Goal: Task Accomplishment & Management: Manage account settings

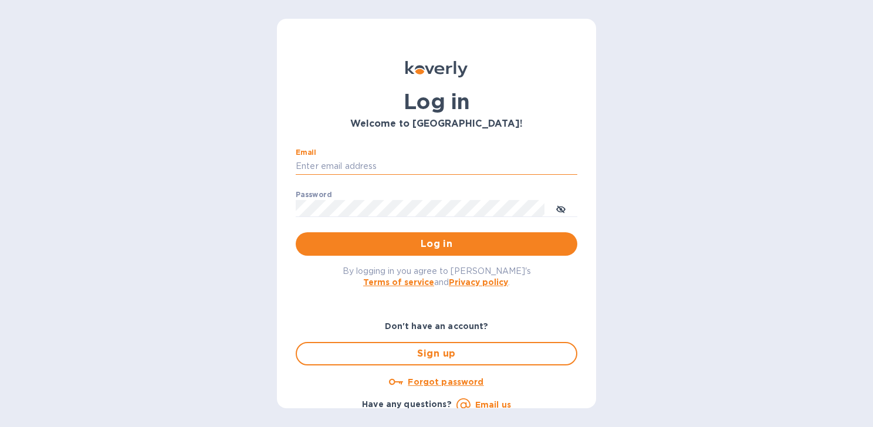
click at [334, 163] on input "Email" at bounding box center [437, 167] width 282 height 18
type input "maribel052174@yahoo.com"
click at [296, 232] on button "Log in" at bounding box center [437, 243] width 282 height 23
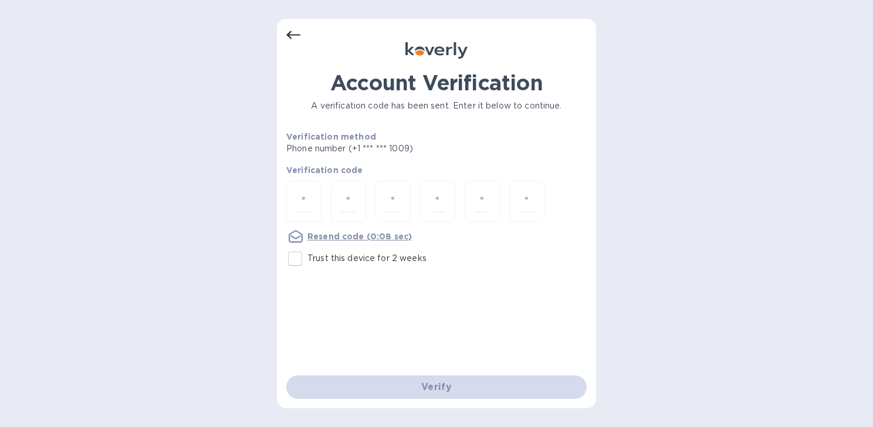
click at [384, 262] on p "Trust this device for 2 weeks" at bounding box center [366, 258] width 119 height 12
click at [307, 262] on input "Trust this device for 2 weeks" at bounding box center [295, 258] width 25 height 25
checkbox input "true"
click at [310, 199] on div at bounding box center [303, 202] width 35 height 42
type input "2"
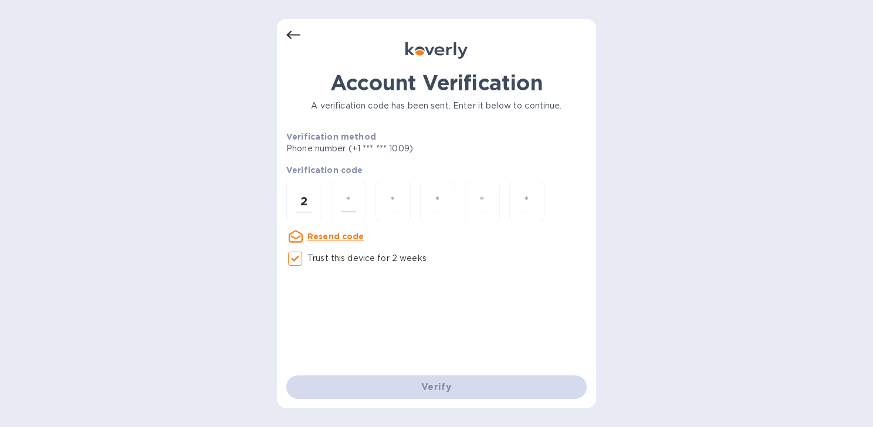
type input "3"
type input "0"
type input "9"
type input "0"
type input "5"
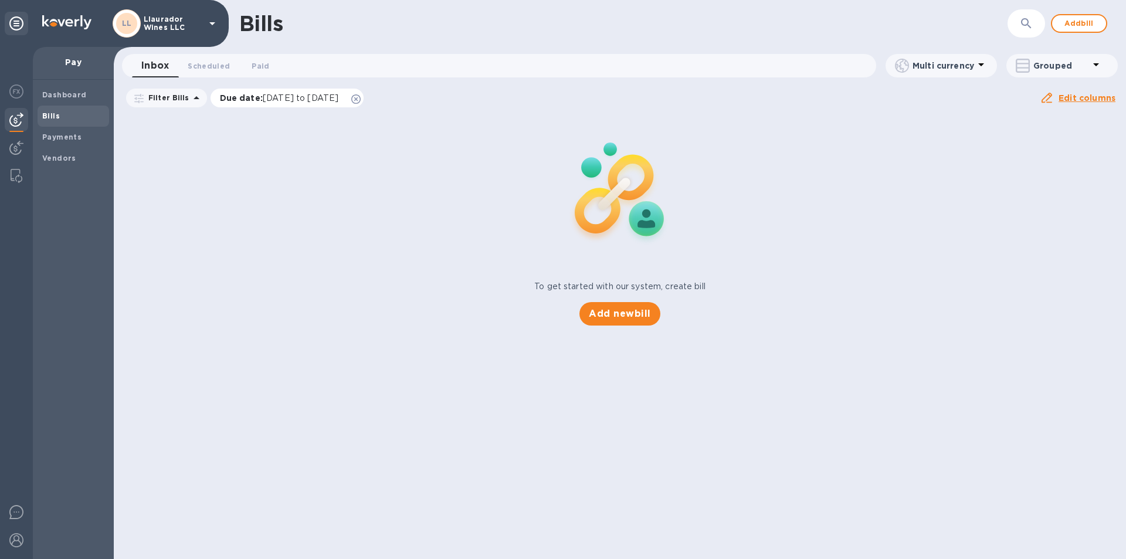
click at [296, 99] on span "[DATE] to [DATE]" at bounding box center [301, 97] width 76 height 9
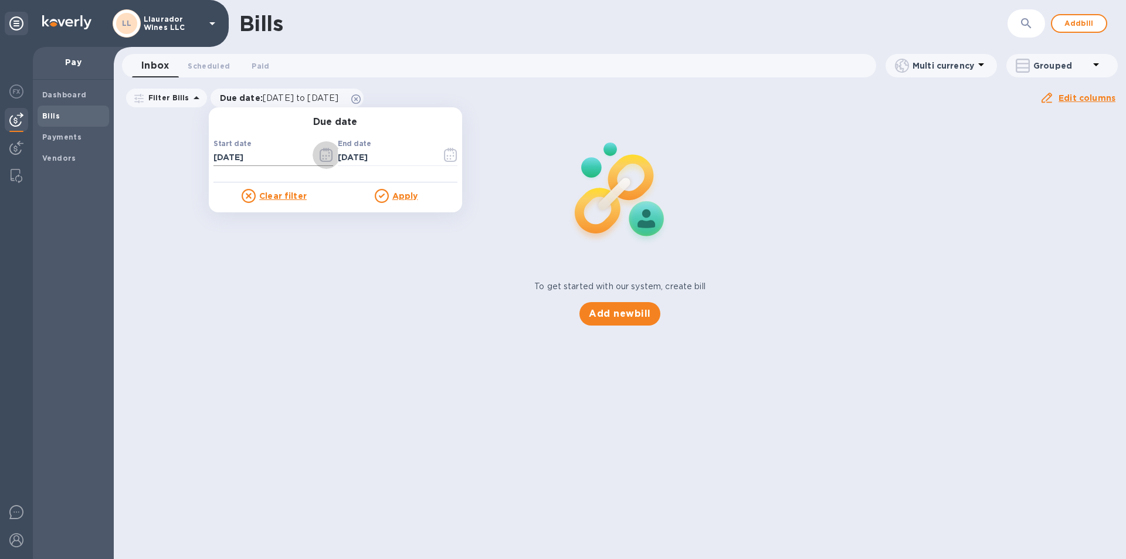
click at [320, 162] on icon "button" at bounding box center [326, 155] width 13 height 14
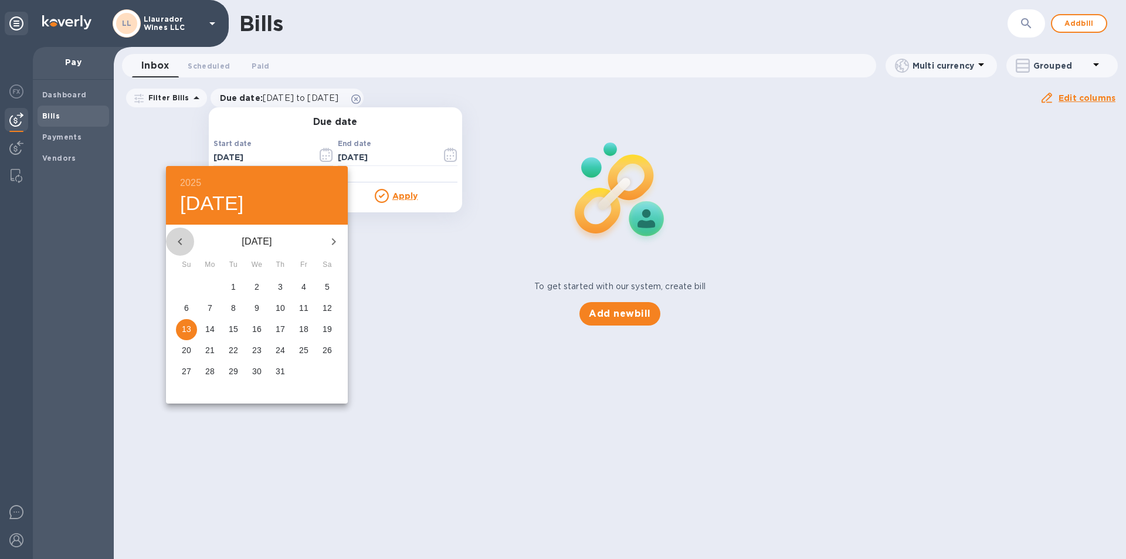
click at [178, 241] on icon "button" at bounding box center [180, 242] width 14 height 14
click at [277, 286] on span "1" at bounding box center [280, 287] width 21 height 12
type input "[DATE]"
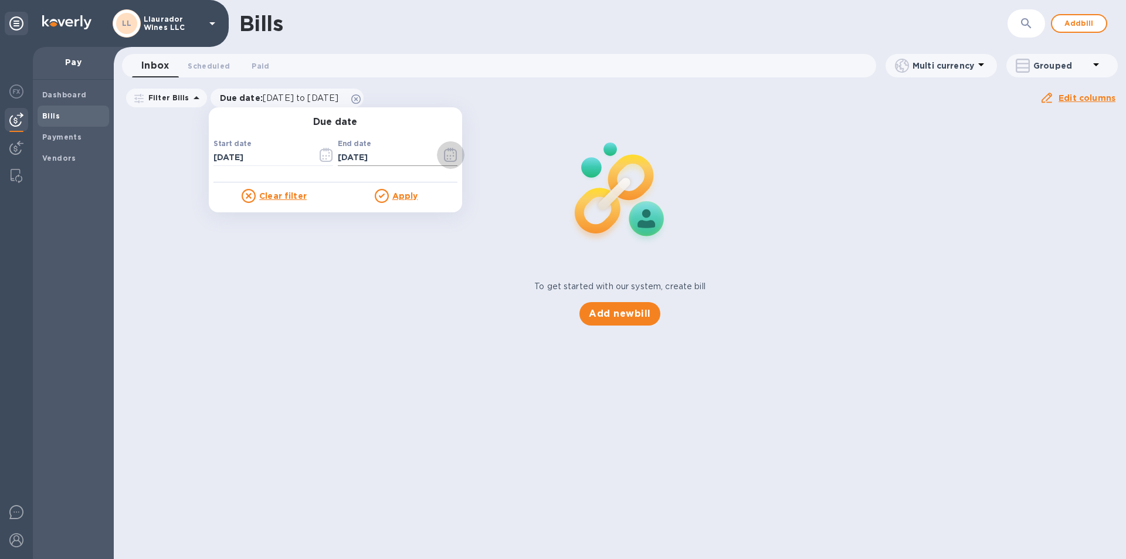
click at [445, 155] on icon "button" at bounding box center [450, 155] width 13 height 14
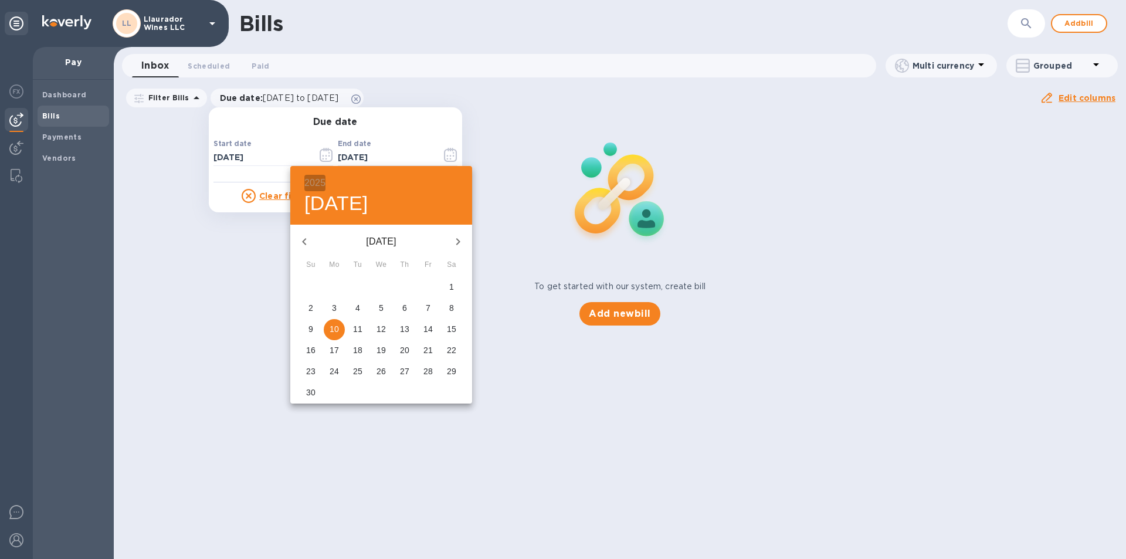
click at [315, 183] on h6 "2025" at bounding box center [314, 183] width 21 height 16
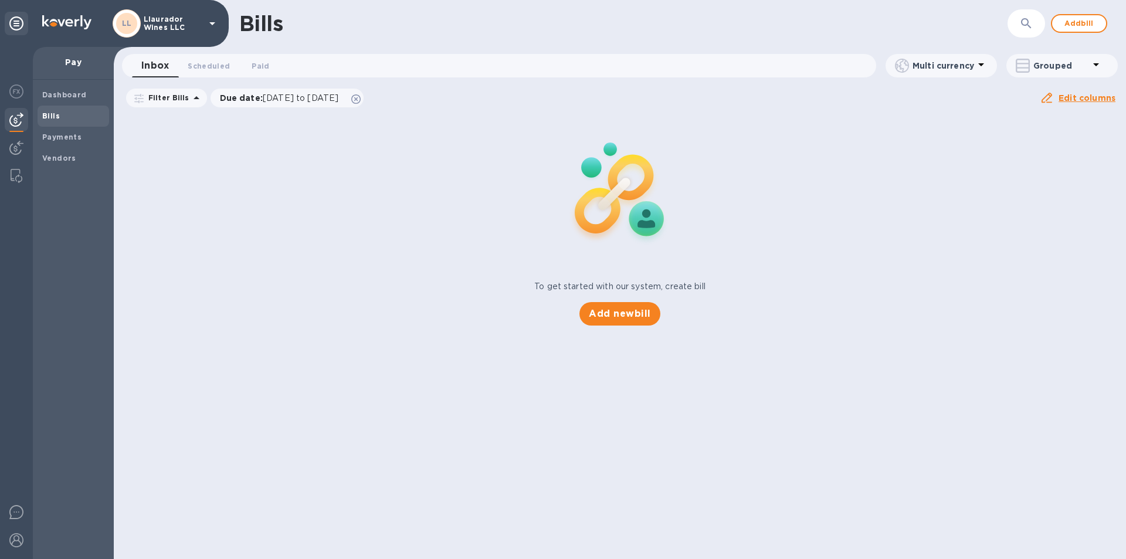
drag, startPoint x: 219, startPoint y: 267, endPoint x: 115, endPoint y: 168, distance: 143.2
click at [263, 63] on span "Paid 0" at bounding box center [261, 66] width 18 height 12
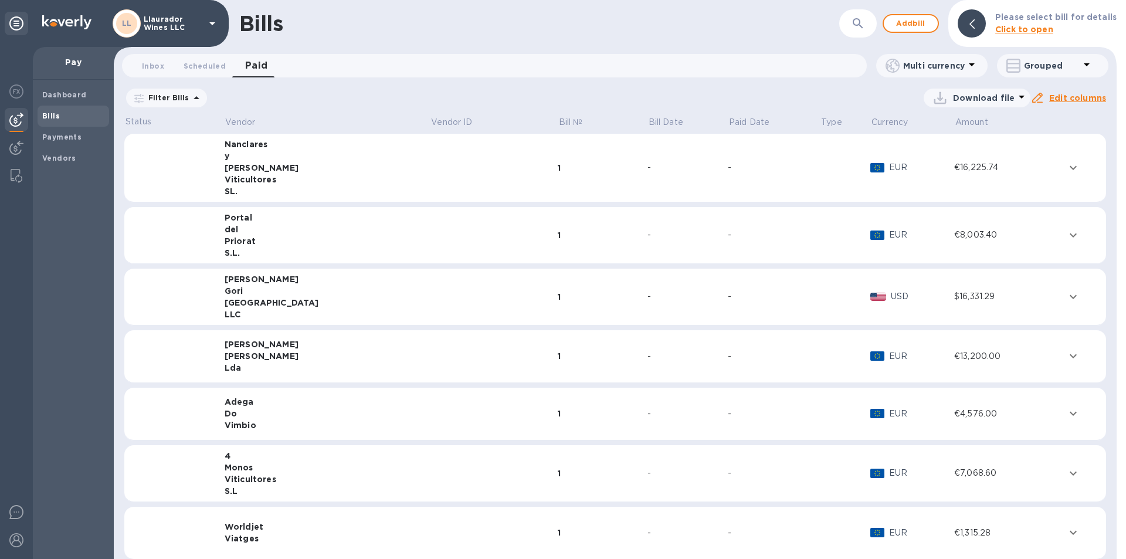
click at [0, 0] on span "[DATE] to [DATE]" at bounding box center [0, 0] width 0 height 0
click at [0, 0] on icon "button" at bounding box center [0, 0] width 0 height 0
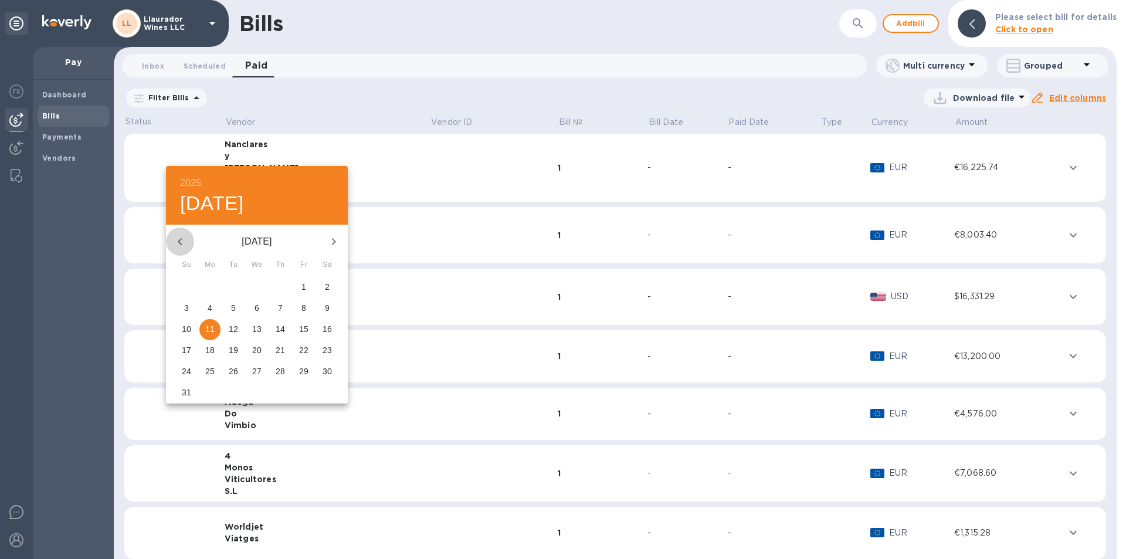
click at [177, 242] on icon "button" at bounding box center [180, 242] width 14 height 14
click at [177, 244] on icon "button" at bounding box center [180, 242] width 14 height 14
click at [177, 245] on icon "button" at bounding box center [180, 242] width 14 height 14
click at [177, 246] on icon "button" at bounding box center [180, 242] width 14 height 14
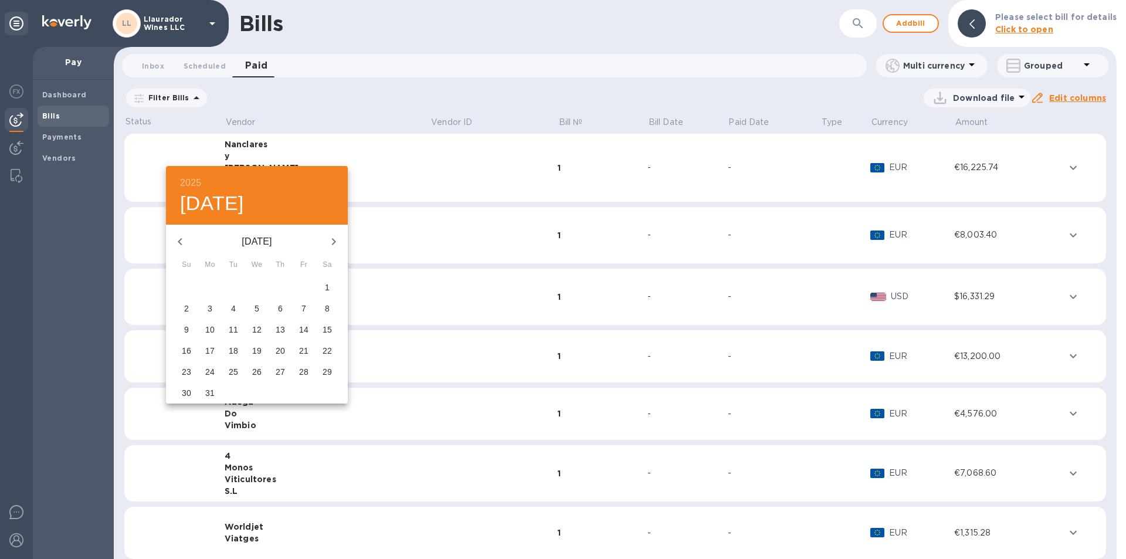
click at [177, 246] on icon "button" at bounding box center [180, 242] width 14 height 14
click at [330, 238] on icon "button" at bounding box center [334, 242] width 14 height 14
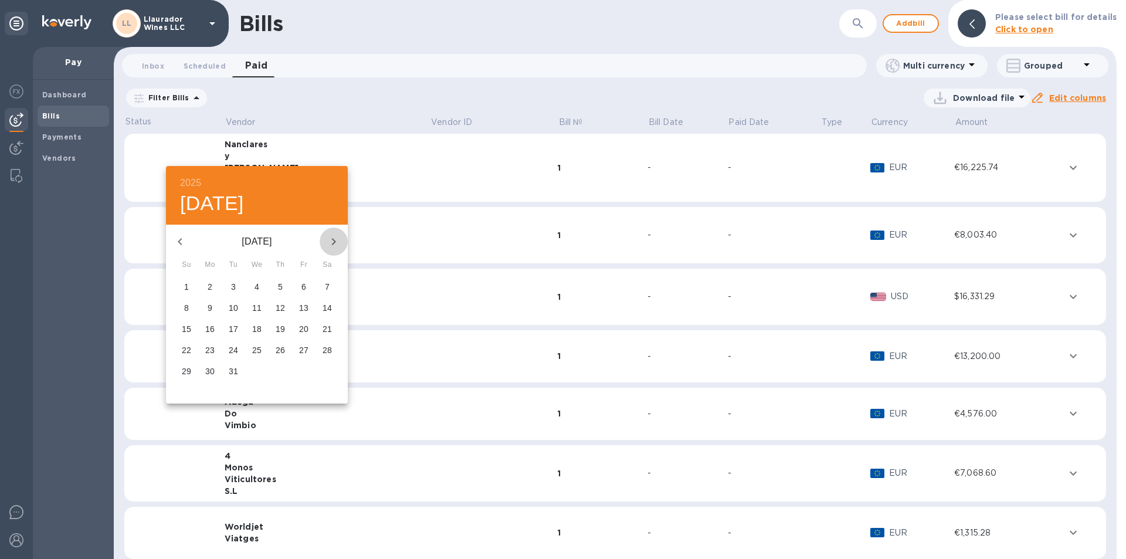
click at [334, 243] on icon "button" at bounding box center [334, 241] width 4 height 7
click at [178, 242] on icon "button" at bounding box center [180, 242] width 14 height 14
click at [252, 285] on span "1" at bounding box center [256, 287] width 21 height 12
type input "[DATE]"
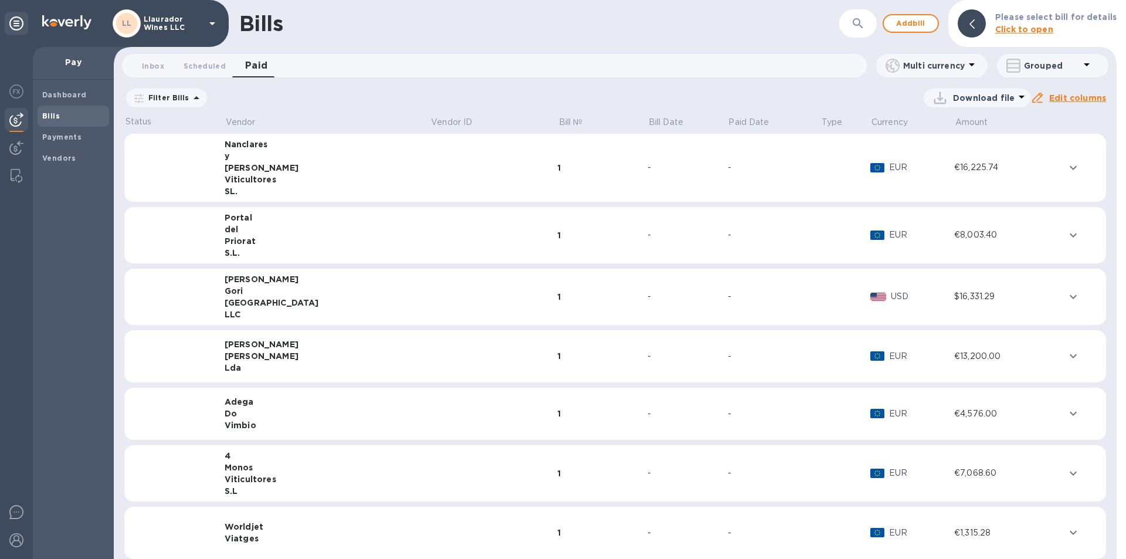
click at [0, 0] on input "[DATE]" at bounding box center [0, 0] width 0 height 0
click at [0, 0] on u "Apply" at bounding box center [0, 0] width 0 height 0
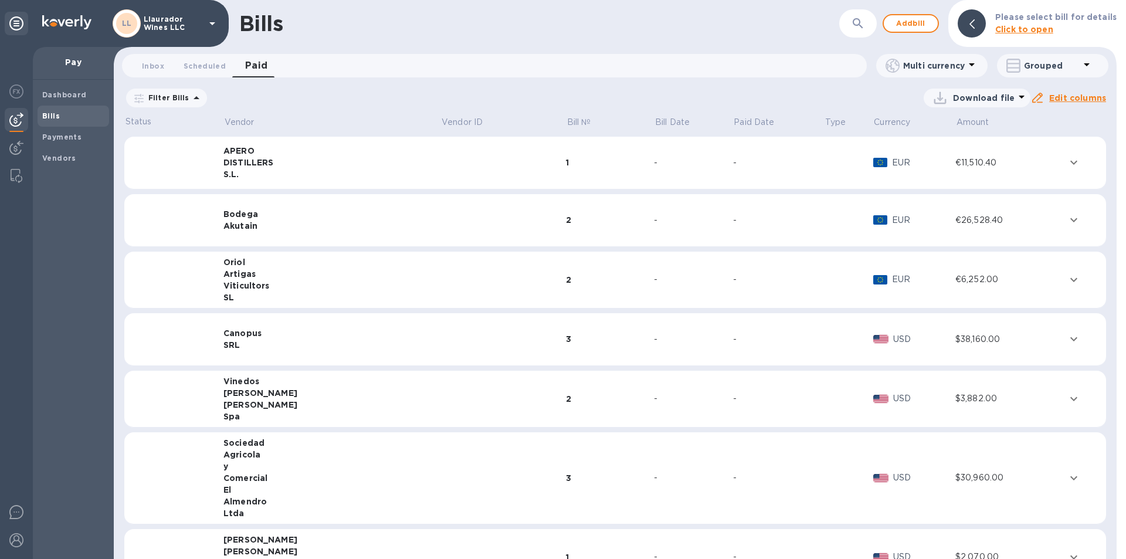
scroll to position [1811, 0]
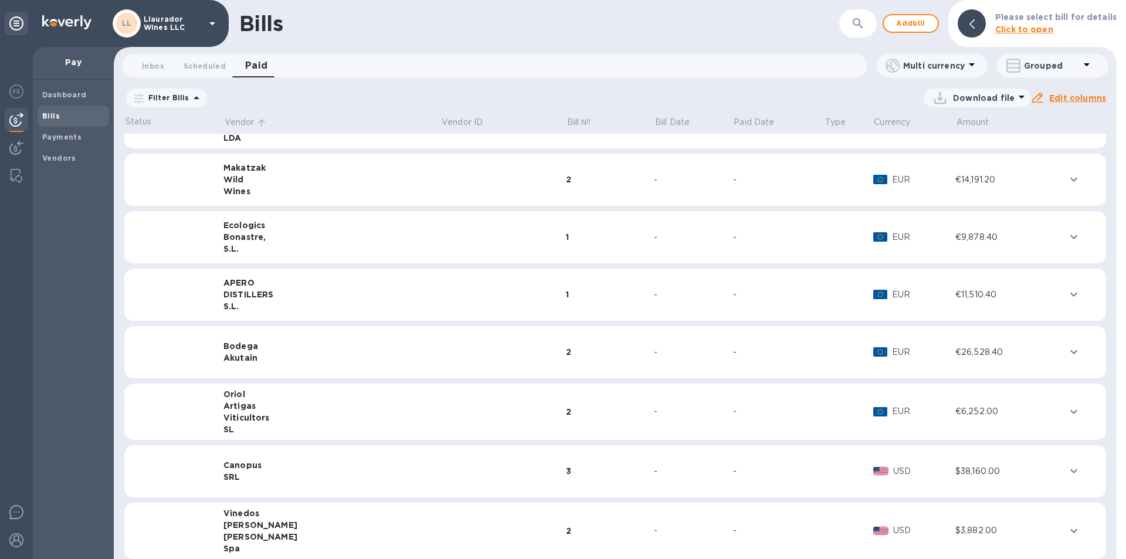
click at [253, 126] on p "Vendor" at bounding box center [240, 122] width 30 height 12
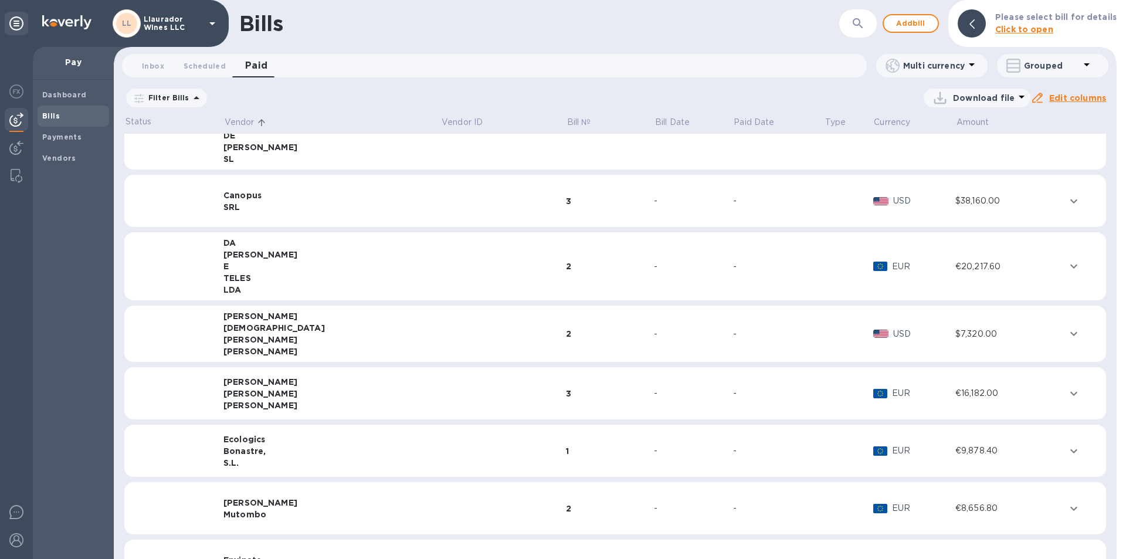
scroll to position [1342, 0]
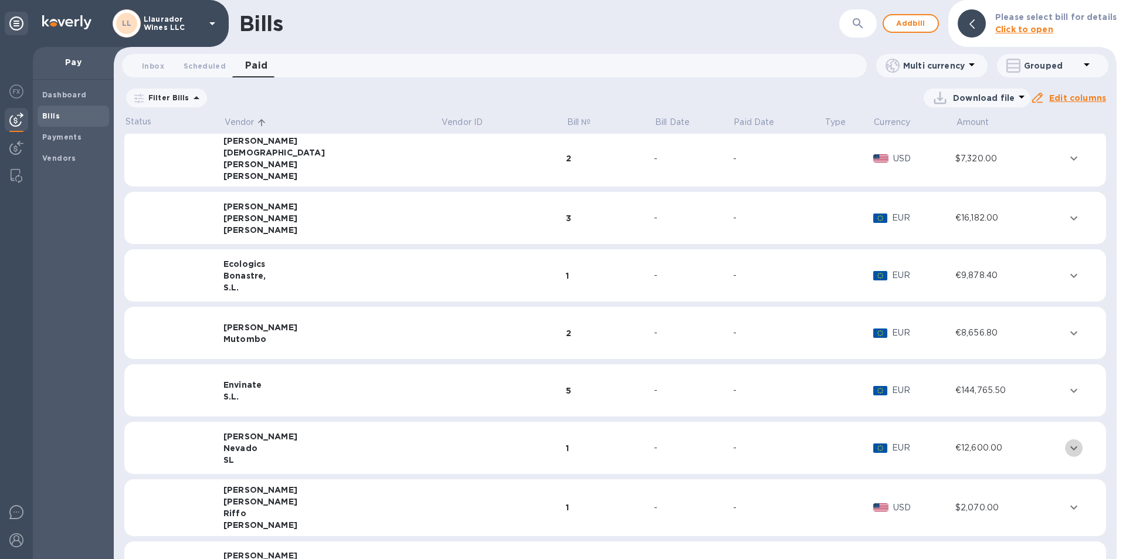
click at [872, 427] on icon "expand row" at bounding box center [1074, 448] width 14 height 14
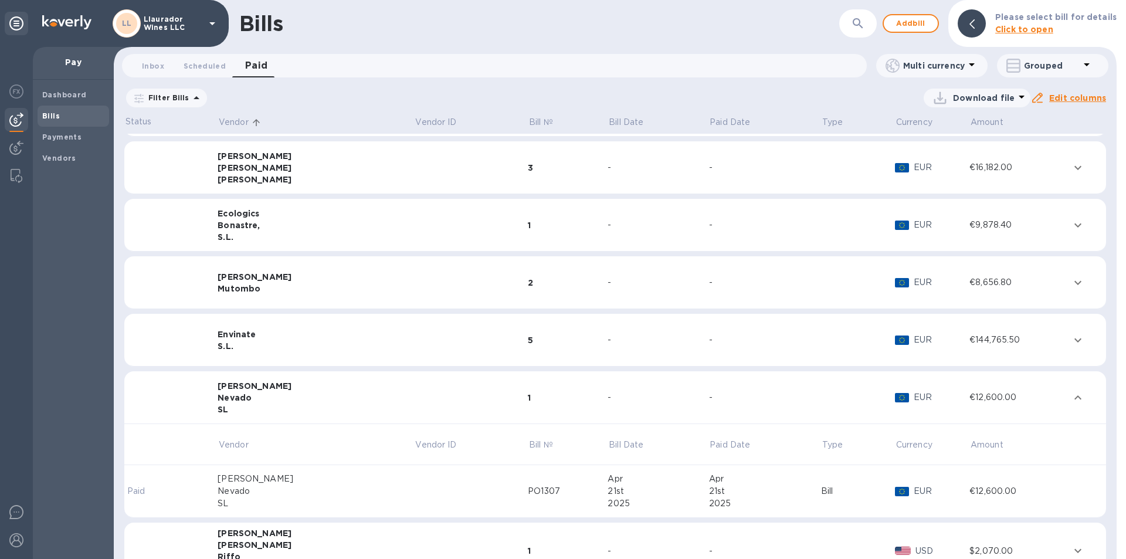
scroll to position [1459, 0]
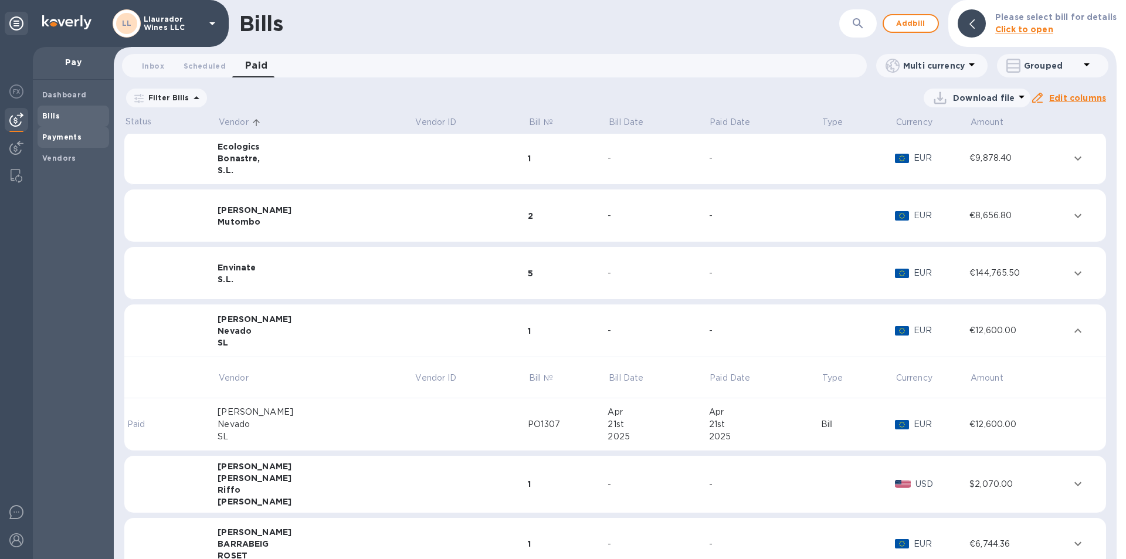
click at [58, 136] on b "Payments" at bounding box center [61, 137] width 39 height 9
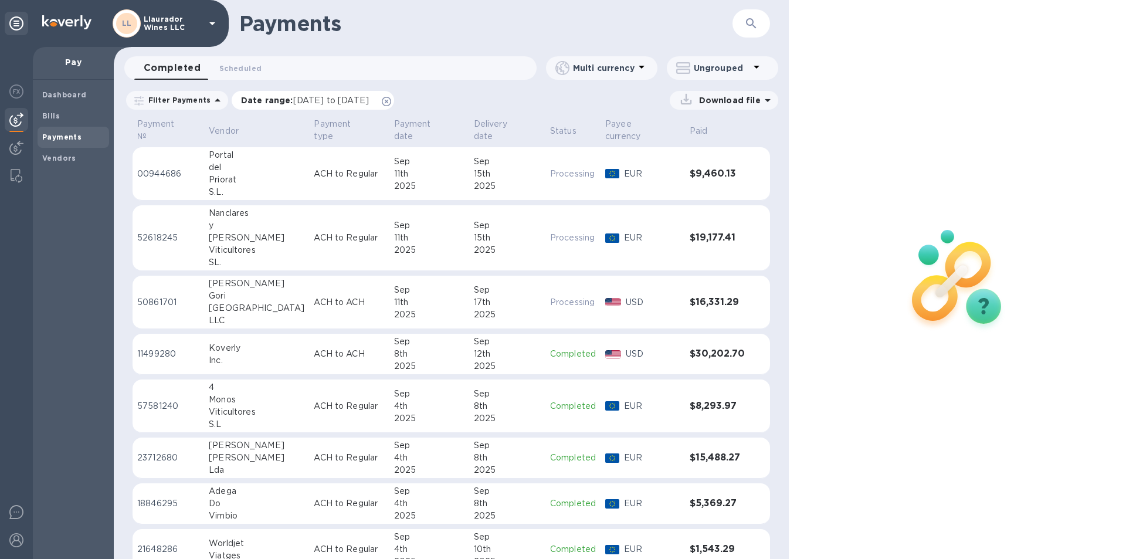
click at [325, 105] on p "Date range : [DATE] to [DATE]" at bounding box center [308, 100] width 134 height 12
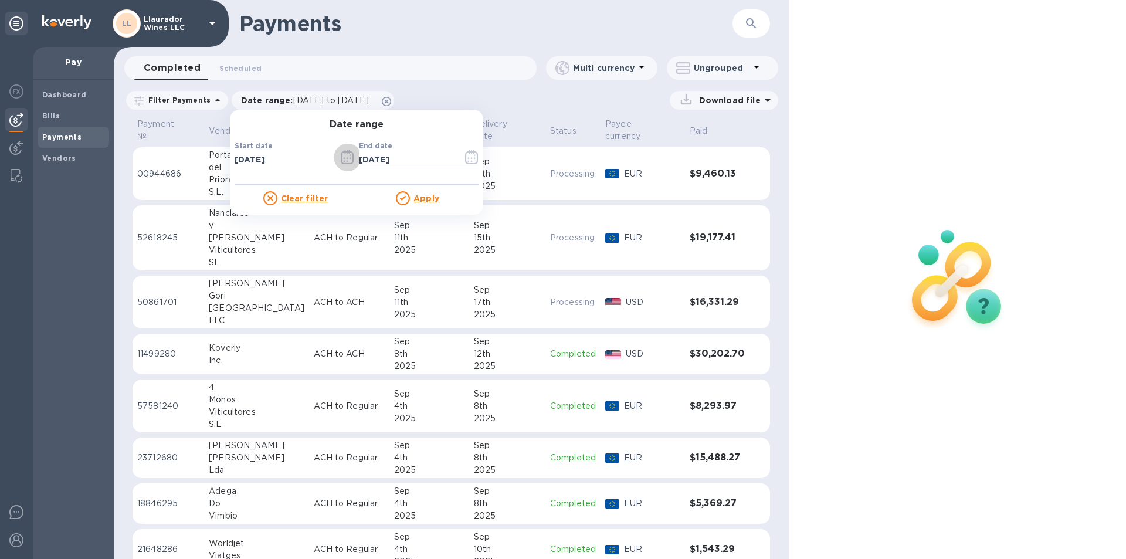
click at [350, 159] on icon "button" at bounding box center [351, 159] width 2 height 2
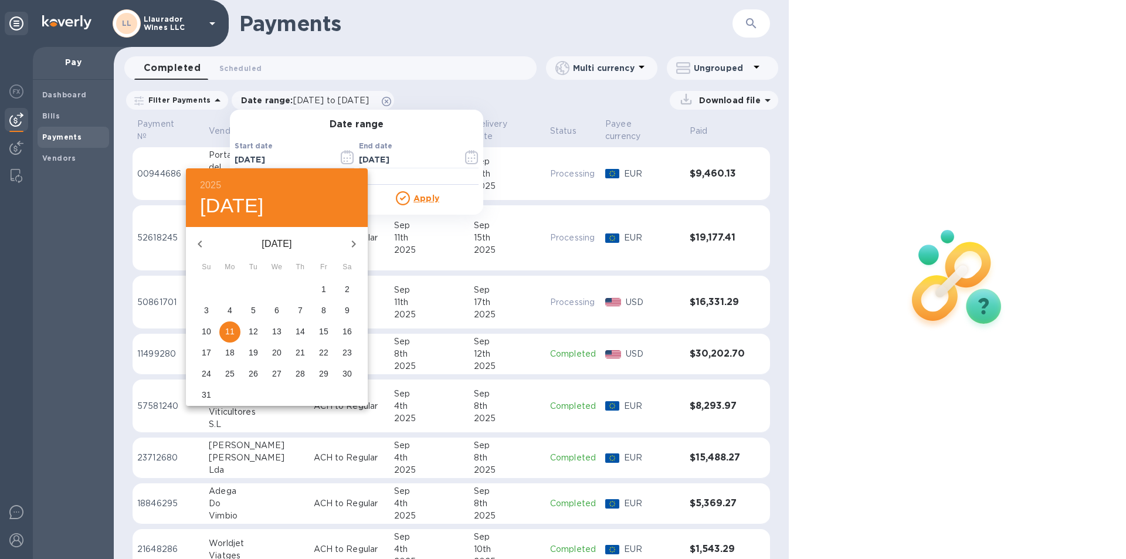
click at [199, 245] on icon "button" at bounding box center [200, 244] width 4 height 7
click at [206, 375] on p "25" at bounding box center [206, 374] width 9 height 12
type input "[DATE]"
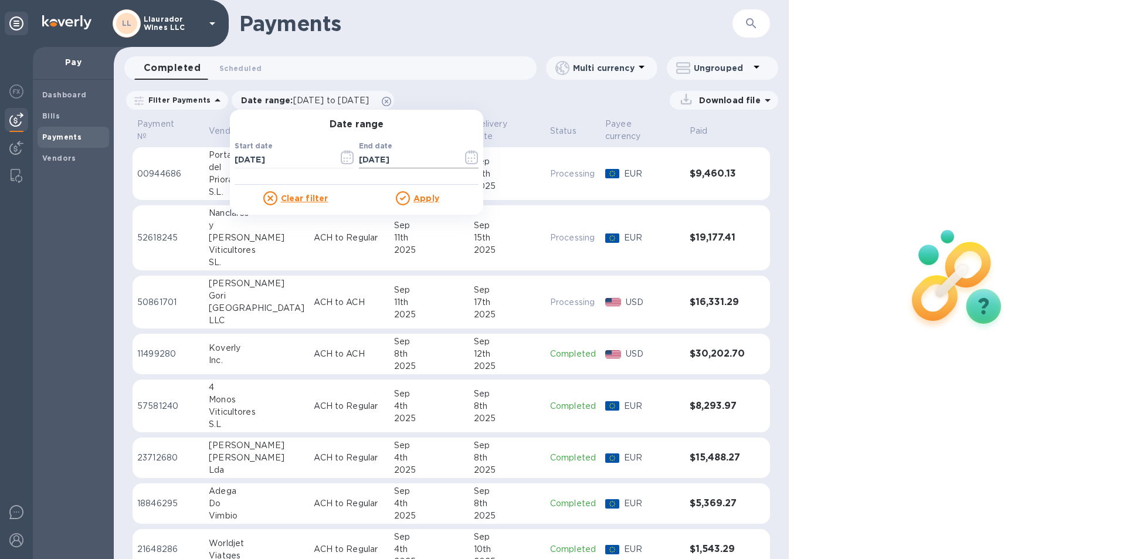
click at [465, 156] on icon "button" at bounding box center [471, 157] width 13 height 14
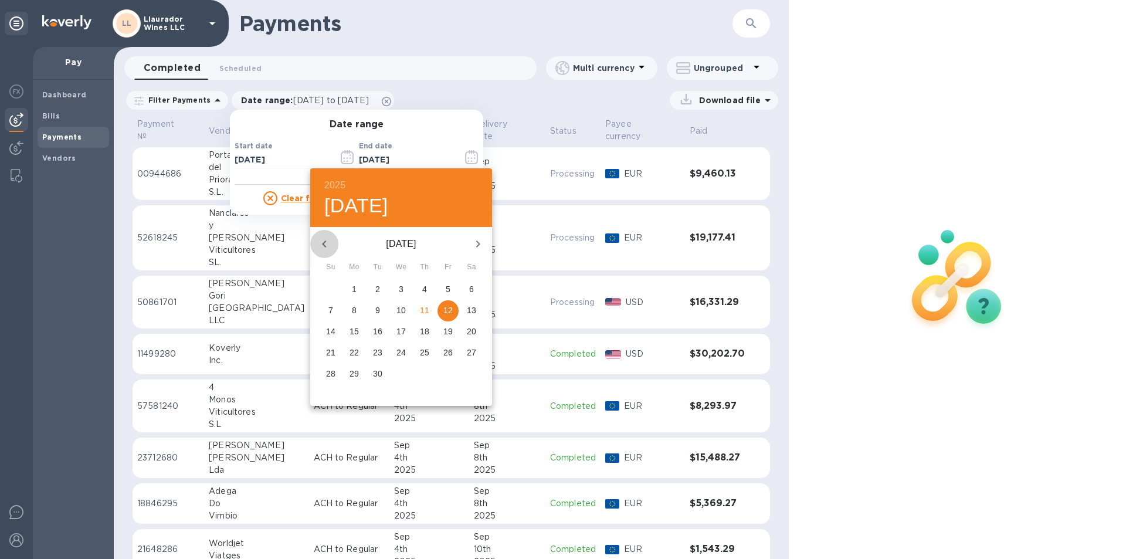
click at [325, 243] on icon "button" at bounding box center [324, 244] width 14 height 14
click at [324, 243] on icon "button" at bounding box center [324, 244] width 4 height 7
click at [456, 373] on span "30" at bounding box center [448, 374] width 21 height 12
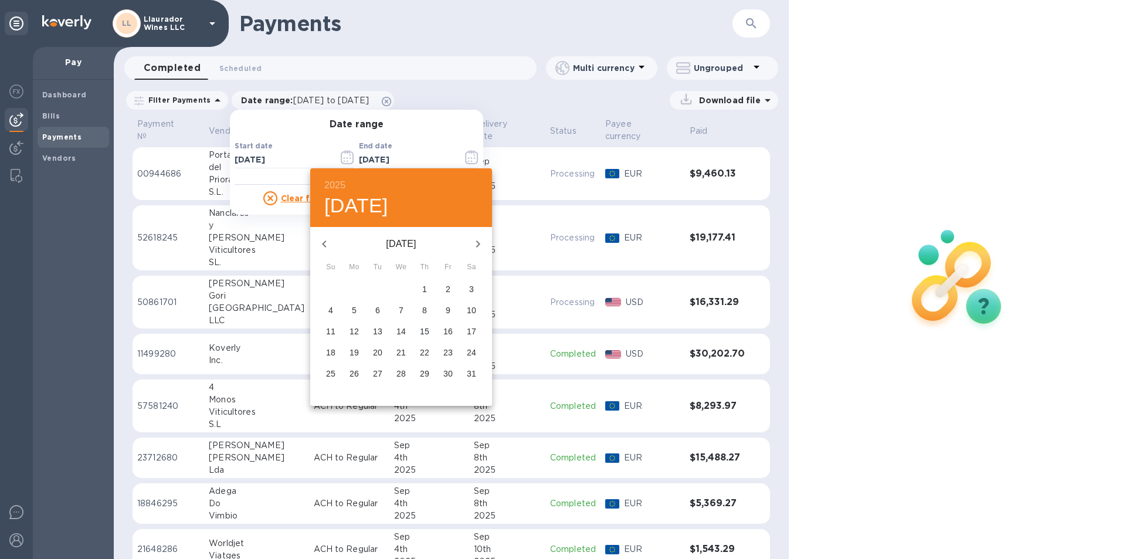
type input "[DATE]"
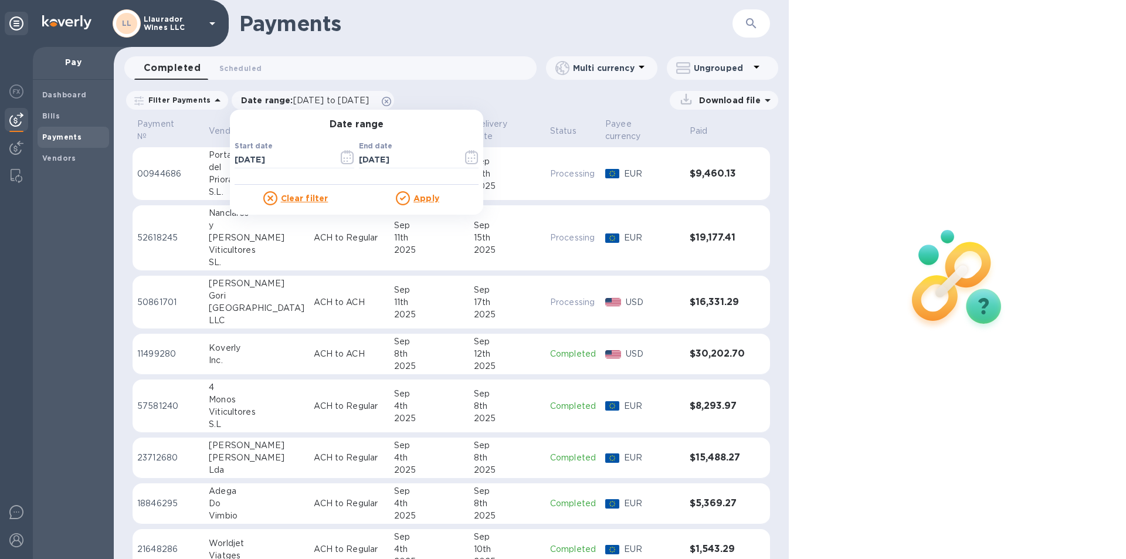
click at [420, 199] on u "Apply" at bounding box center [427, 198] width 26 height 9
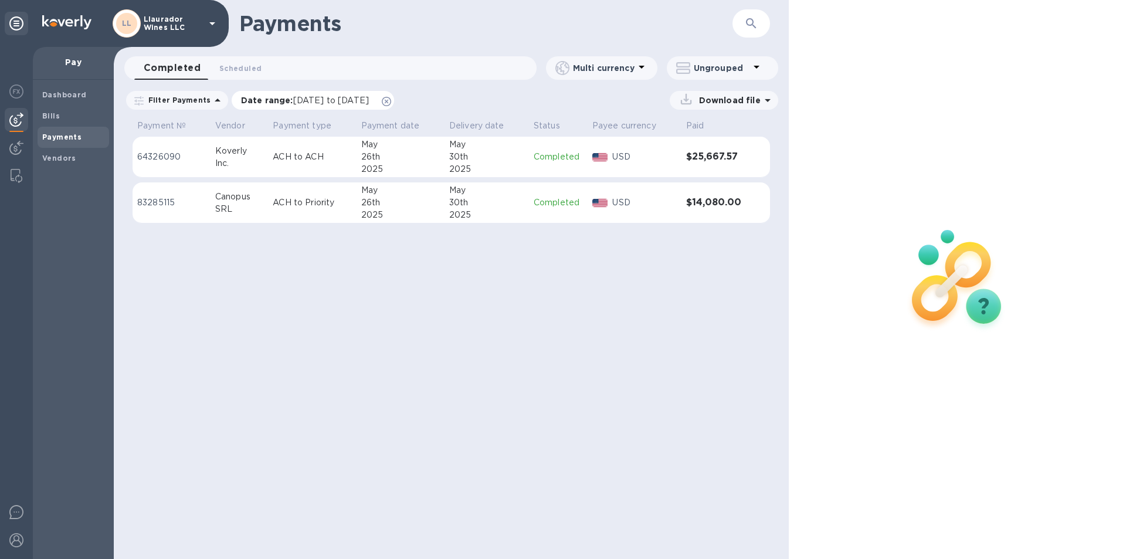
click at [324, 103] on span "[DATE] to [DATE]" at bounding box center [331, 100] width 76 height 9
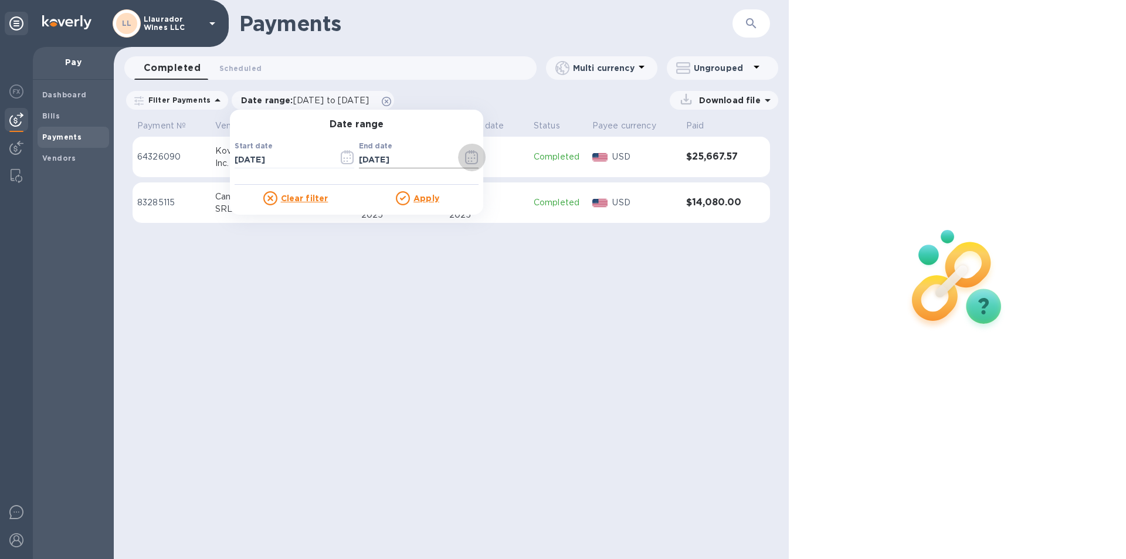
click at [465, 156] on icon "button" at bounding box center [471, 157] width 13 height 14
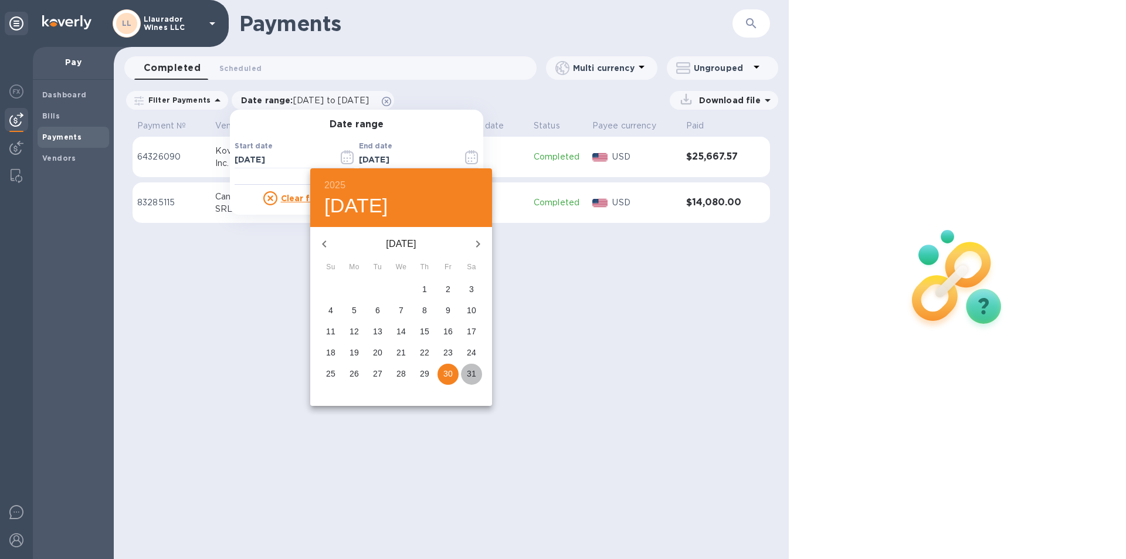
click at [468, 372] on p "31" at bounding box center [471, 374] width 9 height 12
type input "[DATE]"
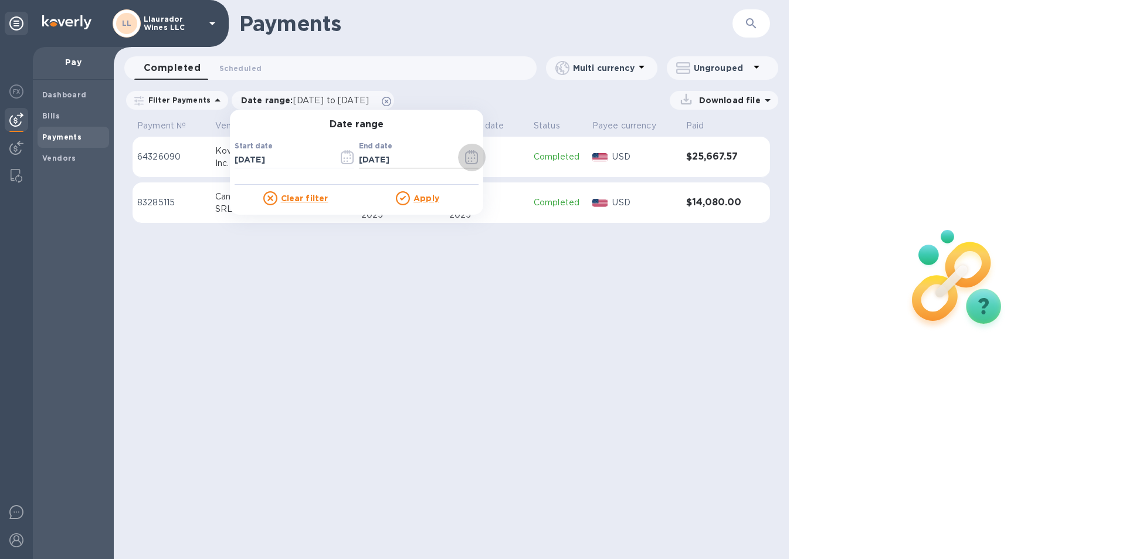
click at [467, 157] on icon "button" at bounding box center [471, 157] width 13 height 14
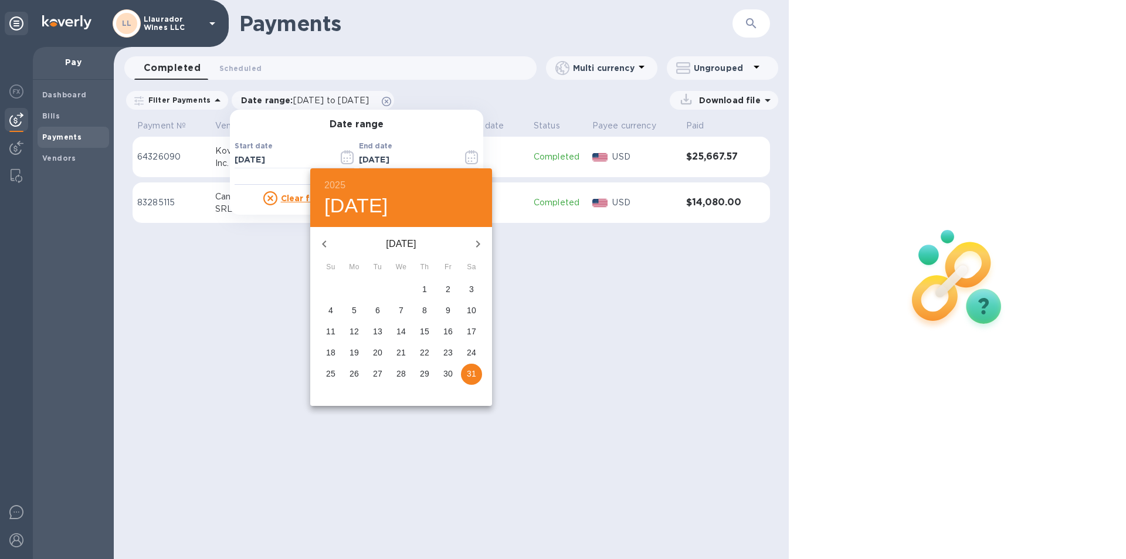
click at [467, 367] on button "31" at bounding box center [471, 374] width 21 height 21
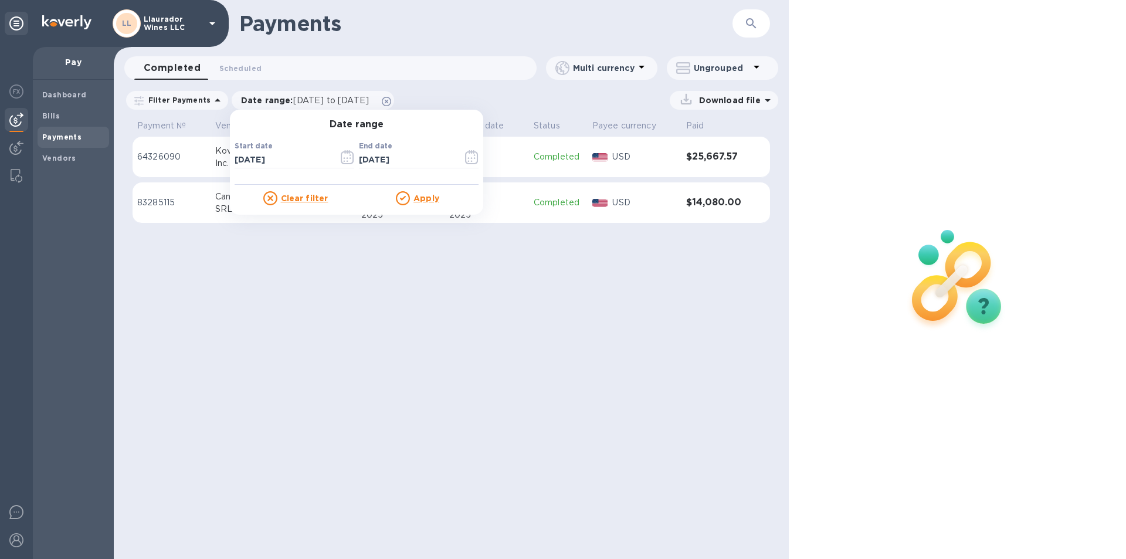
click at [418, 201] on u "Apply" at bounding box center [427, 198] width 26 height 9
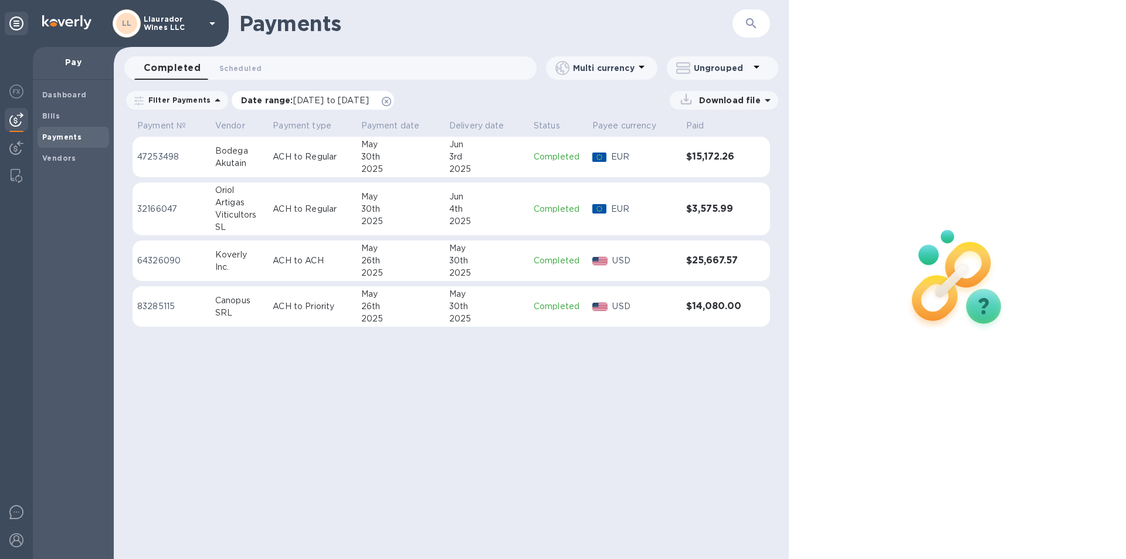
click at [369, 96] on span "[DATE] to [DATE]" at bounding box center [331, 100] width 76 height 9
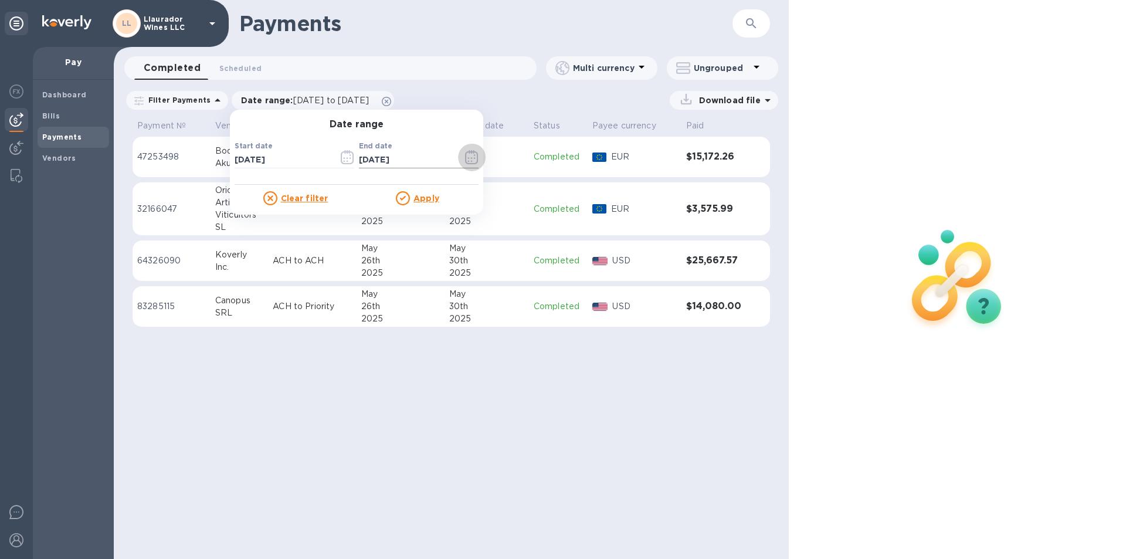
click at [468, 160] on icon "button" at bounding box center [471, 157] width 13 height 14
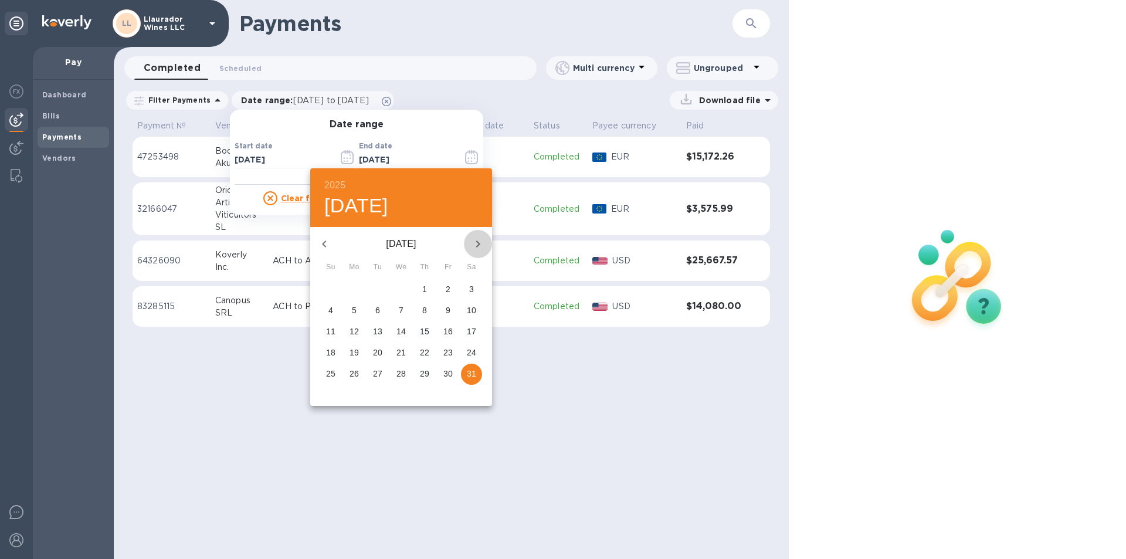
click at [474, 245] on icon "button" at bounding box center [478, 244] width 14 height 14
click at [351, 374] on p "30" at bounding box center [354, 374] width 9 height 12
type input "[DATE]"
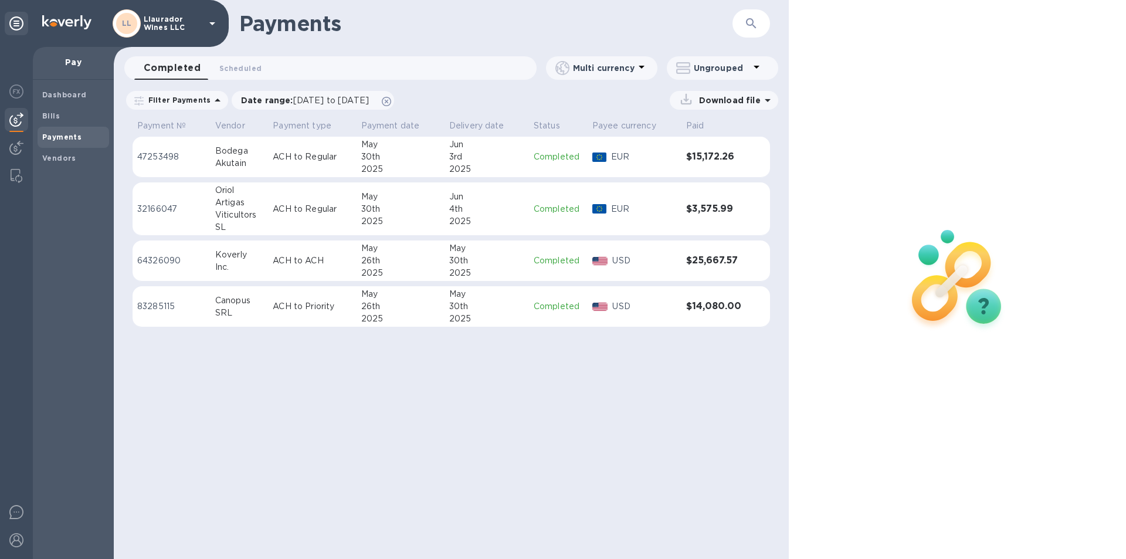
drag, startPoint x: 517, startPoint y: 439, endPoint x: 475, endPoint y: 317, distance: 128.8
click at [517, 427] on div "Payments ​ Completed 0 Scheduled 0 Multi currency Ungrouped Filter Payments Dat…" at bounding box center [451, 279] width 675 height 559
drag, startPoint x: 467, startPoint y: 98, endPoint x: 405, endPoint y: 103, distance: 61.8
click at [465, 98] on div "Download file" at bounding box center [590, 100] width 378 height 19
click at [369, 101] on span "[DATE] to [DATE]" at bounding box center [331, 100] width 76 height 9
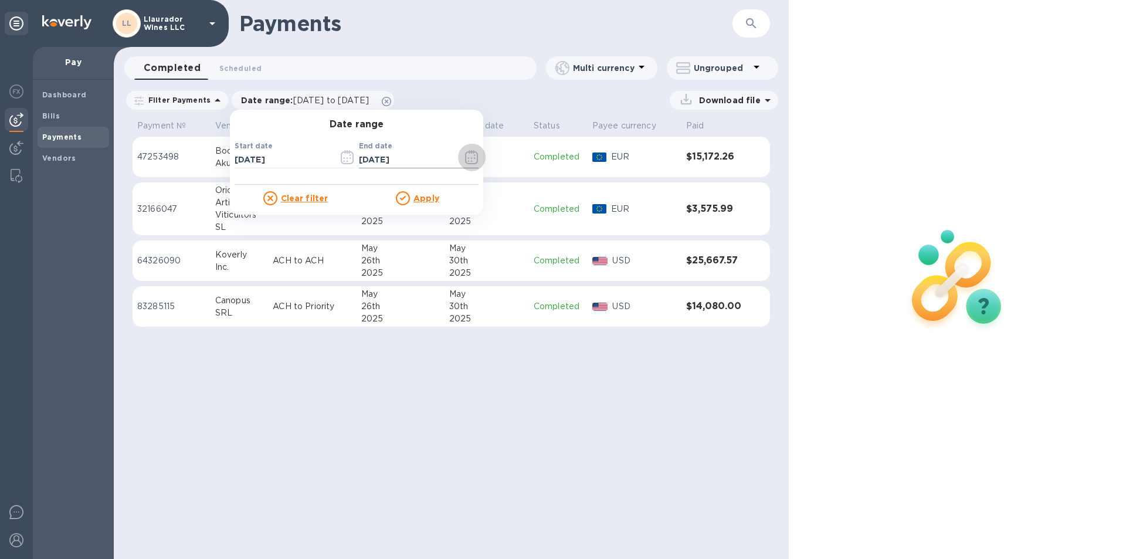
click at [468, 159] on icon "button" at bounding box center [471, 157] width 13 height 14
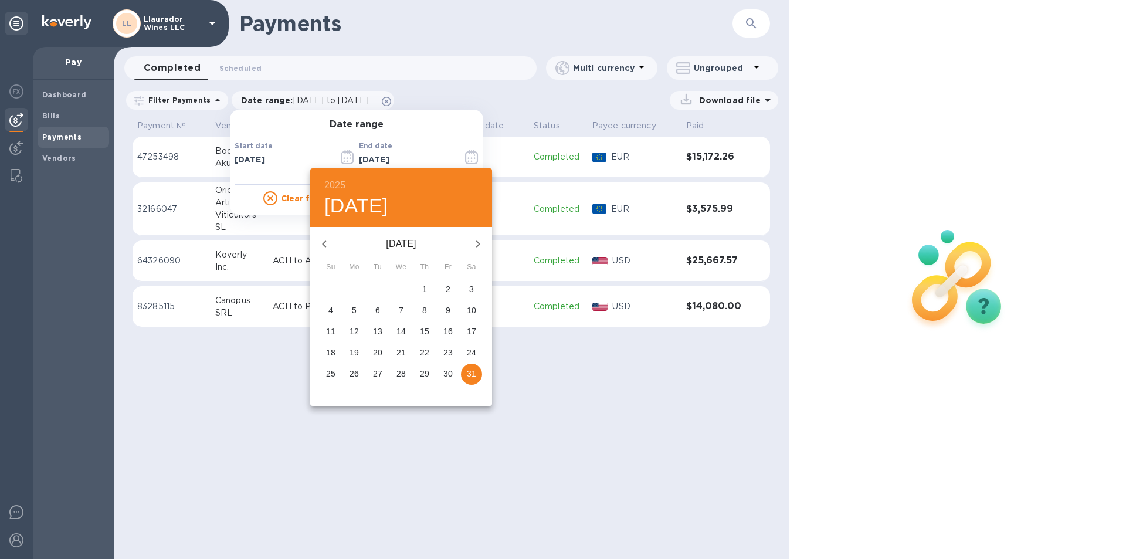
click at [476, 244] on icon "button" at bounding box center [478, 244] width 14 height 14
click at [354, 373] on p "30" at bounding box center [354, 374] width 9 height 12
type input "[DATE]"
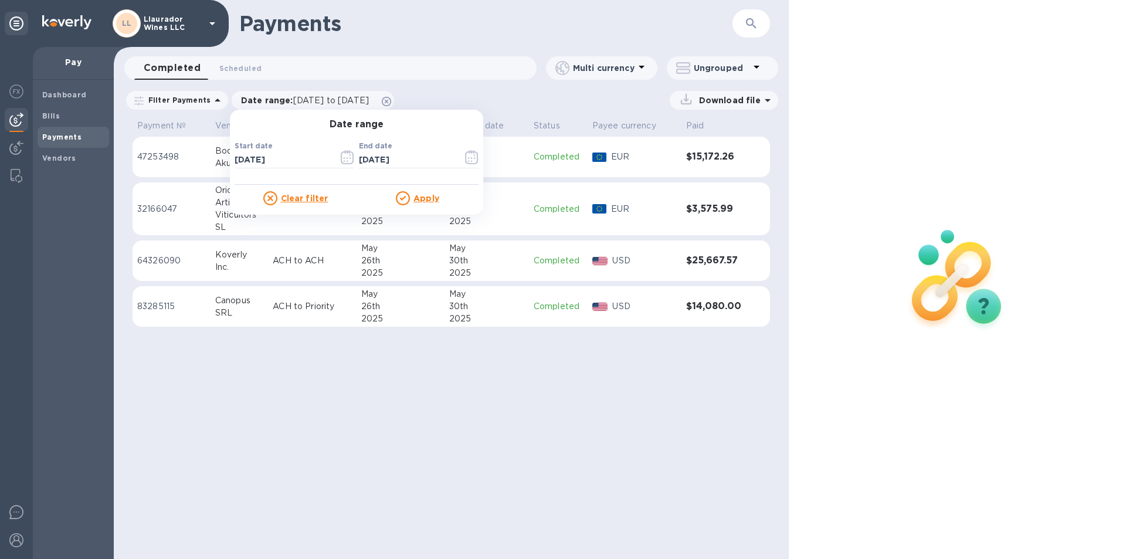
click at [414, 201] on u "Apply" at bounding box center [427, 198] width 26 height 9
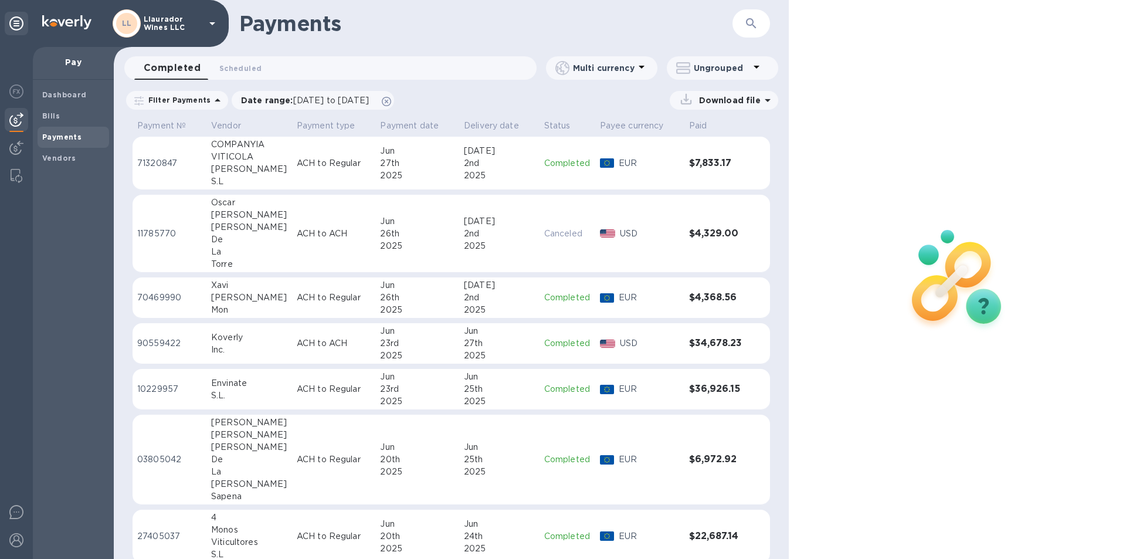
click at [729, 73] on p "Ungrouped" at bounding box center [722, 68] width 56 height 12
click at [726, 103] on li "Group payments by vendors" at bounding box center [743, 99] width 152 height 38
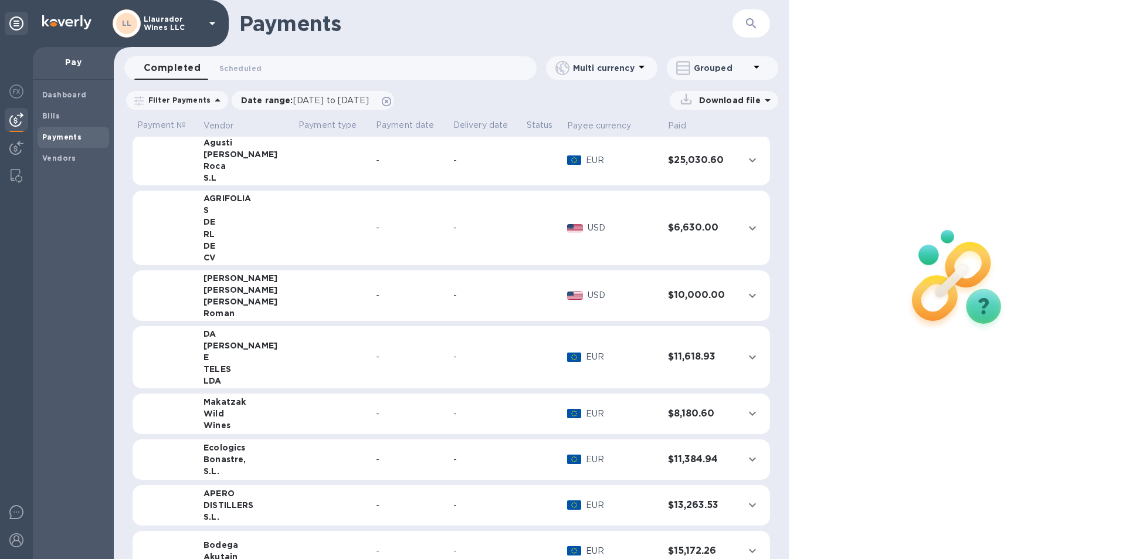
scroll to position [693, 0]
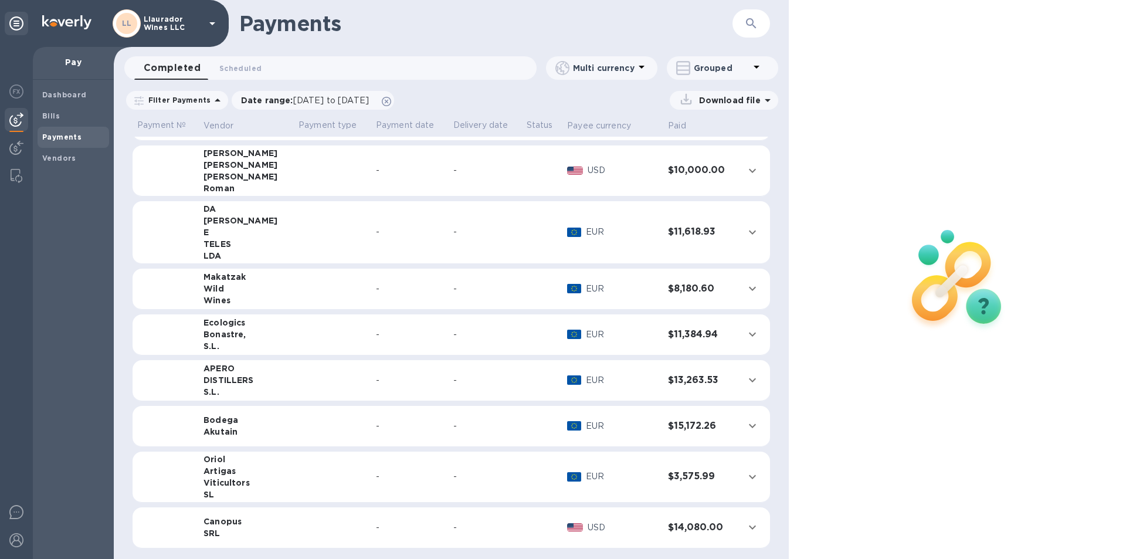
click at [714, 66] on p "Grouped" at bounding box center [722, 68] width 56 height 12
click at [708, 102] on li "Separate all payments" at bounding box center [730, 99] width 127 height 38
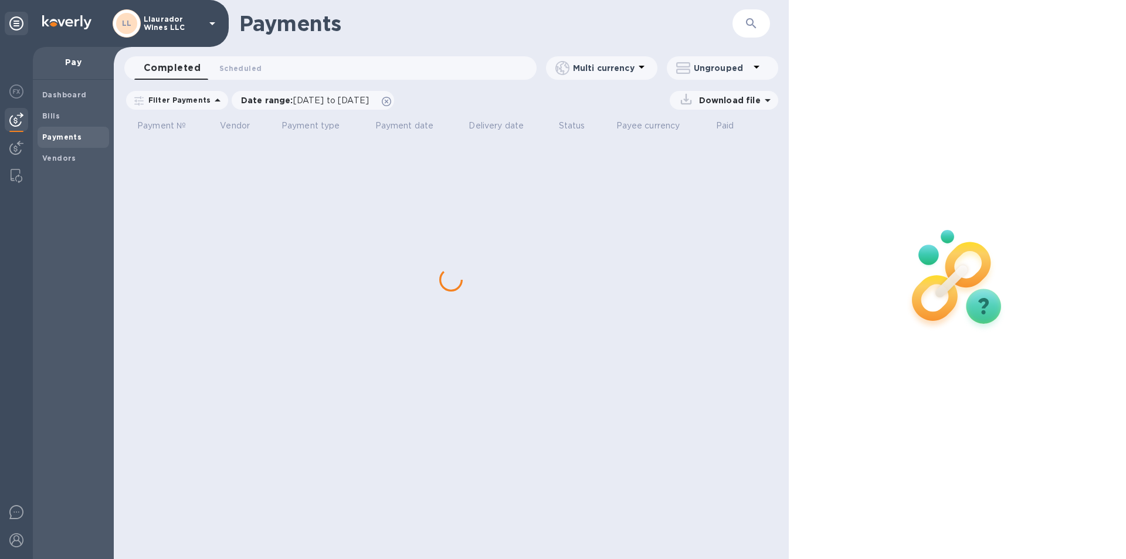
scroll to position [0, 0]
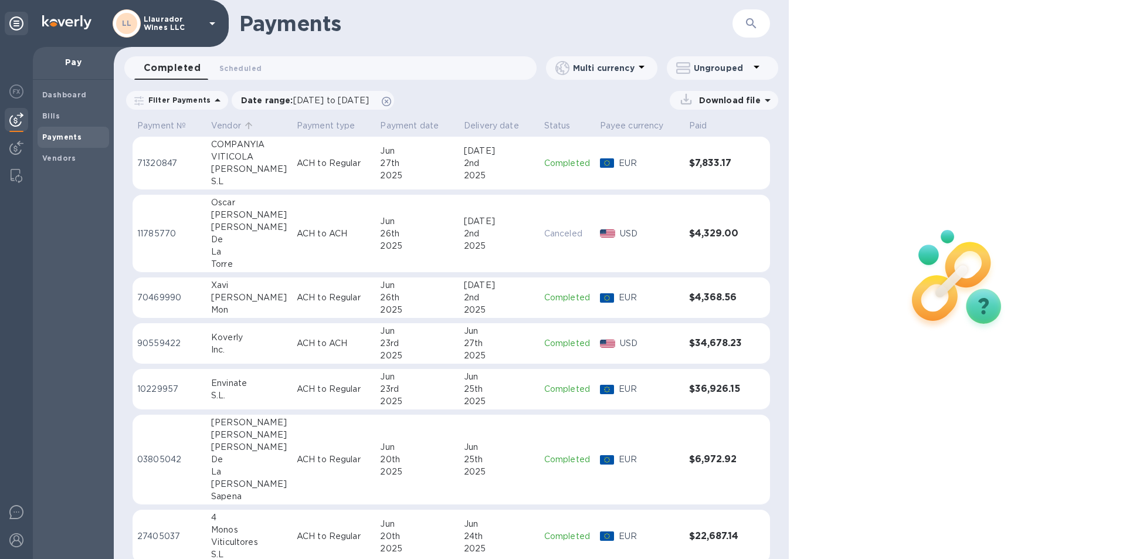
click at [231, 126] on p "Vendor" at bounding box center [226, 126] width 30 height 12
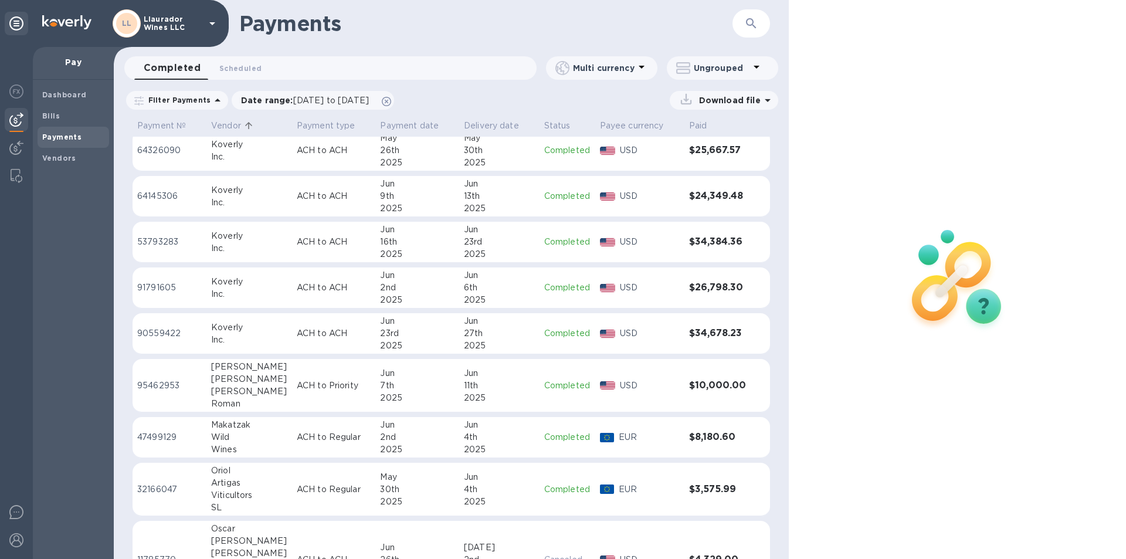
scroll to position [903, 0]
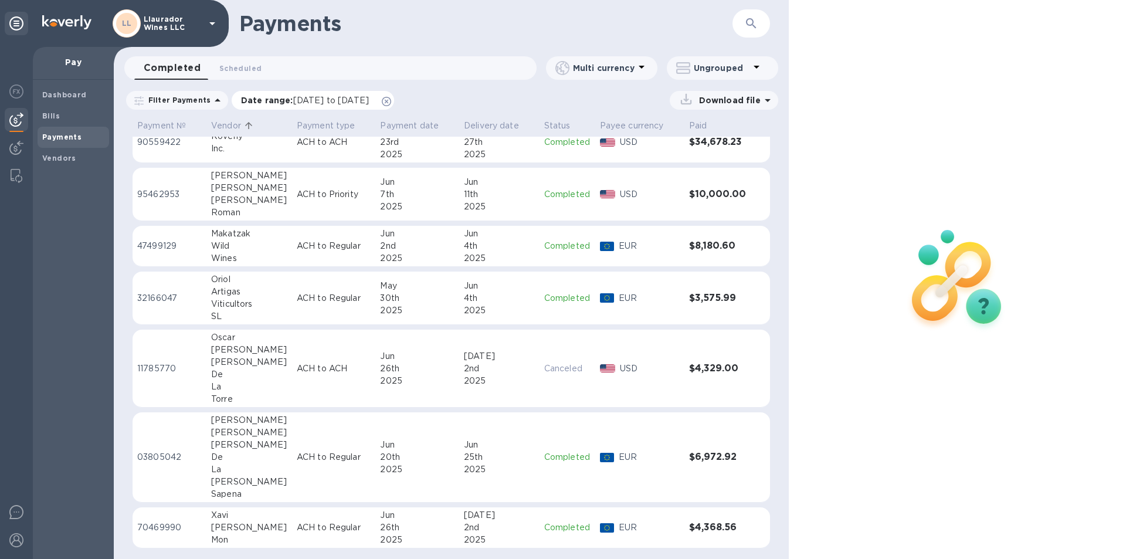
click at [369, 99] on span "[DATE] to [DATE]" at bounding box center [331, 100] width 76 height 9
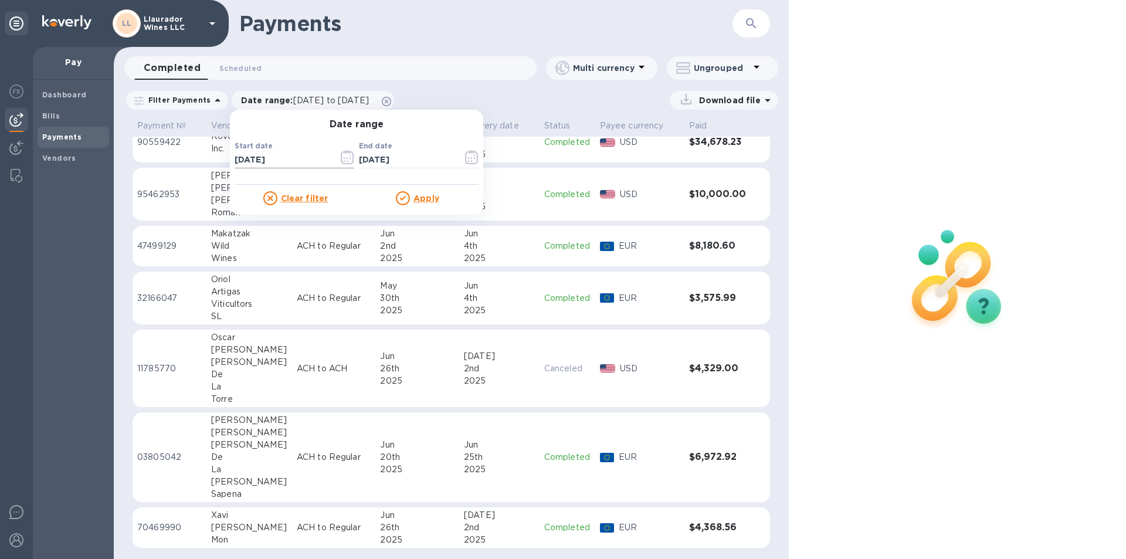
click at [341, 155] on icon "button" at bounding box center [347, 157] width 13 height 14
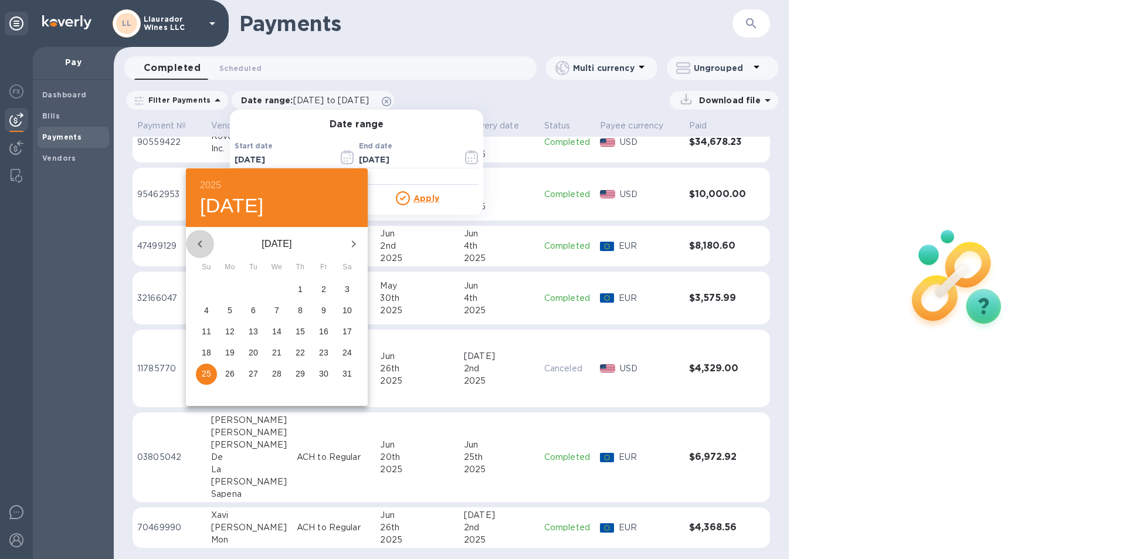
click at [201, 243] on icon "button" at bounding box center [200, 244] width 14 height 14
click at [357, 243] on icon "button" at bounding box center [354, 244] width 14 height 14
click at [300, 286] on p "1" at bounding box center [300, 289] width 5 height 12
type input "[DATE]"
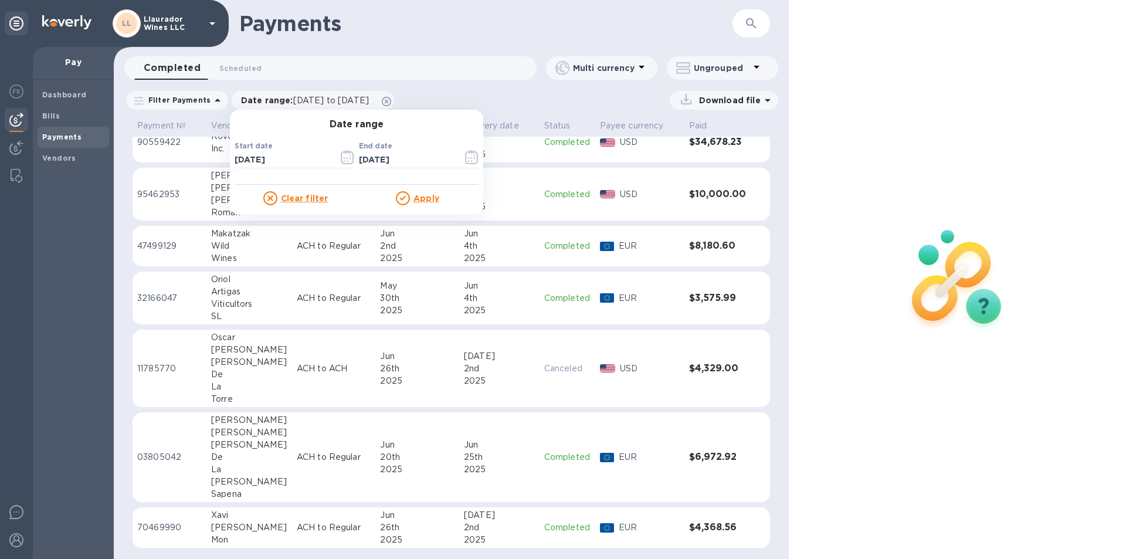
click at [414, 193] on p "Apply" at bounding box center [427, 198] width 26 height 12
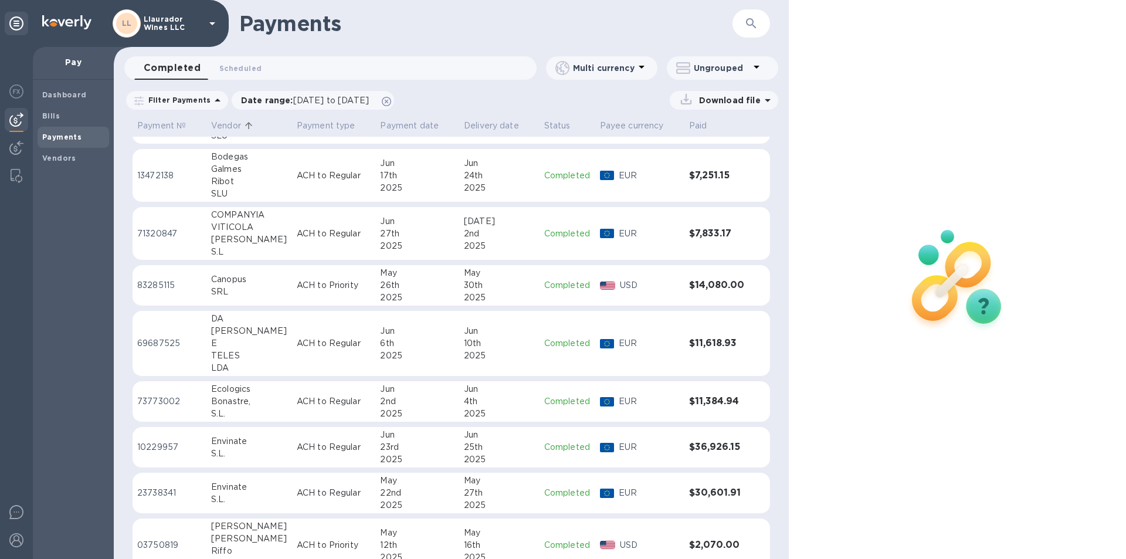
scroll to position [493, 0]
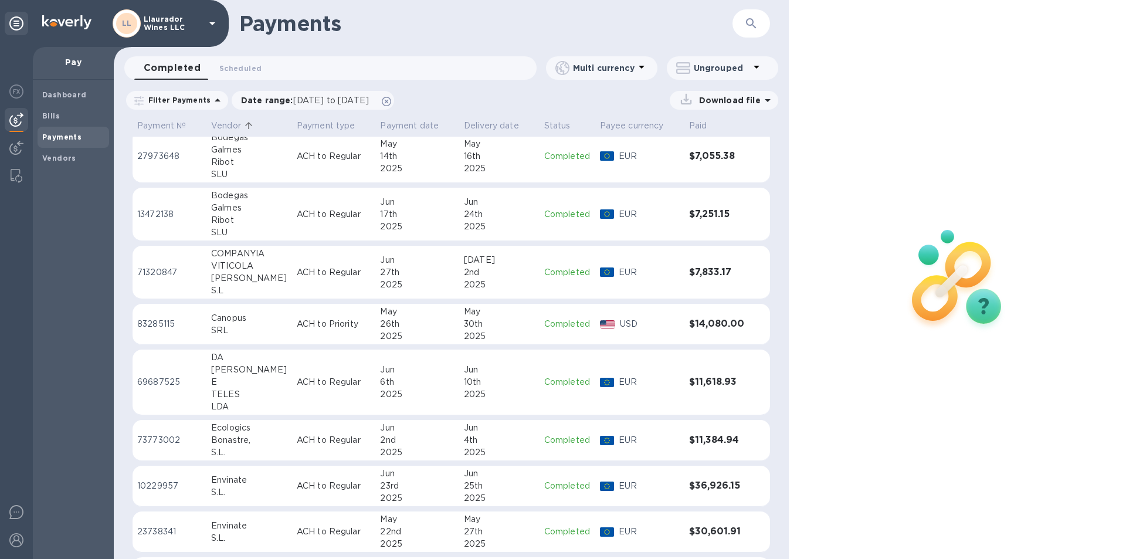
click at [724, 100] on p "Download file" at bounding box center [728, 100] width 66 height 12
click at [734, 103] on p "Download file" at bounding box center [728, 100] width 66 height 12
click at [690, 179] on p "Payments summary" at bounding box center [715, 179] width 103 height 12
click at [602, 179] on p "XLSX file" at bounding box center [601, 183] width 39 height 12
click at [601, 184] on p "XLSX file" at bounding box center [601, 183] width 39 height 12
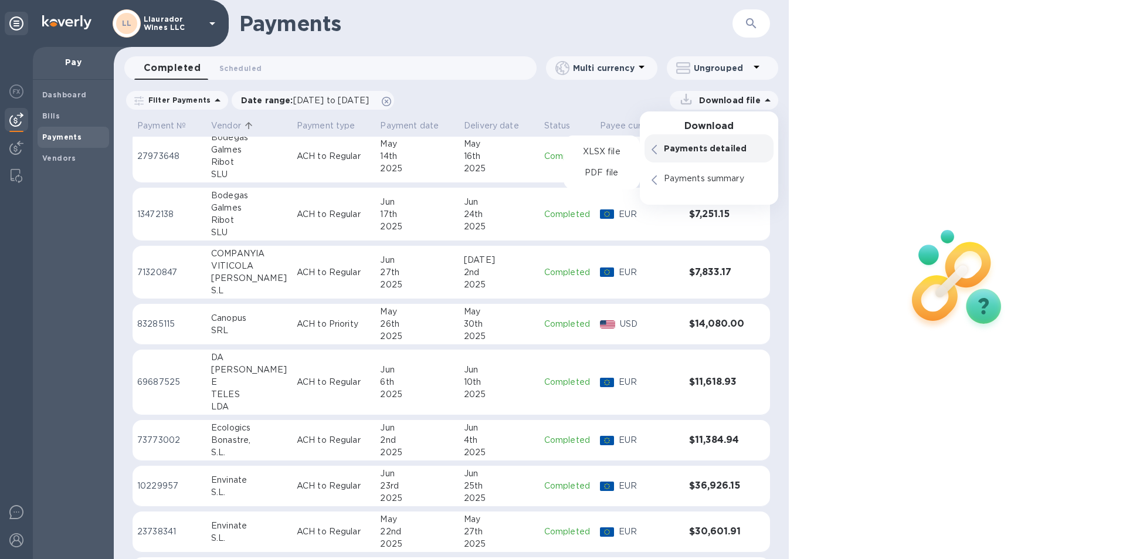
click at [698, 151] on p "Payments detailed" at bounding box center [715, 149] width 103 height 12
click at [600, 153] on p "XLSX file" at bounding box center [601, 152] width 39 height 12
click at [664, 144] on p "Payments detailed" at bounding box center [715, 149] width 103 height 12
click at [593, 152] on p "XLSX file" at bounding box center [601, 152] width 39 height 12
click at [581, 97] on div "Download file" at bounding box center [590, 100] width 378 height 19
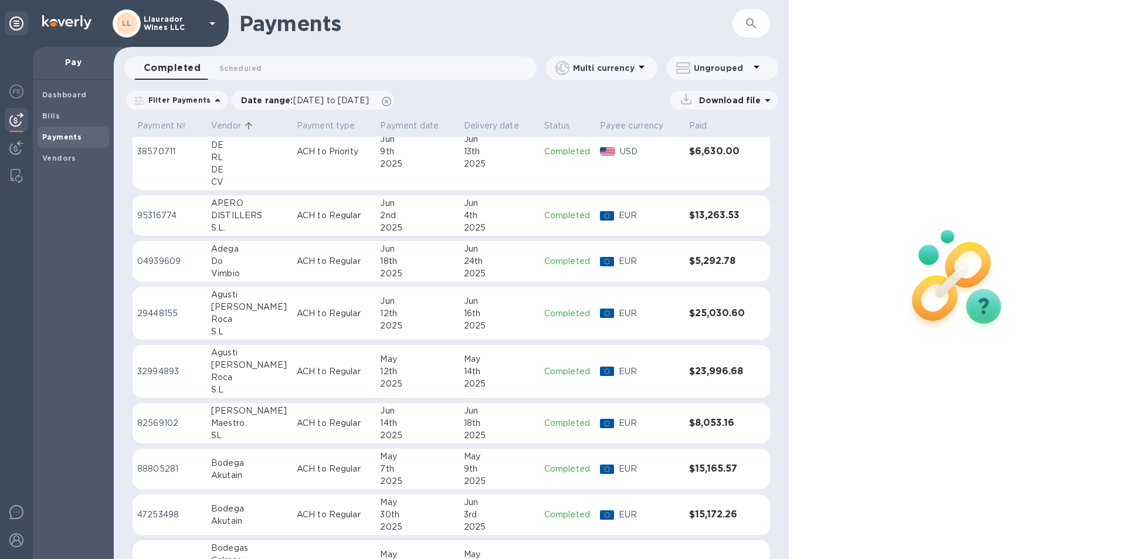
scroll to position [0, 0]
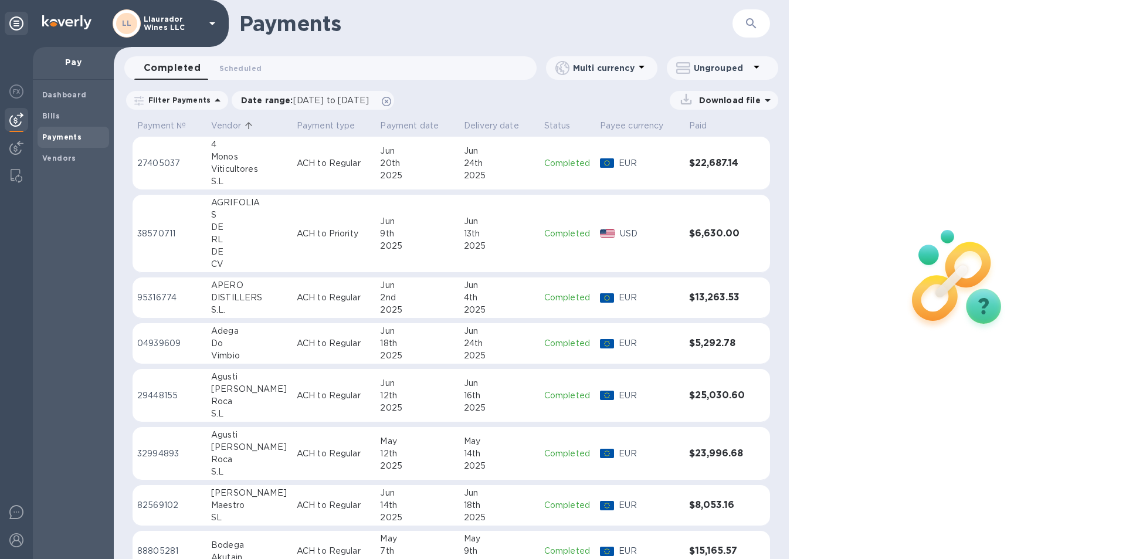
click at [761, 100] on icon at bounding box center [768, 100] width 14 height 14
click at [692, 150] on p "Payments detailed" at bounding box center [715, 149] width 103 height 12
click at [598, 148] on p "XLSX file" at bounding box center [601, 152] width 39 height 12
click at [381, 101] on span "Date range : [DATE] to [DATE]" at bounding box center [311, 100] width 140 height 12
click at [342, 101] on span "[DATE] to [DATE]" at bounding box center [331, 100] width 76 height 9
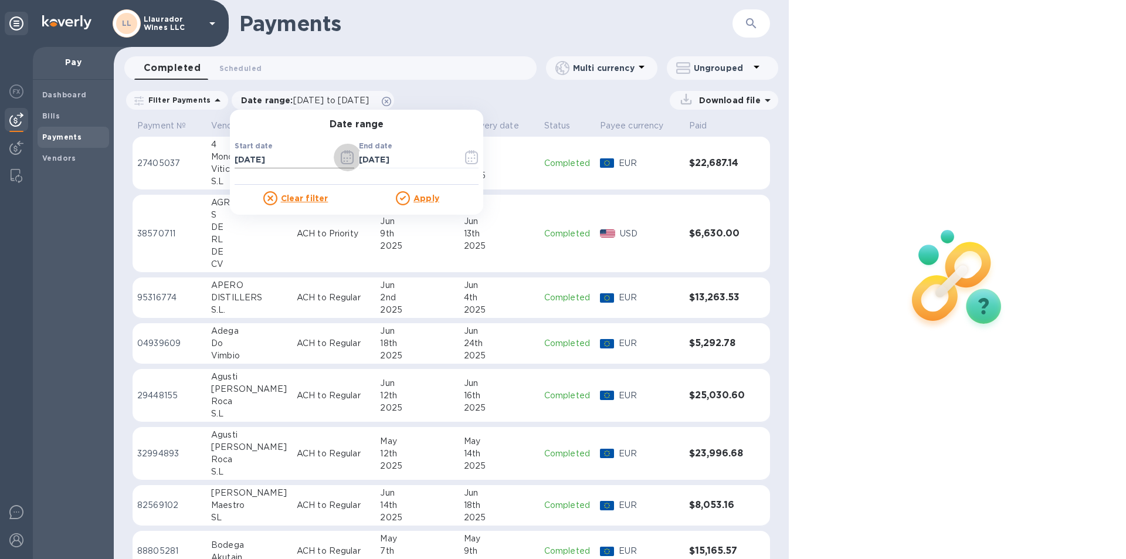
click at [341, 155] on icon "button" at bounding box center [347, 157] width 13 height 14
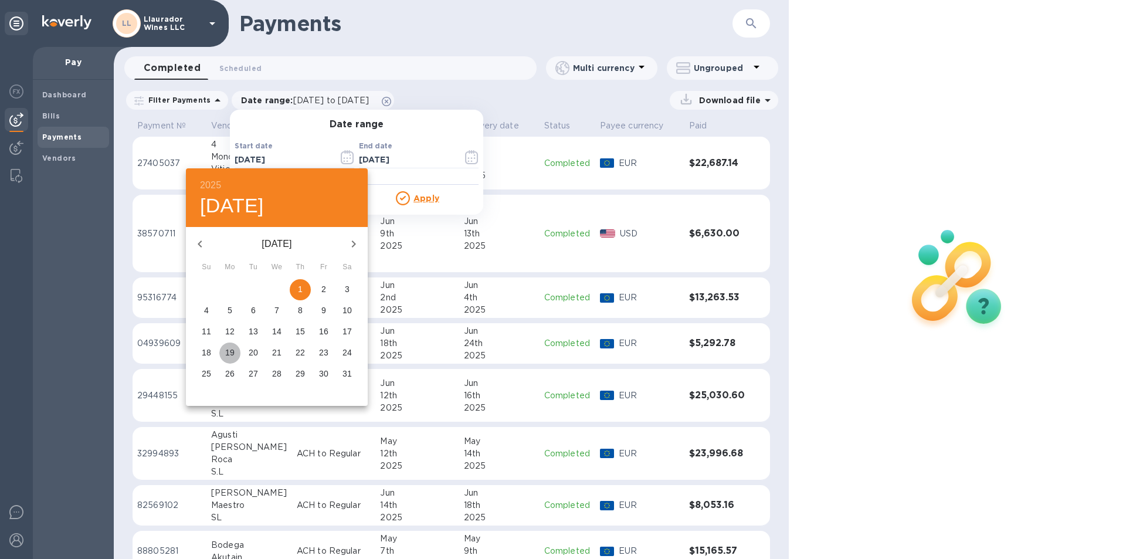
click at [233, 356] on p "19" at bounding box center [229, 353] width 9 height 12
type input "[DATE]"
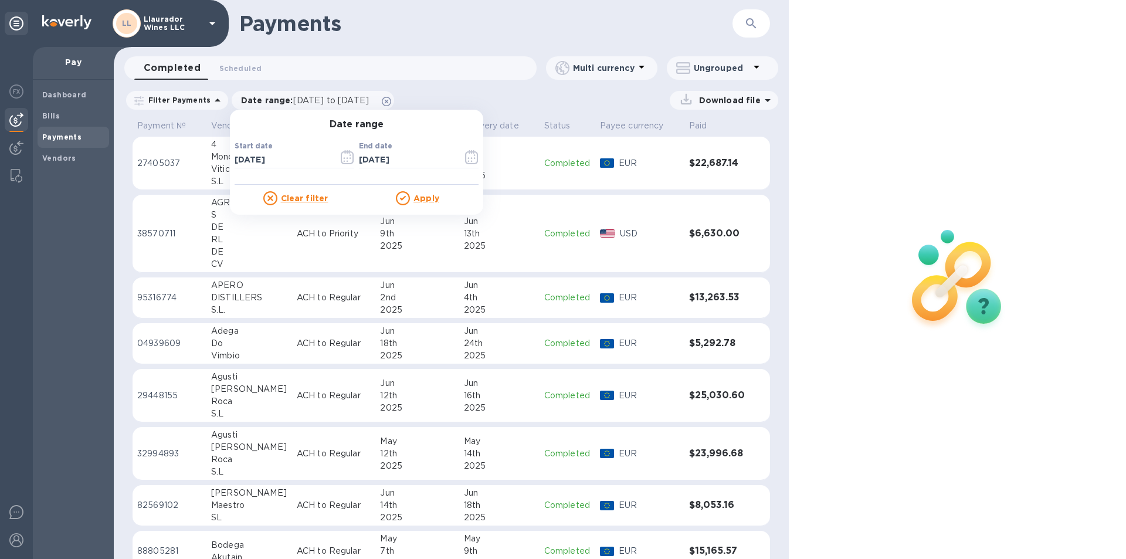
click at [414, 194] on u "Apply" at bounding box center [427, 198] width 26 height 9
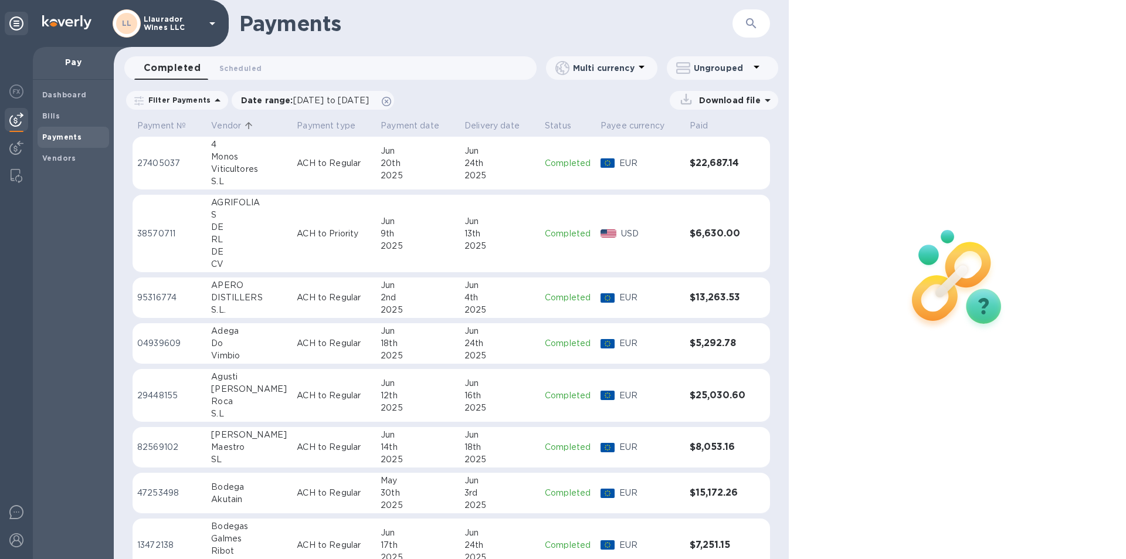
click at [695, 104] on icon at bounding box center [686, 99] width 16 height 16
click at [691, 150] on p "Payments detailed" at bounding box center [715, 149] width 103 height 12
click at [689, 150] on p "Payments detailed" at bounding box center [715, 149] width 103 height 12
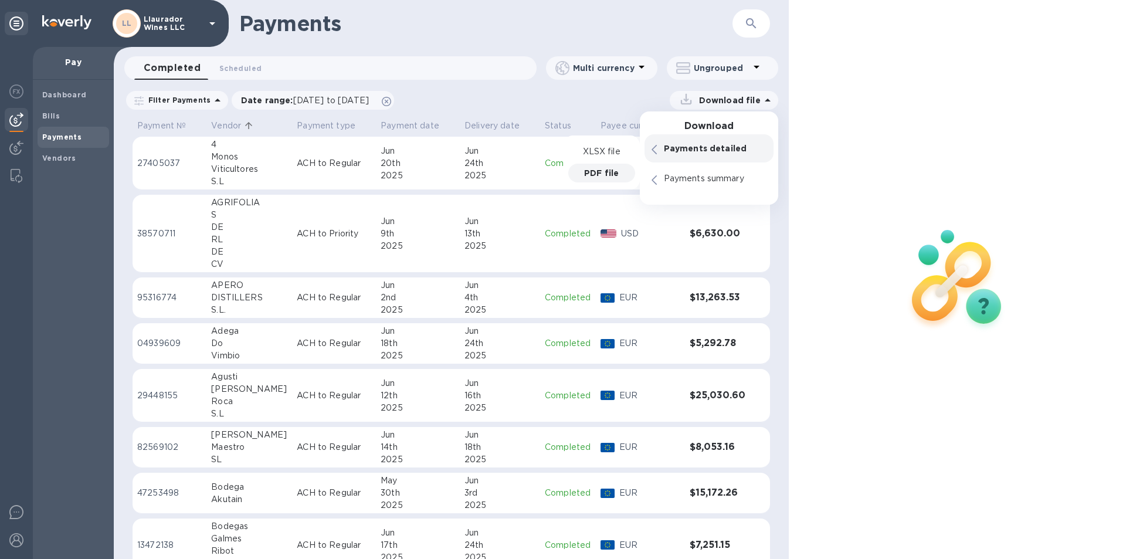
click at [593, 176] on p "PDF file" at bounding box center [601, 173] width 35 height 12
click at [593, 173] on p "PDF file" at bounding box center [601, 173] width 35 height 12
click at [593, 173] on p "PDF file" at bounding box center [601, 173] width 33 height 12
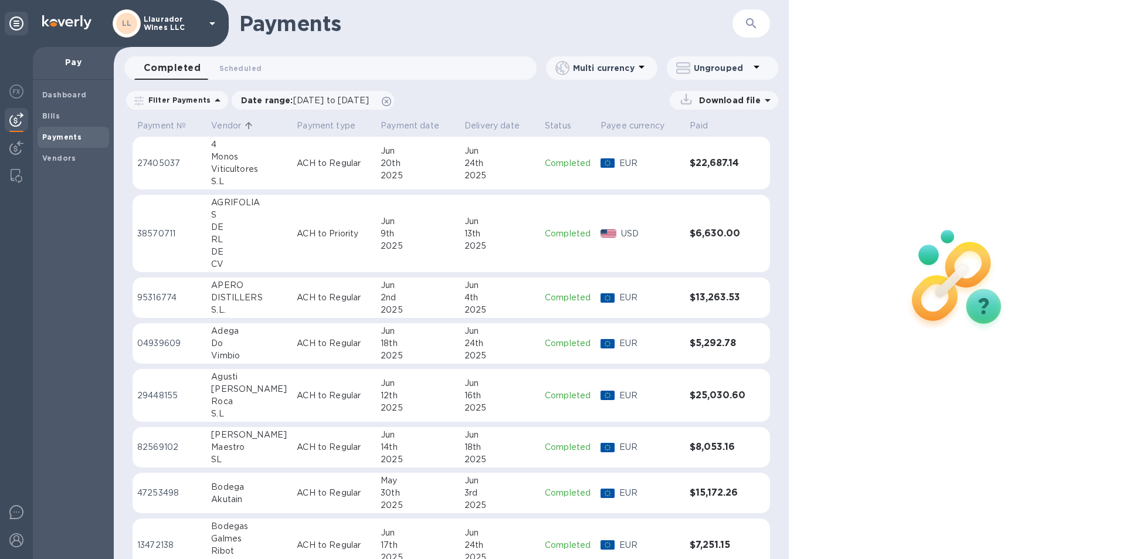
click at [872, 426] on div at bounding box center [957, 279] width 337 height 559
click at [187, 102] on p "Filter Payments" at bounding box center [177, 100] width 67 height 10
click at [865, 373] on div at bounding box center [957, 279] width 337 height 559
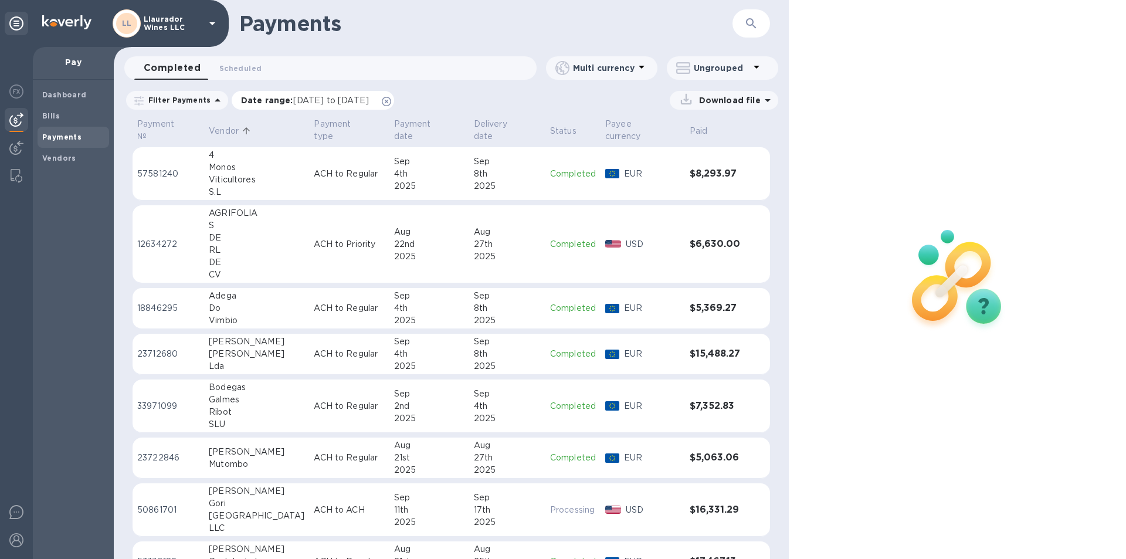
click at [325, 101] on span "[DATE] to [DATE]" at bounding box center [331, 100] width 76 height 9
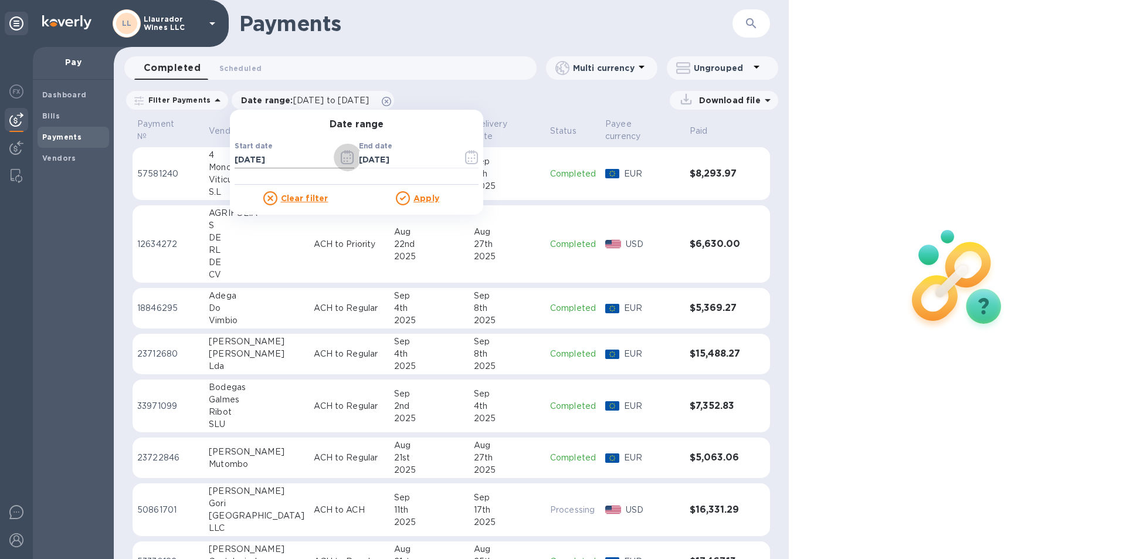
click at [347, 159] on icon "button" at bounding box center [348, 159] width 2 height 2
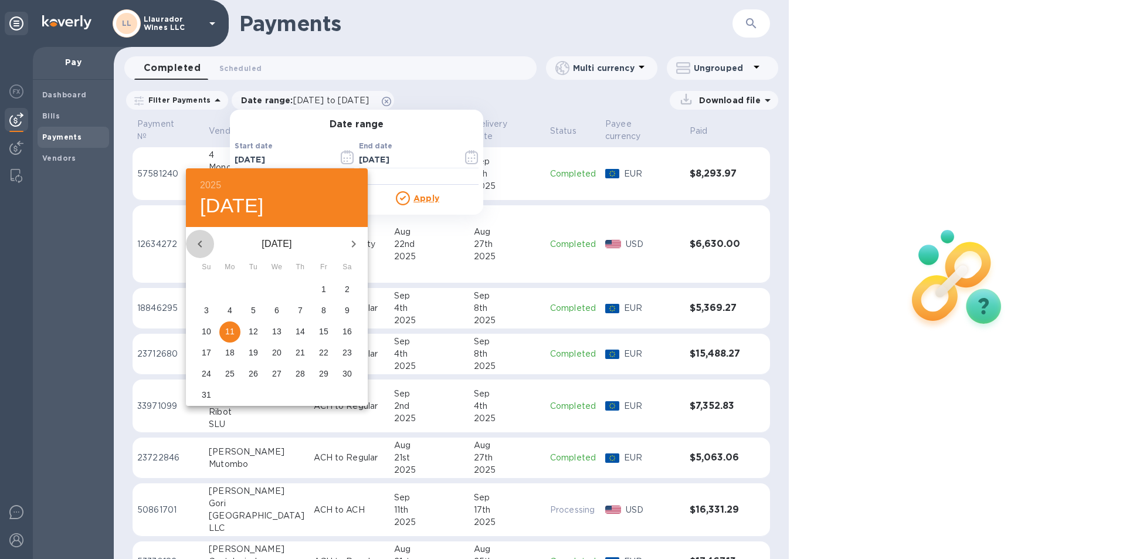
click at [198, 241] on icon "button" at bounding box center [200, 244] width 14 height 14
click at [353, 241] on icon "button" at bounding box center [354, 244] width 4 height 7
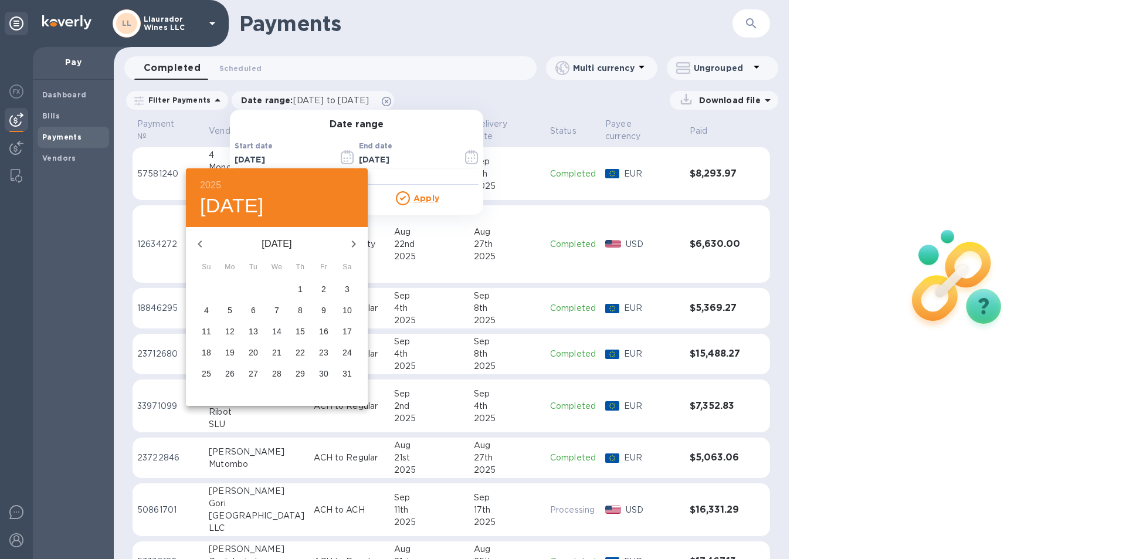
click at [207, 373] on p "25" at bounding box center [206, 374] width 9 height 12
type input "[DATE]"
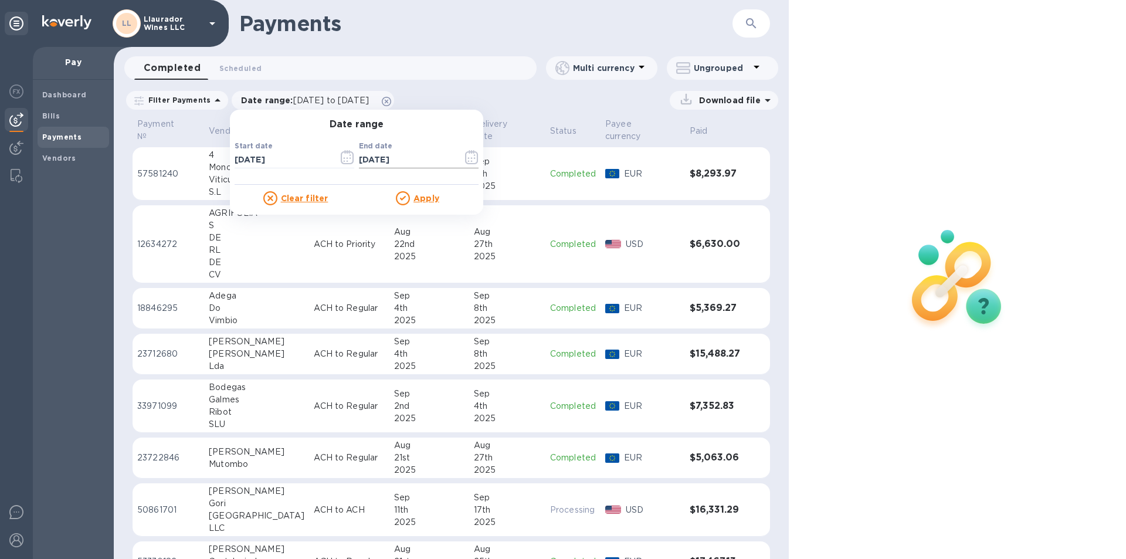
click at [400, 157] on input "[DATE]" at bounding box center [406, 160] width 94 height 18
click at [468, 159] on icon "button" at bounding box center [469, 159] width 2 height 2
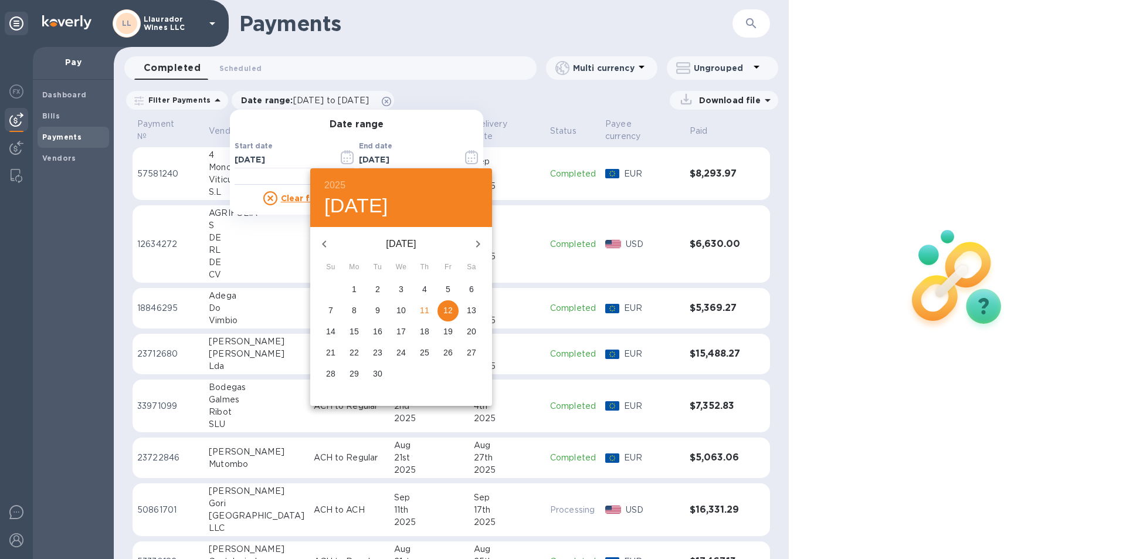
click at [324, 249] on icon "button" at bounding box center [324, 244] width 14 height 14
click at [324, 248] on icon "button" at bounding box center [324, 244] width 14 height 14
click at [350, 368] on p "30" at bounding box center [354, 374] width 9 height 12
type input "[DATE]"
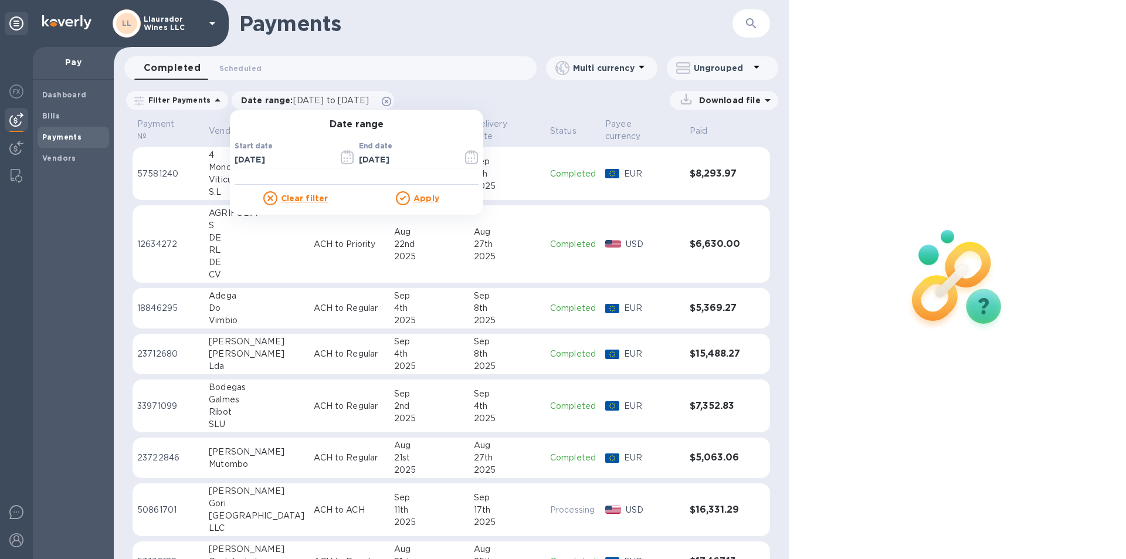
click at [417, 204] on div "Apply" at bounding box center [418, 198] width 122 height 14
click at [417, 199] on u "Apply" at bounding box center [427, 198] width 26 height 9
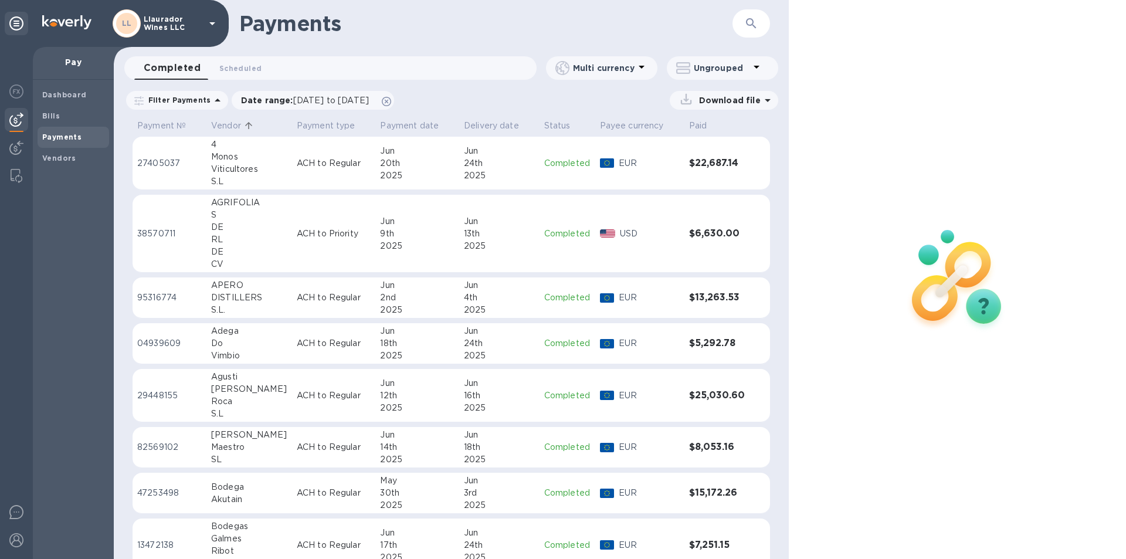
click at [732, 70] on p "Ungrouped" at bounding box center [722, 68] width 56 height 12
click at [720, 99] on li "Group payments by vendors" at bounding box center [743, 99] width 152 height 38
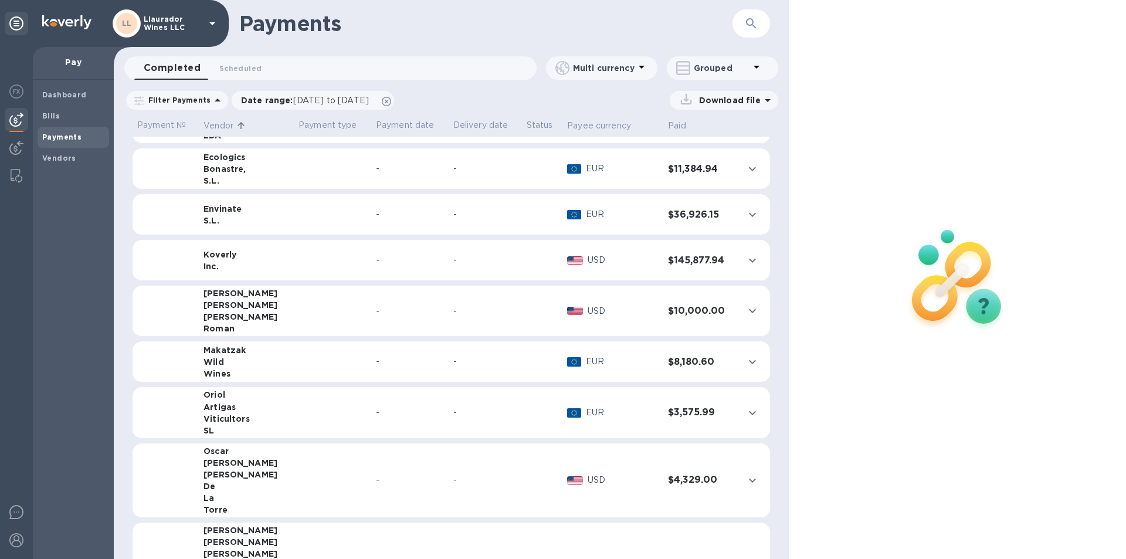
scroll to position [693, 0]
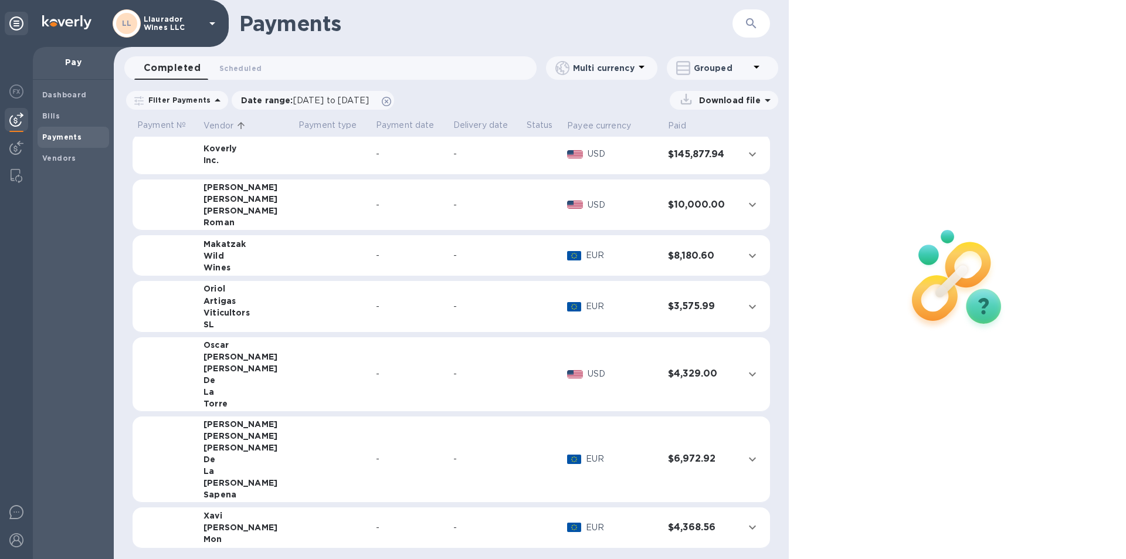
click at [222, 427] on div "De" at bounding box center [247, 459] width 86 height 12
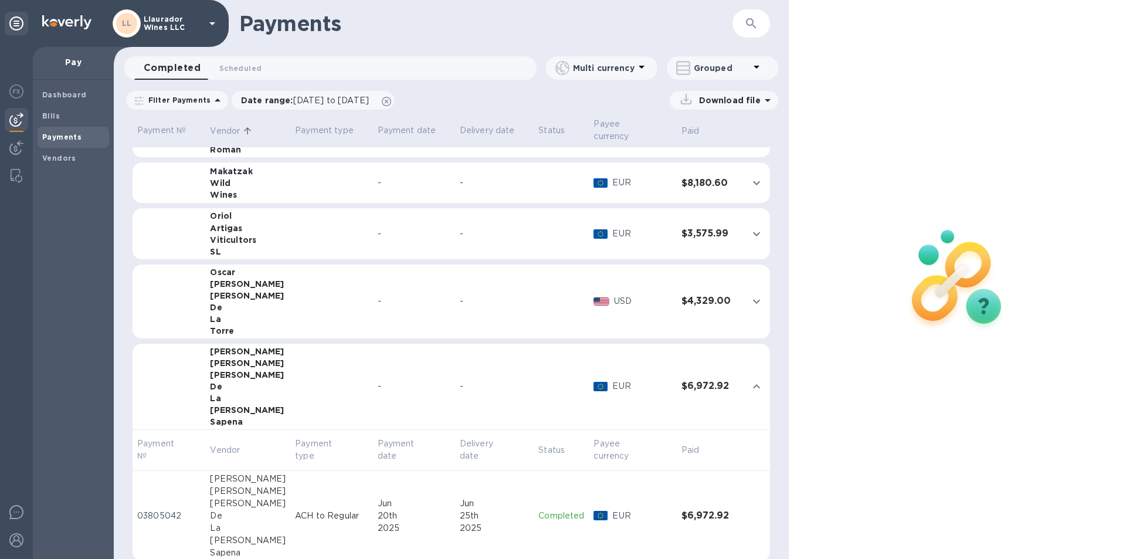
scroll to position [810, 0]
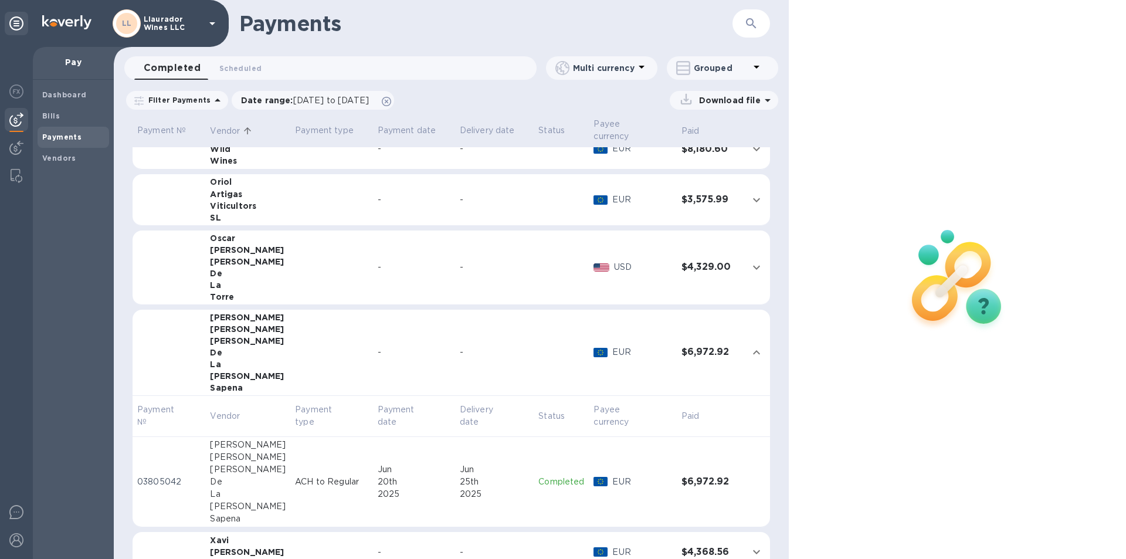
click at [242, 427] on div "De" at bounding box center [248, 482] width 76 height 12
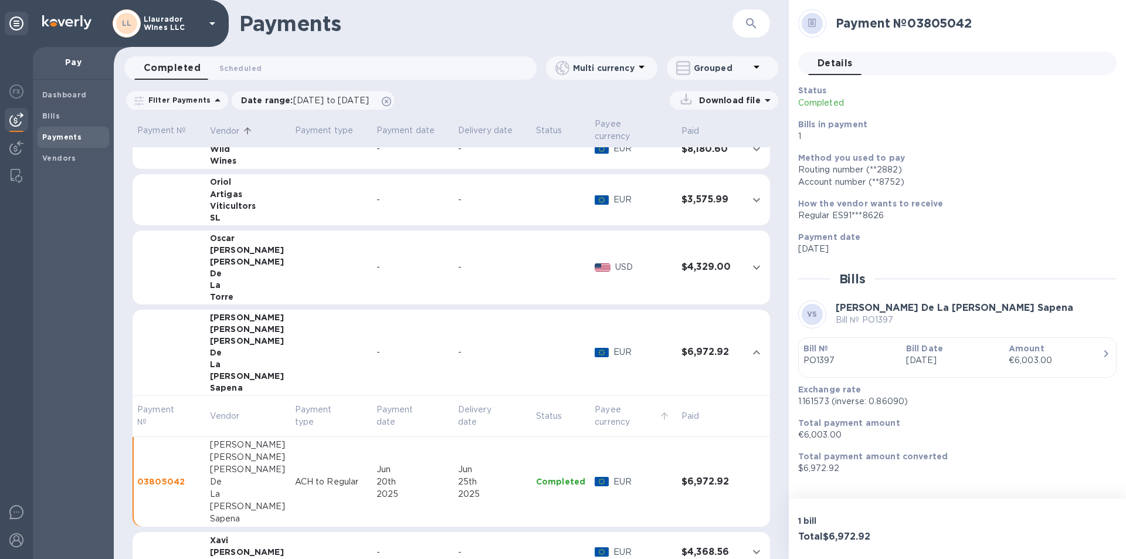
click at [595, 407] on p "Payee currency" at bounding box center [626, 416] width 62 height 25
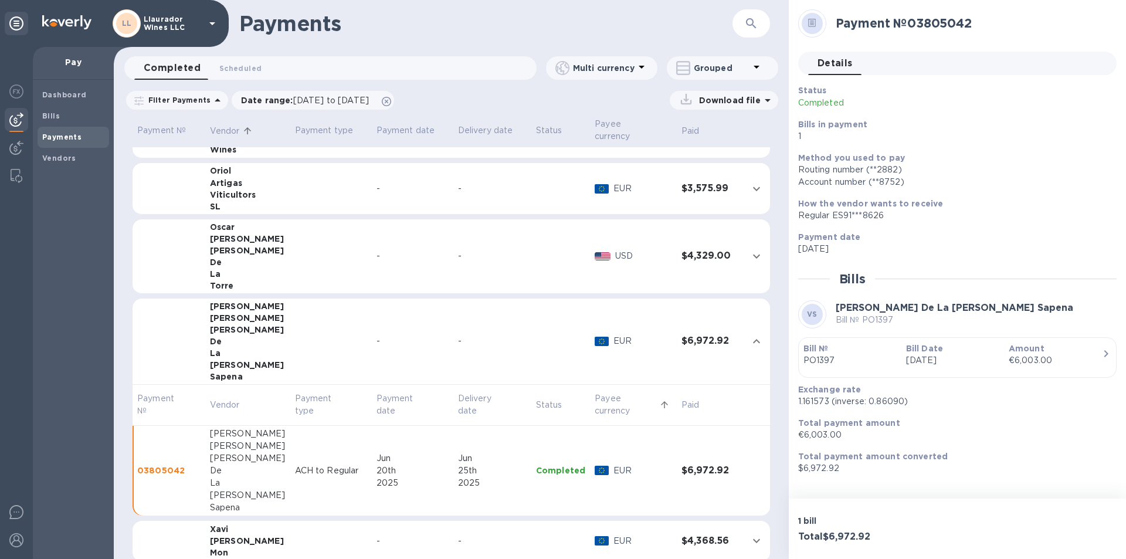
scroll to position [824, 0]
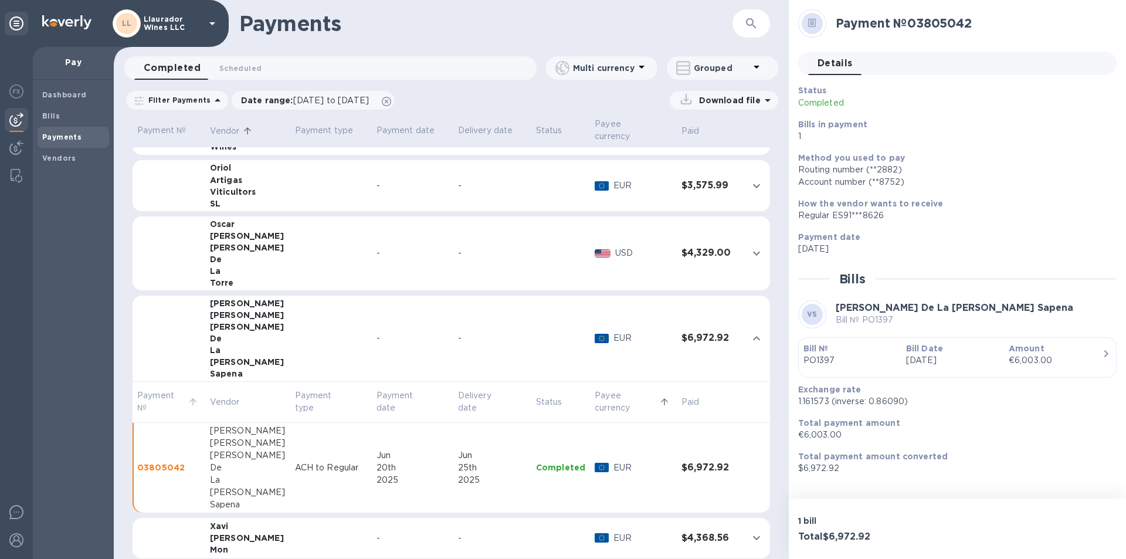
click at [181, 395] on p "Payment №" at bounding box center [161, 402] width 48 height 25
drag, startPoint x: 496, startPoint y: 438, endPoint x: 604, endPoint y: 436, distance: 108.0
click at [500, 427] on td "[DATE]" at bounding box center [492, 468] width 78 height 90
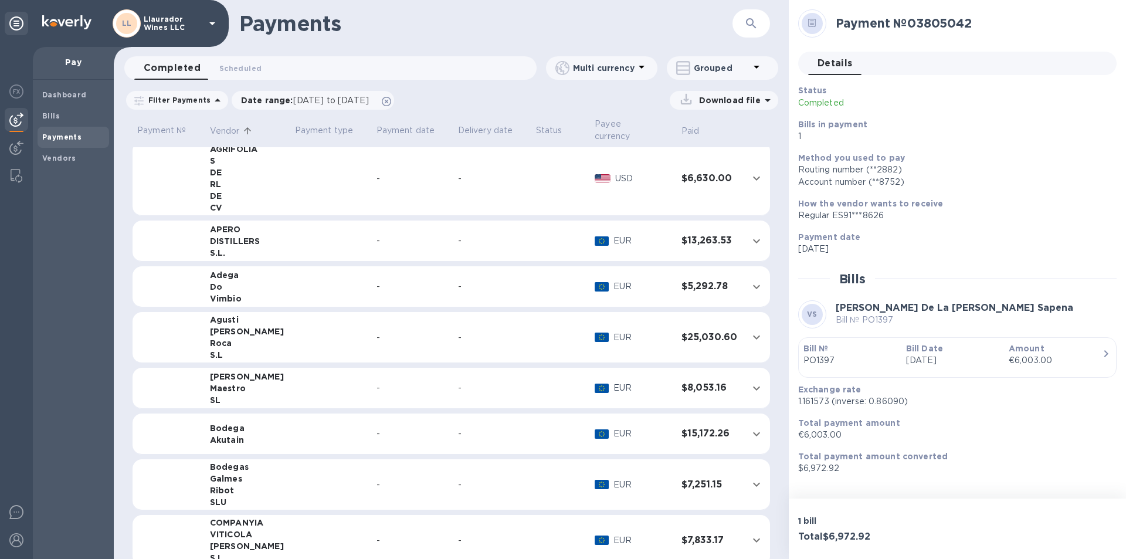
scroll to position [0, 0]
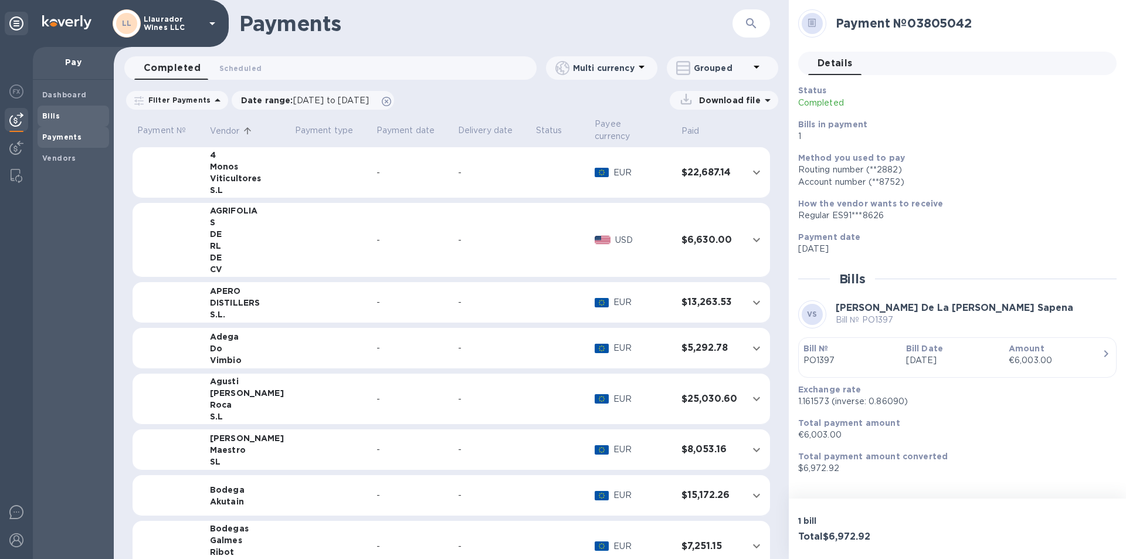
click at [50, 116] on b "Bills" at bounding box center [51, 115] width 18 height 9
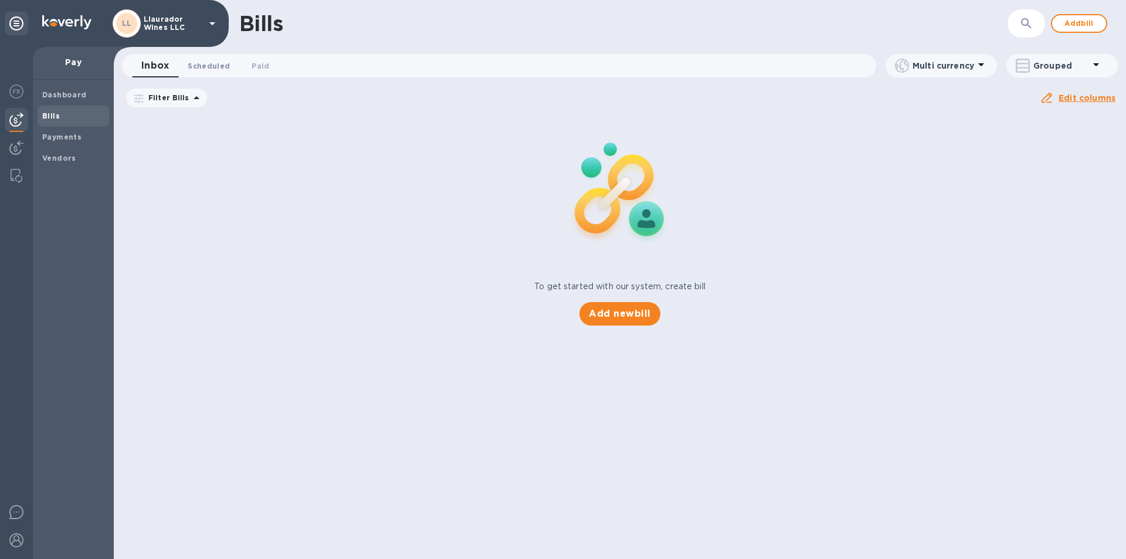
click at [211, 67] on span "Scheduled 0" at bounding box center [209, 66] width 42 height 12
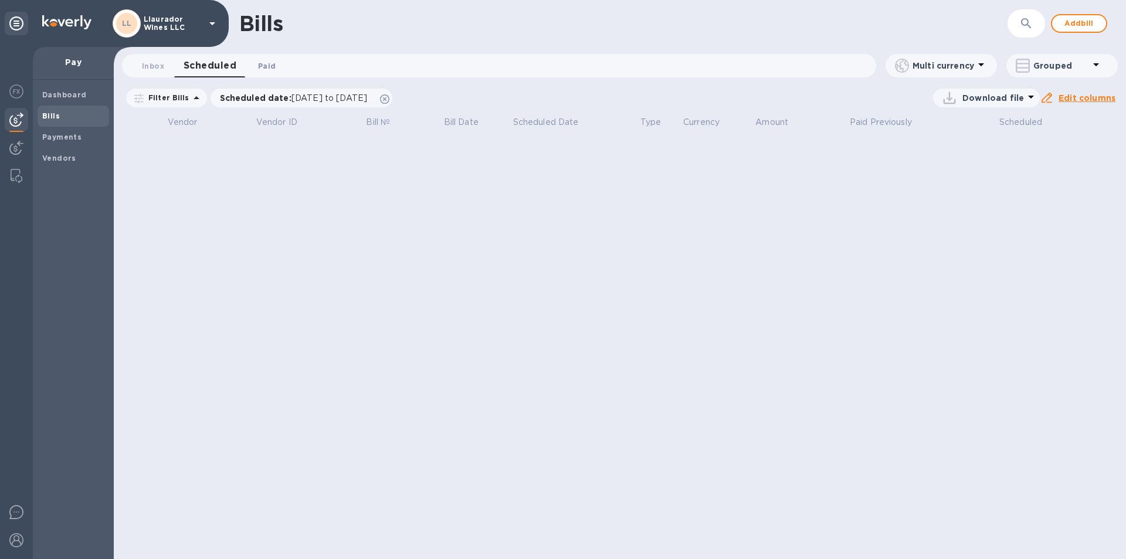
click at [263, 67] on span "Paid 0" at bounding box center [267, 66] width 18 height 12
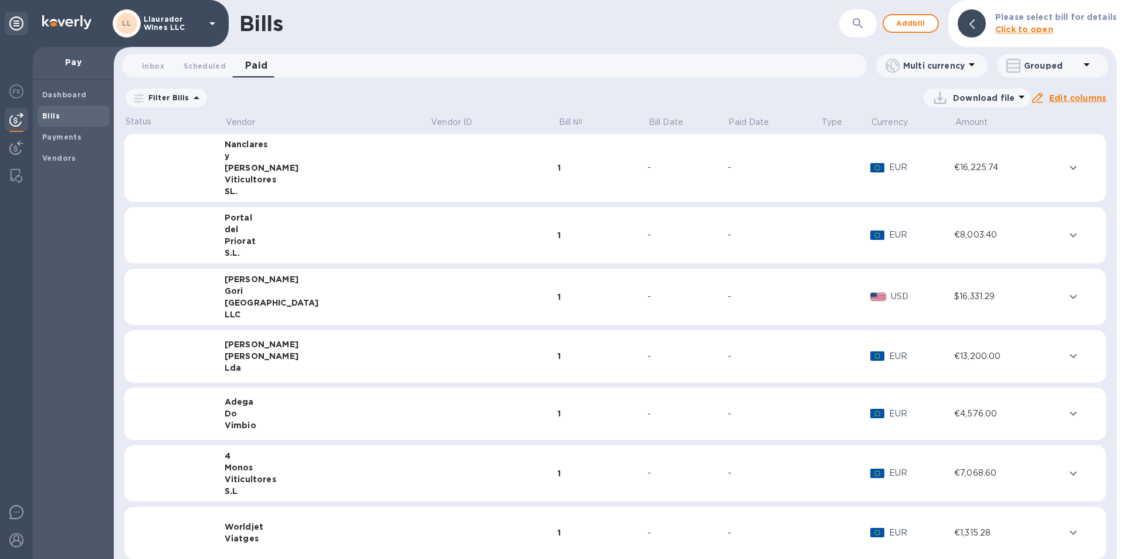
click at [0, 0] on span "[DATE] to [DATE]" at bounding box center [0, 0] width 0 height 0
click at [0, 0] on icon "button" at bounding box center [0, 0] width 0 height 0
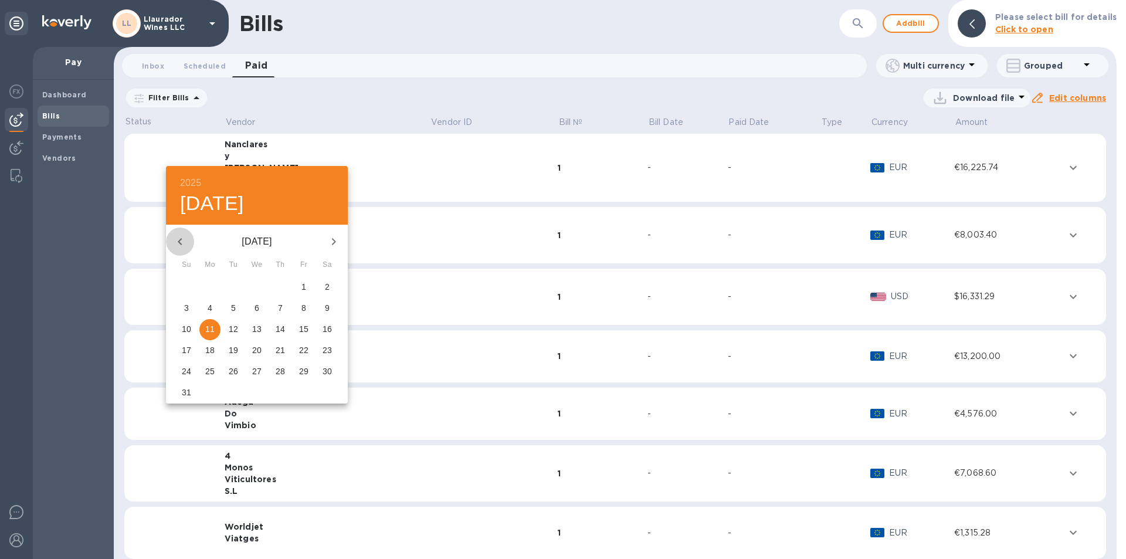
click at [177, 242] on icon "button" at bounding box center [180, 242] width 14 height 14
click at [181, 236] on icon "button" at bounding box center [180, 242] width 14 height 14
click at [283, 286] on span "1" at bounding box center [280, 287] width 21 height 12
type input "[DATE]"
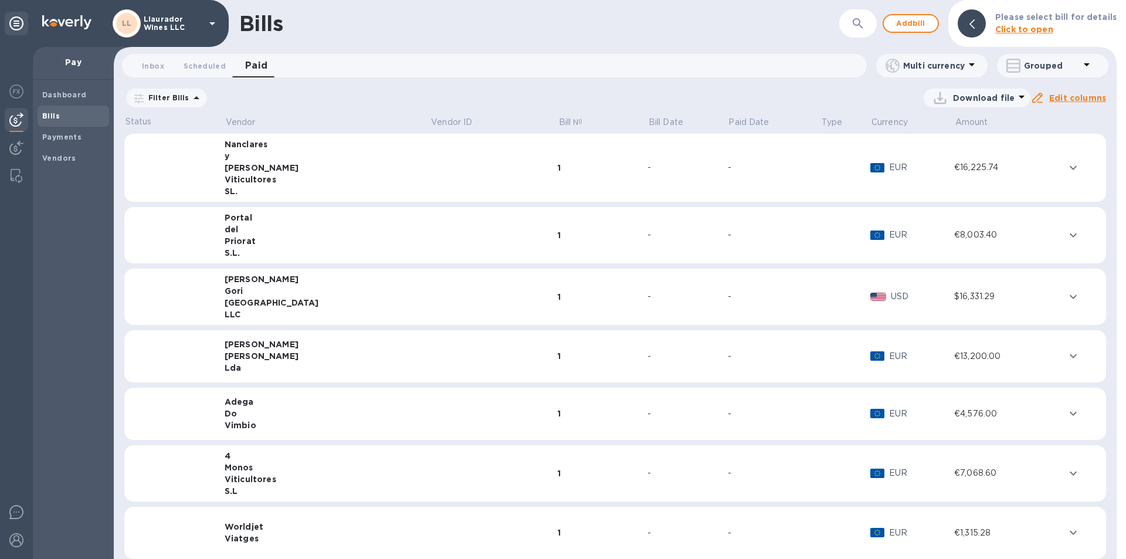
click at [0, 0] on icon "button" at bounding box center [0, 0] width 0 height 0
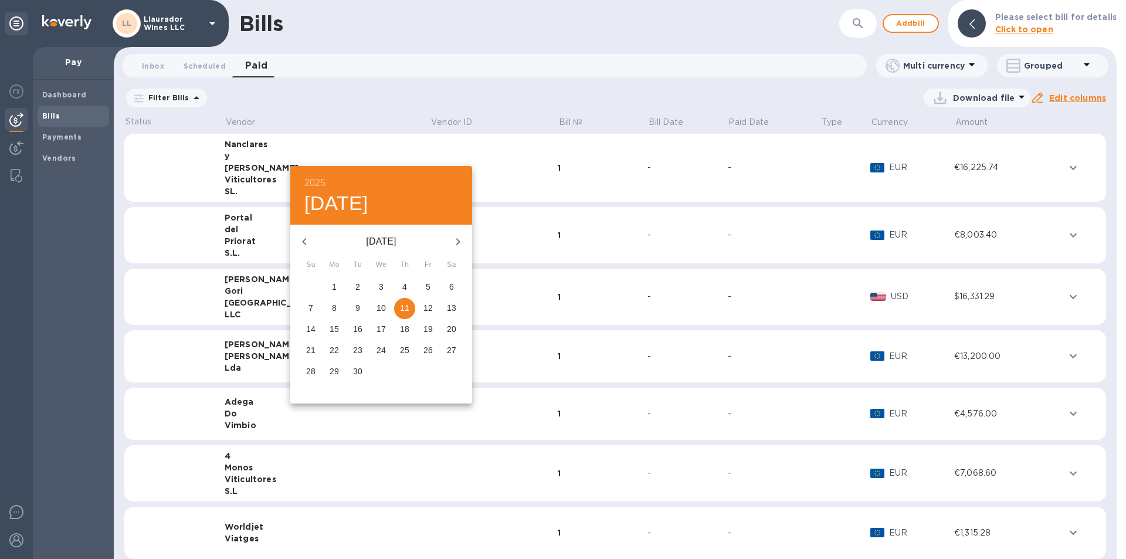
click at [301, 239] on icon "button" at bounding box center [304, 242] width 14 height 14
click at [309, 245] on icon "button" at bounding box center [304, 242] width 14 height 14
click at [308, 245] on icon "button" at bounding box center [304, 242] width 14 height 14
click at [338, 372] on p "30" at bounding box center [334, 371] width 9 height 12
type input "[DATE]"
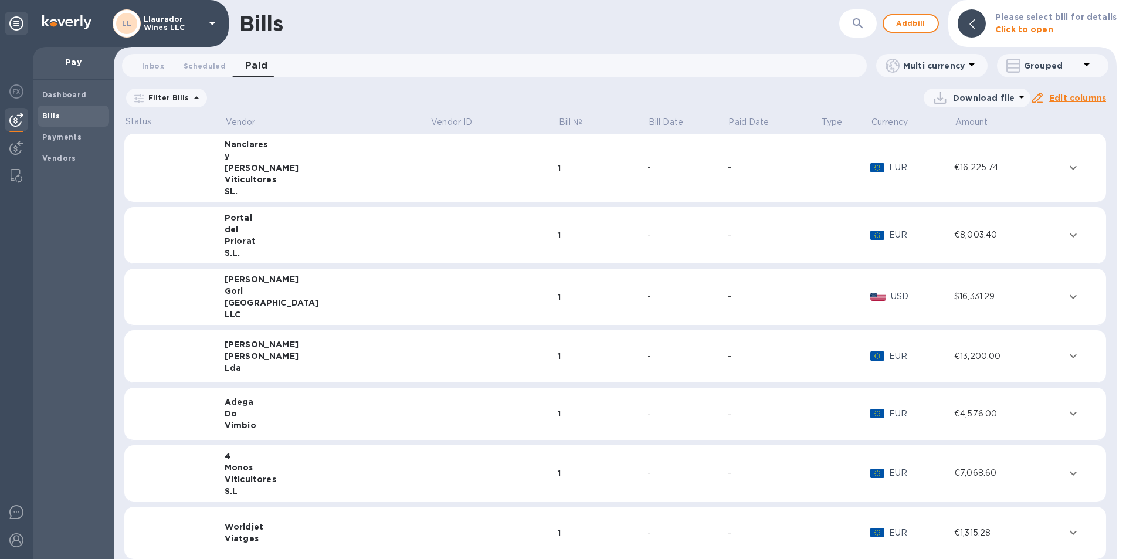
click at [0, 0] on u "Apply" at bounding box center [0, 0] width 0 height 0
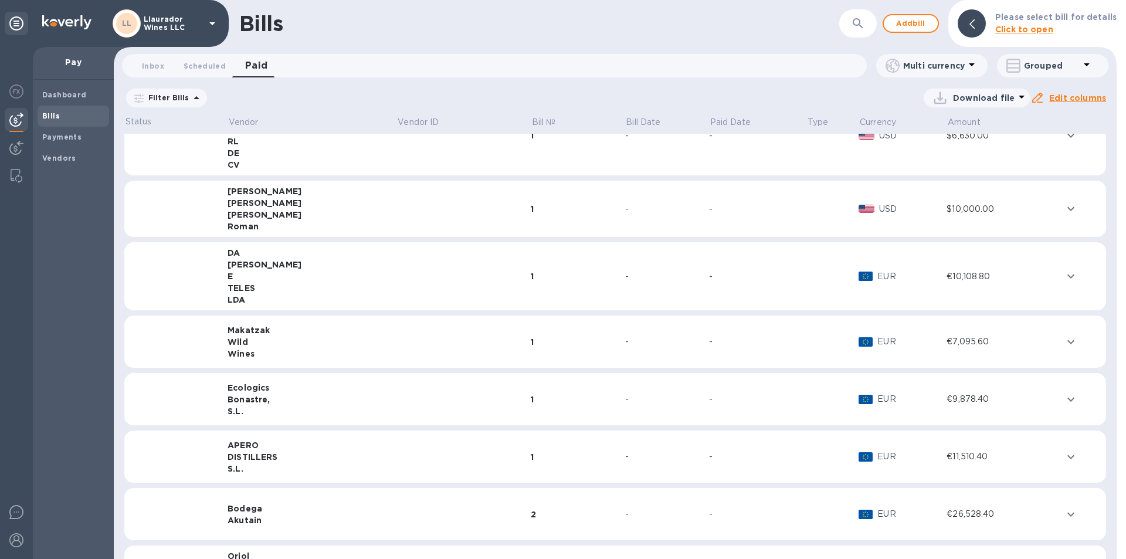
scroll to position [318, 0]
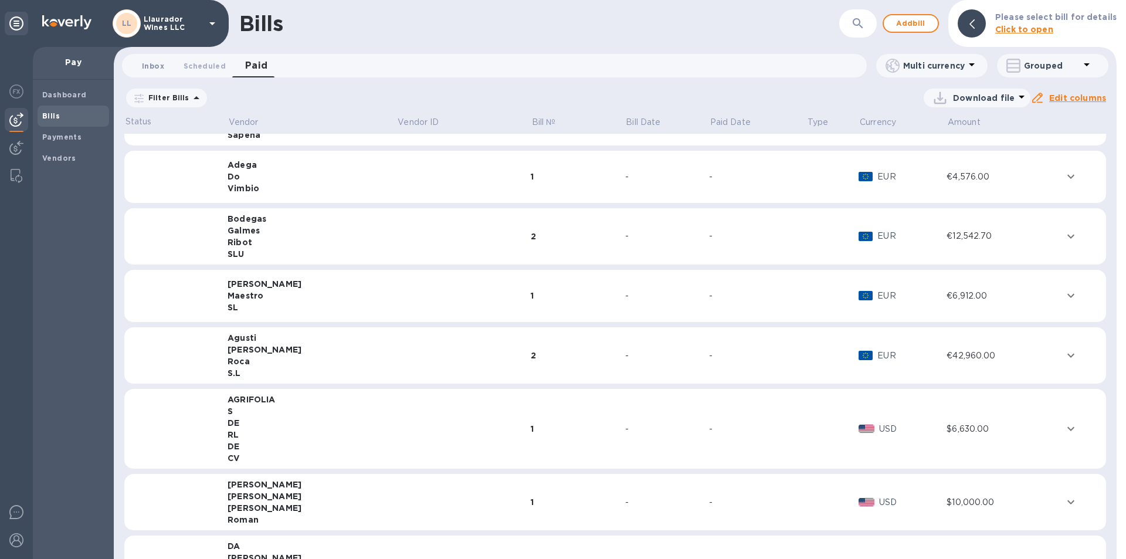
click at [156, 66] on span "Inbox 0" at bounding box center [153, 66] width 22 height 12
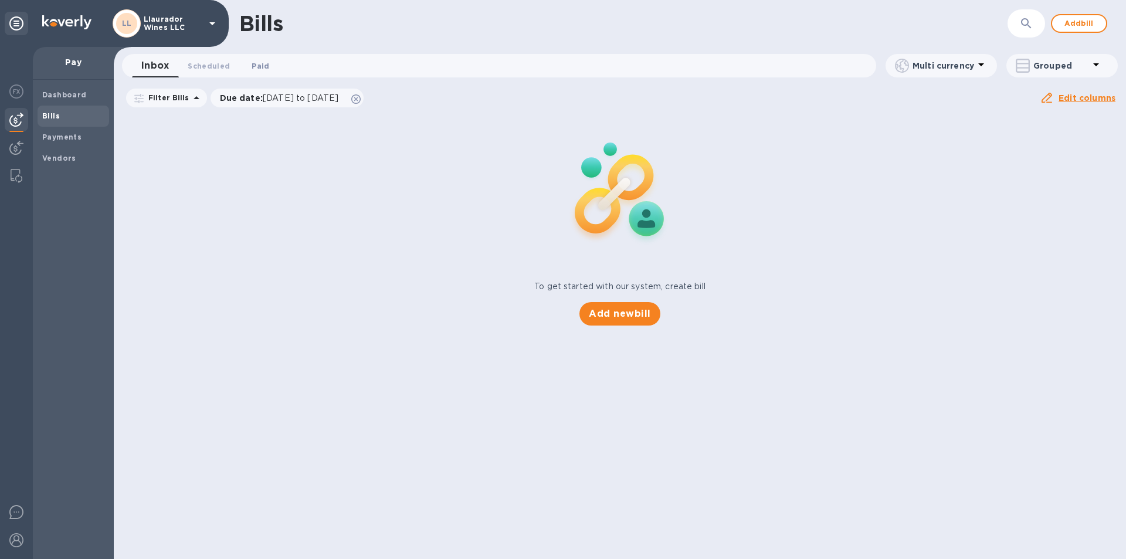
click at [265, 65] on span "Paid 0" at bounding box center [261, 66] width 18 height 12
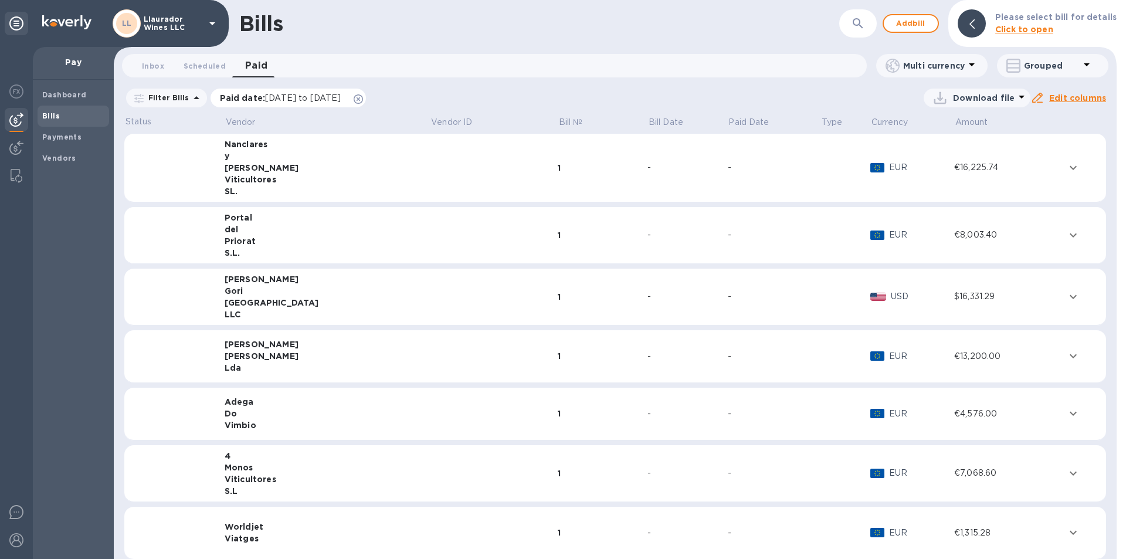
click at [340, 98] on span "[DATE] to [DATE]" at bounding box center [303, 97] width 76 height 9
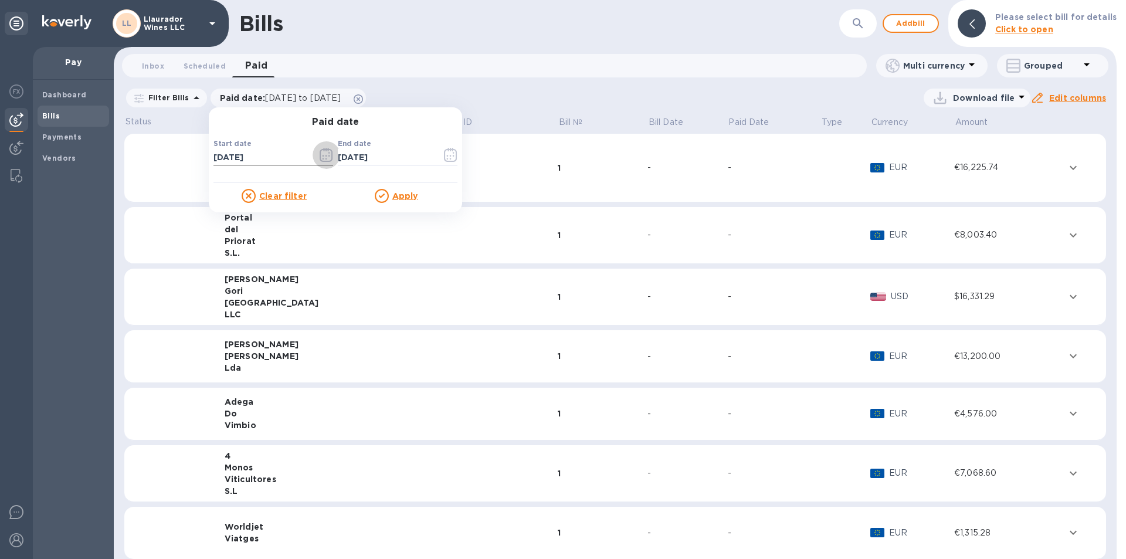
click at [321, 155] on icon "button" at bounding box center [326, 155] width 13 height 14
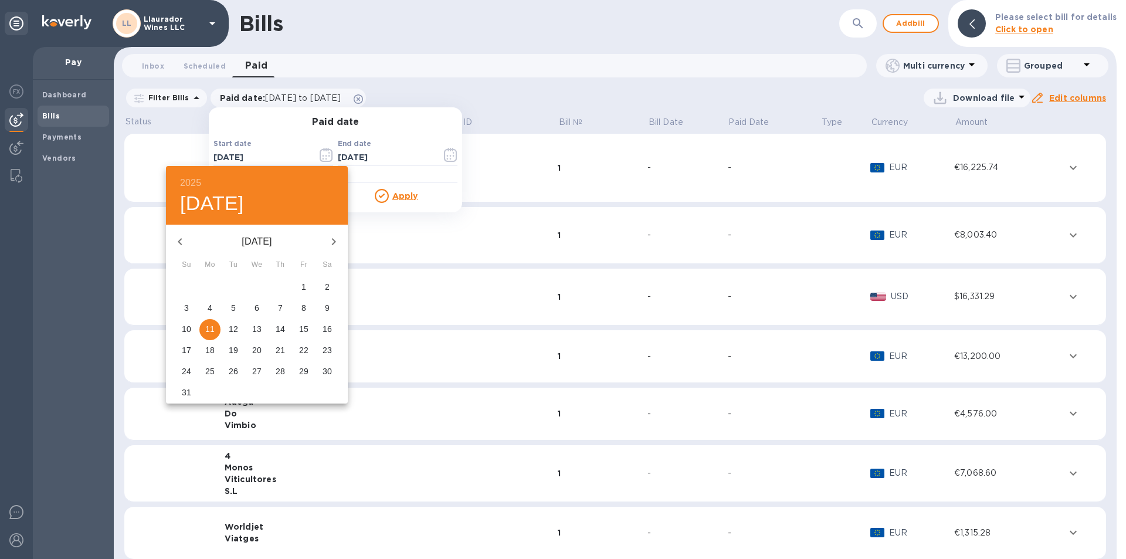
click at [184, 240] on icon "button" at bounding box center [180, 242] width 14 height 14
click at [180, 241] on icon "button" at bounding box center [180, 241] width 4 height 7
click at [280, 286] on p "1" at bounding box center [280, 287] width 5 height 12
type input "[DATE]"
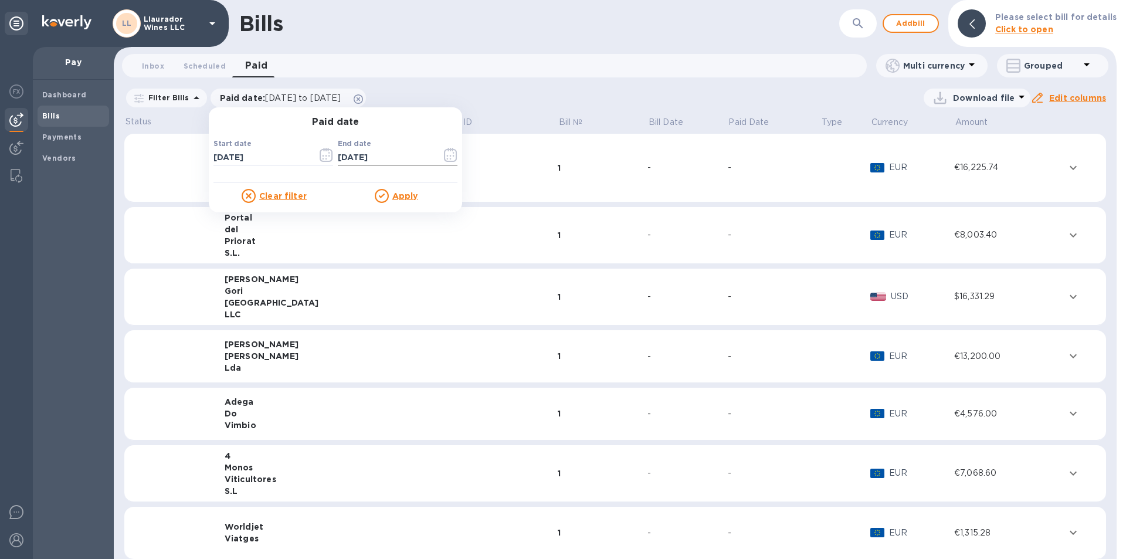
click at [452, 156] on icon "button" at bounding box center [450, 155] width 13 height 14
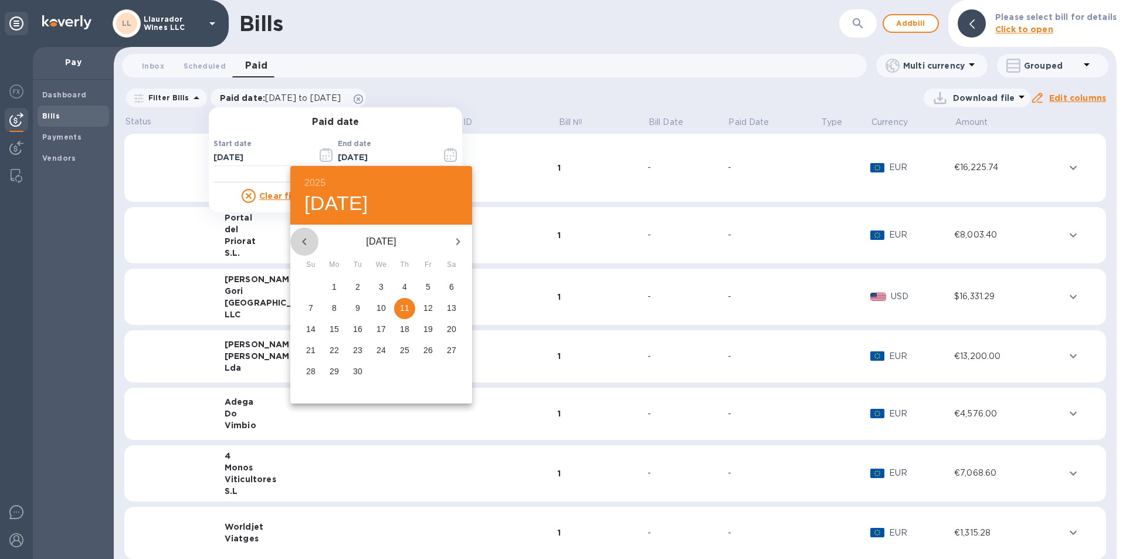
click at [304, 238] on icon "button" at bounding box center [304, 242] width 14 height 14
click at [303, 239] on icon "button" at bounding box center [304, 242] width 14 height 14
click at [456, 242] on icon "button" at bounding box center [458, 242] width 14 height 14
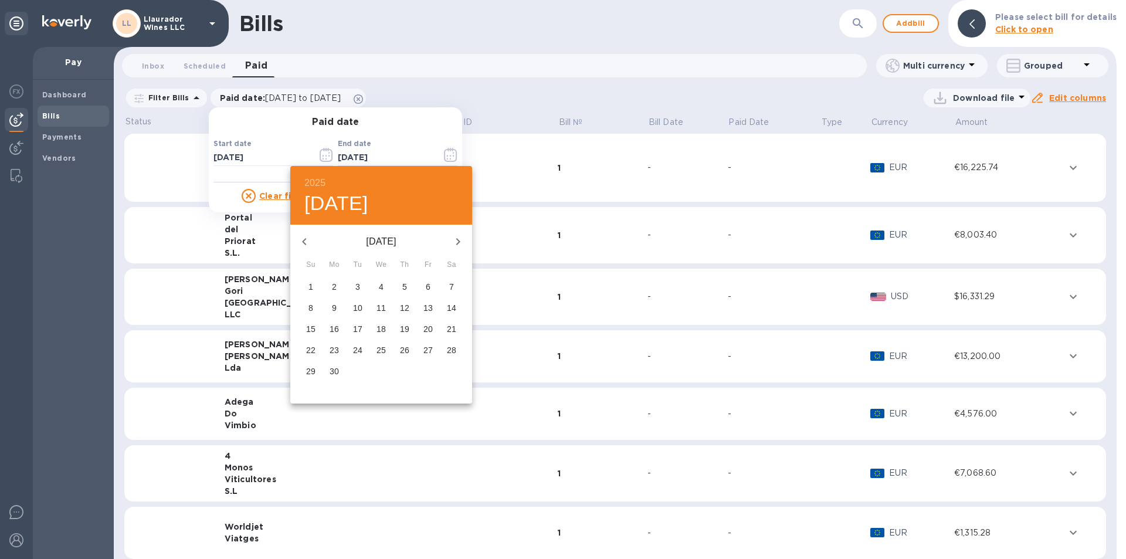
click at [329, 372] on span "30" at bounding box center [334, 371] width 21 height 12
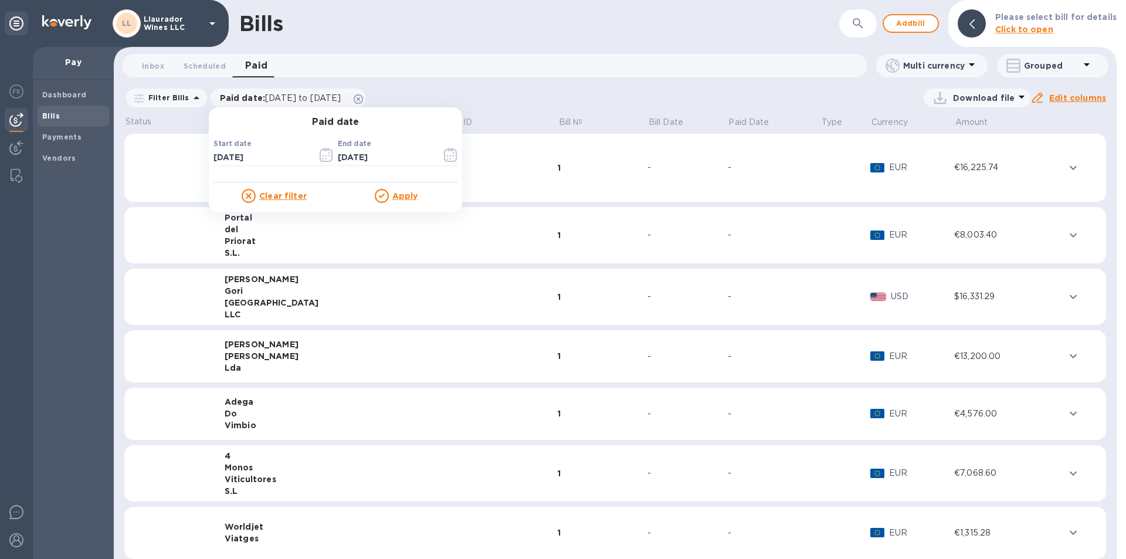
type input "[DATE]"
click at [398, 197] on u "Apply" at bounding box center [405, 195] width 26 height 9
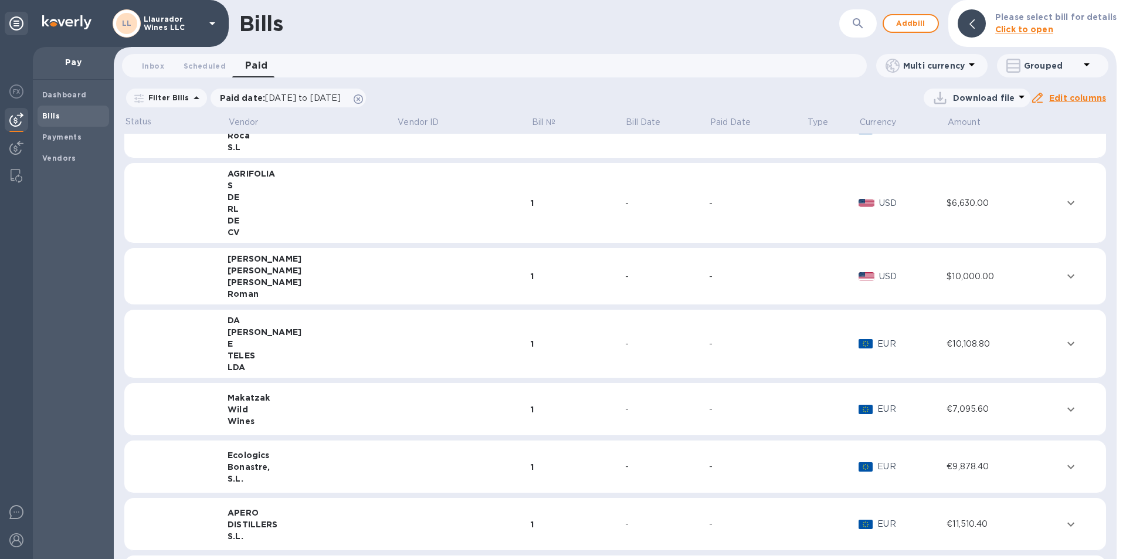
scroll to position [411, 0]
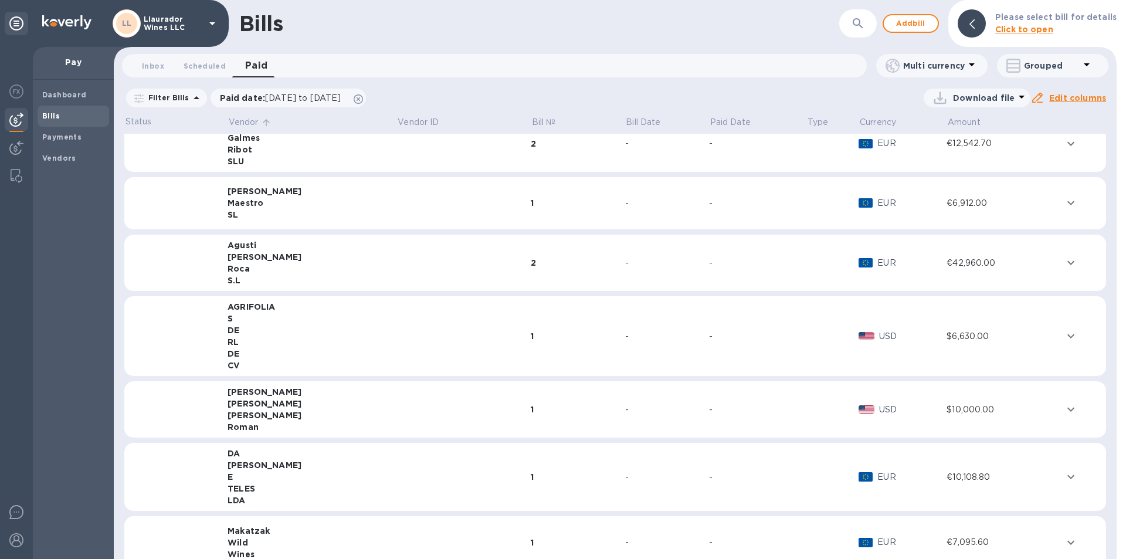
click at [247, 122] on p "Vendor" at bounding box center [244, 122] width 30 height 12
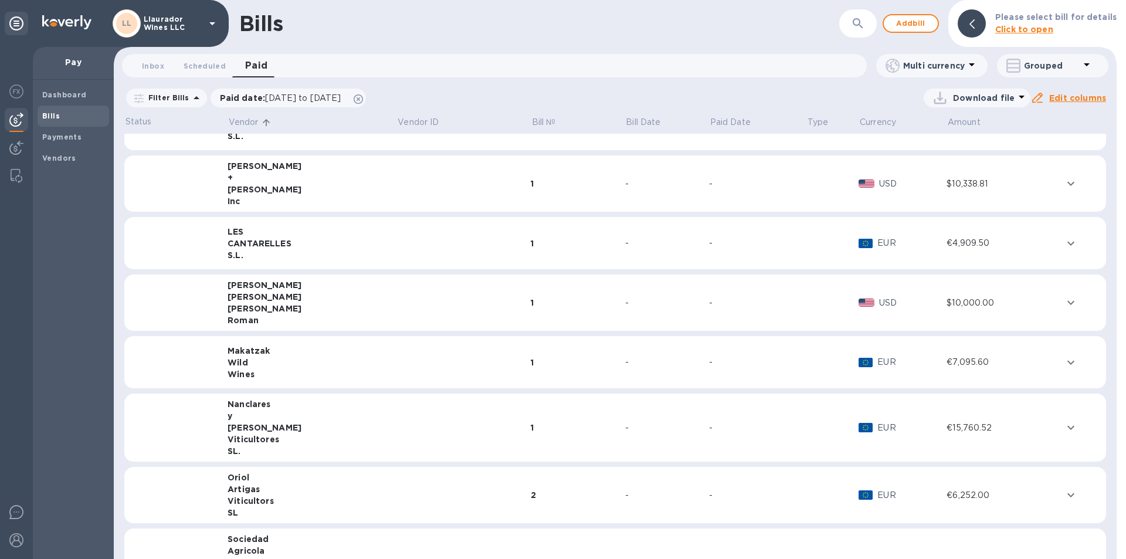
scroll to position [611, 0]
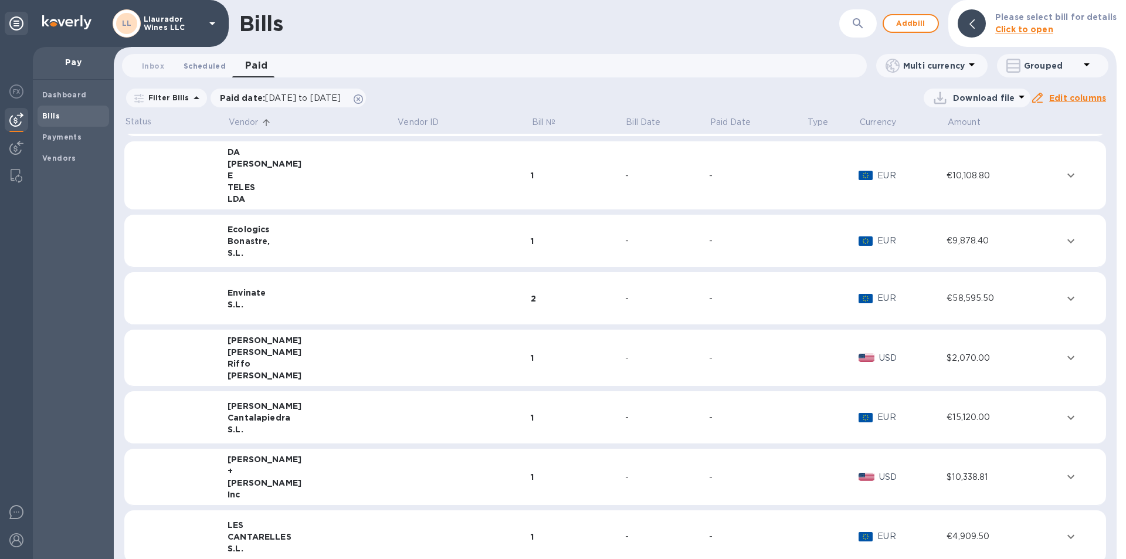
click at [199, 67] on span "Scheduled 0" at bounding box center [205, 66] width 42 height 12
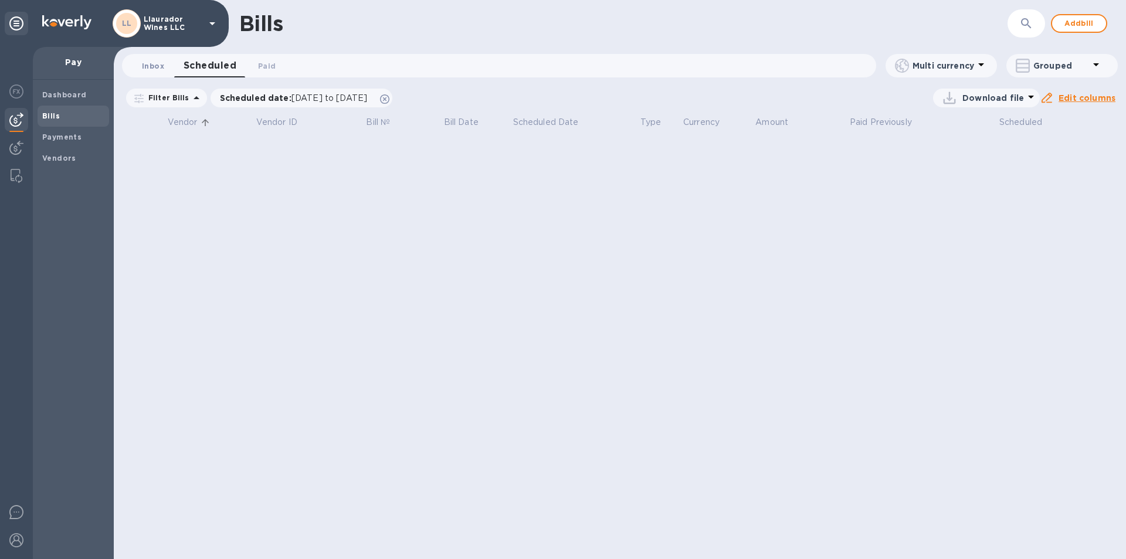
click at [148, 66] on span "Inbox 0" at bounding box center [153, 66] width 22 height 12
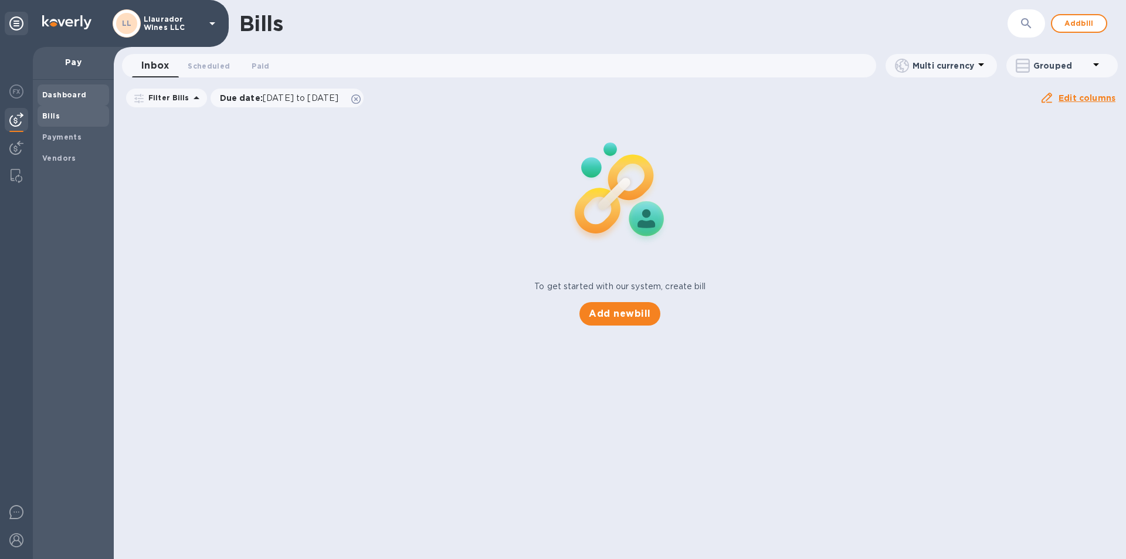
click at [79, 87] on div "Dashboard" at bounding box center [74, 94] width 72 height 21
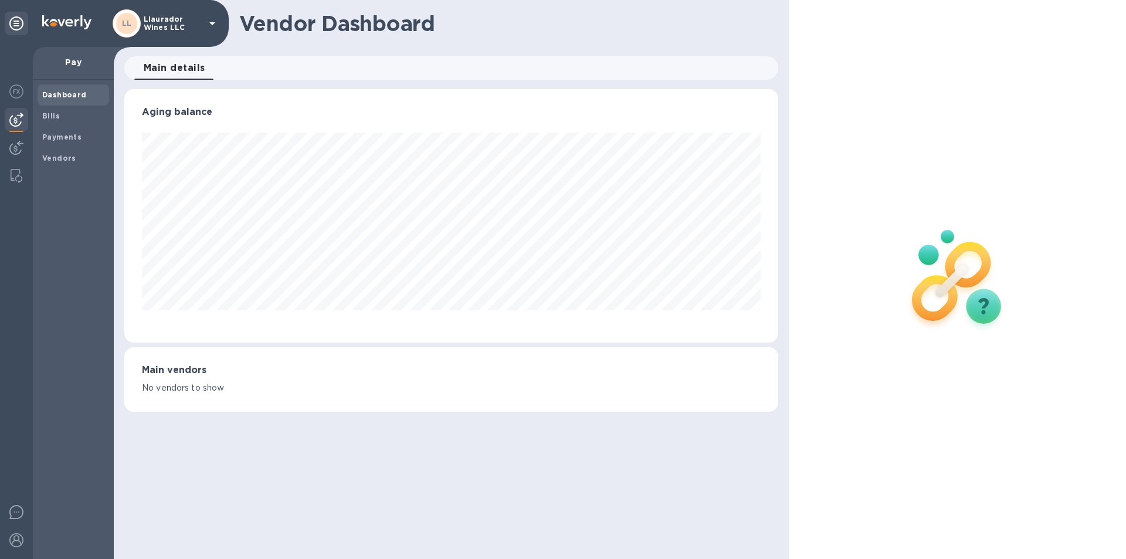
scroll to position [253, 654]
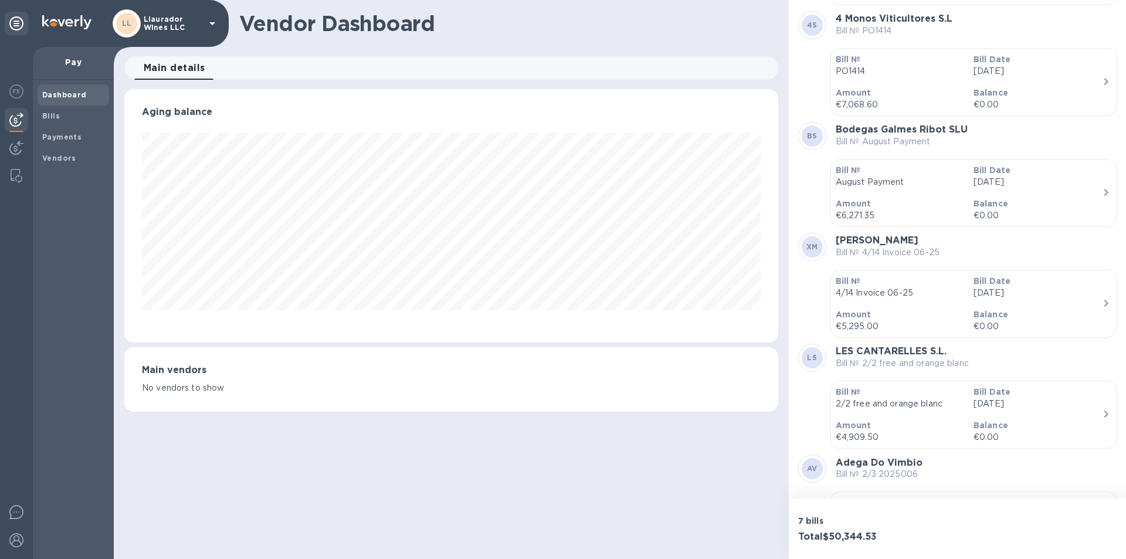
scroll to position [293, 0]
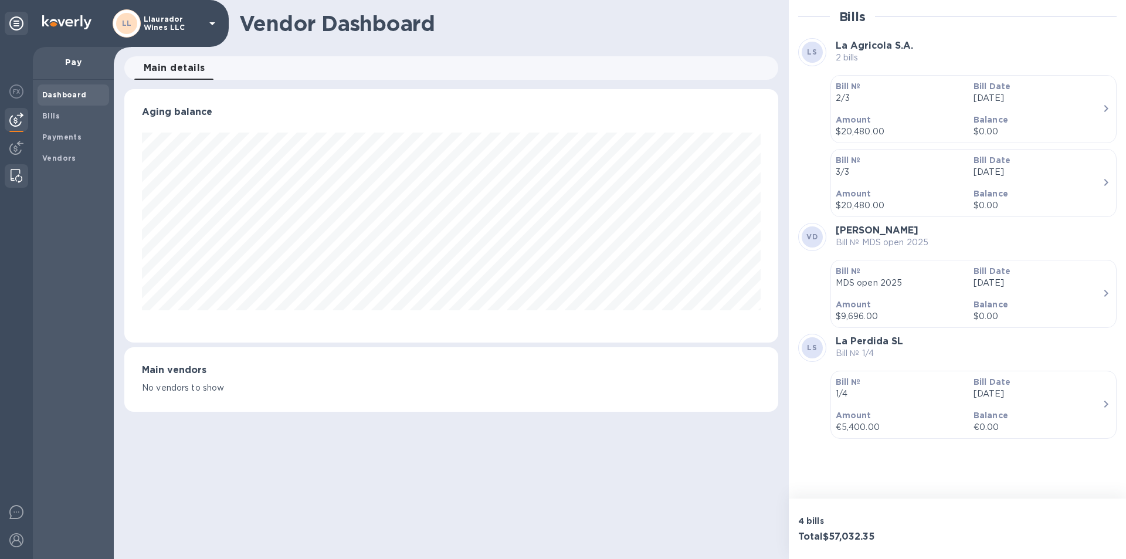
click at [10, 175] on div at bounding box center [16, 175] width 21 height 23
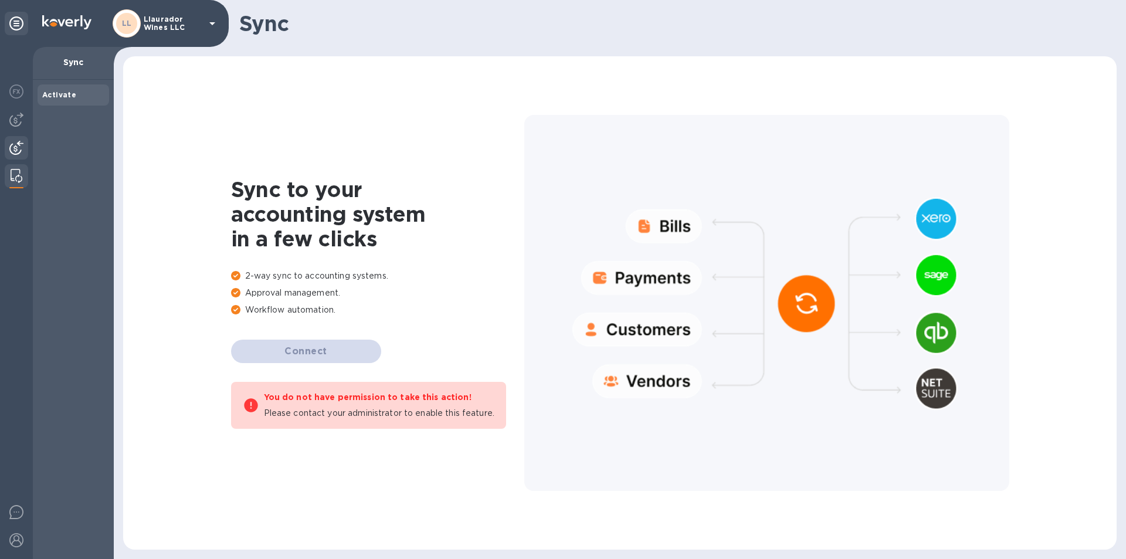
click at [9, 150] on div at bounding box center [16, 149] width 23 height 26
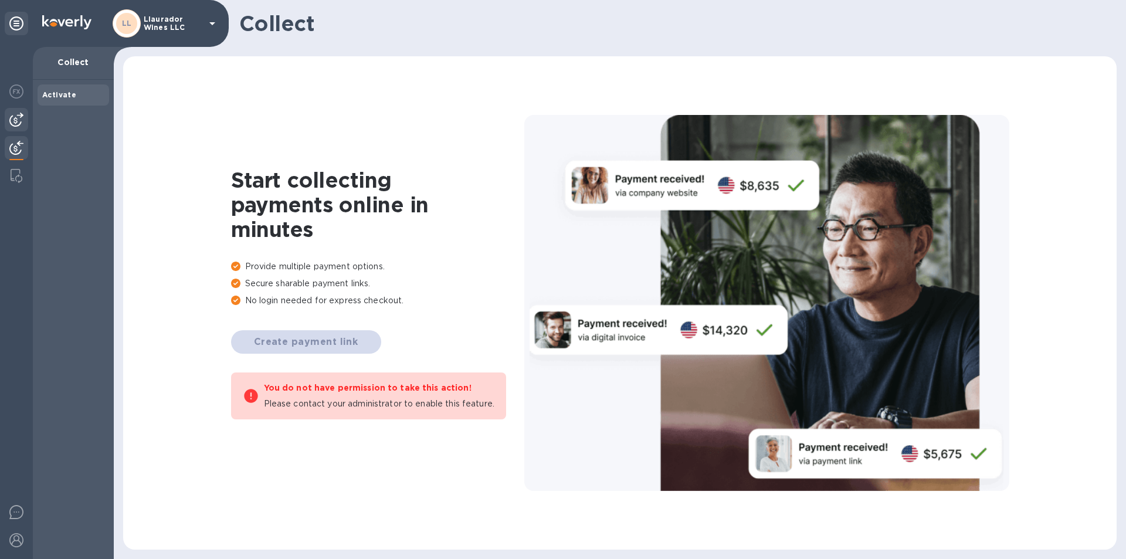
click at [8, 126] on div at bounding box center [16, 119] width 23 height 23
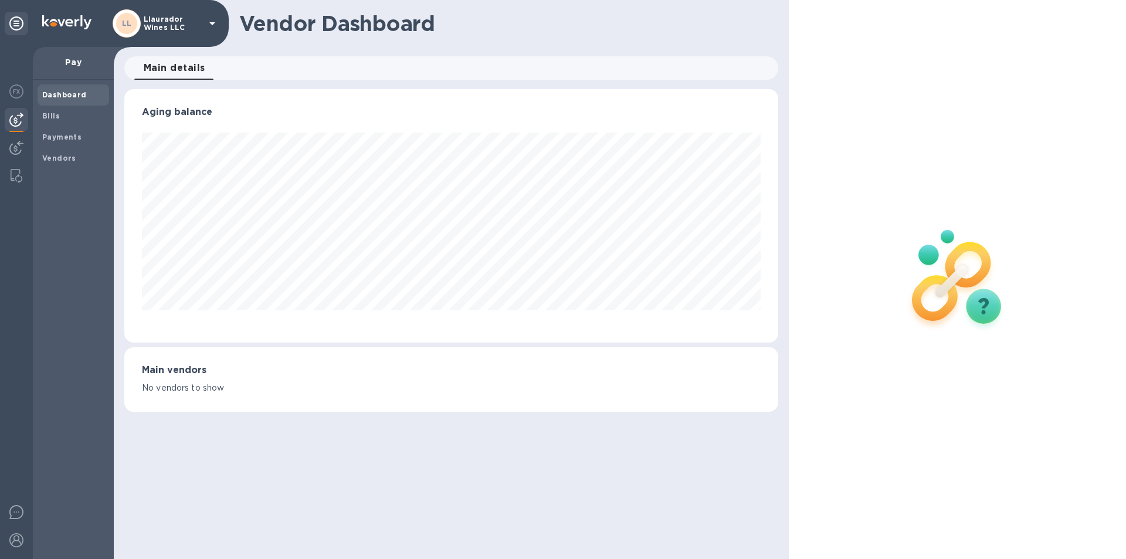
scroll to position [253, 654]
click at [197, 25] on p "Llaurador Wines LLC" at bounding box center [173, 23] width 59 height 16
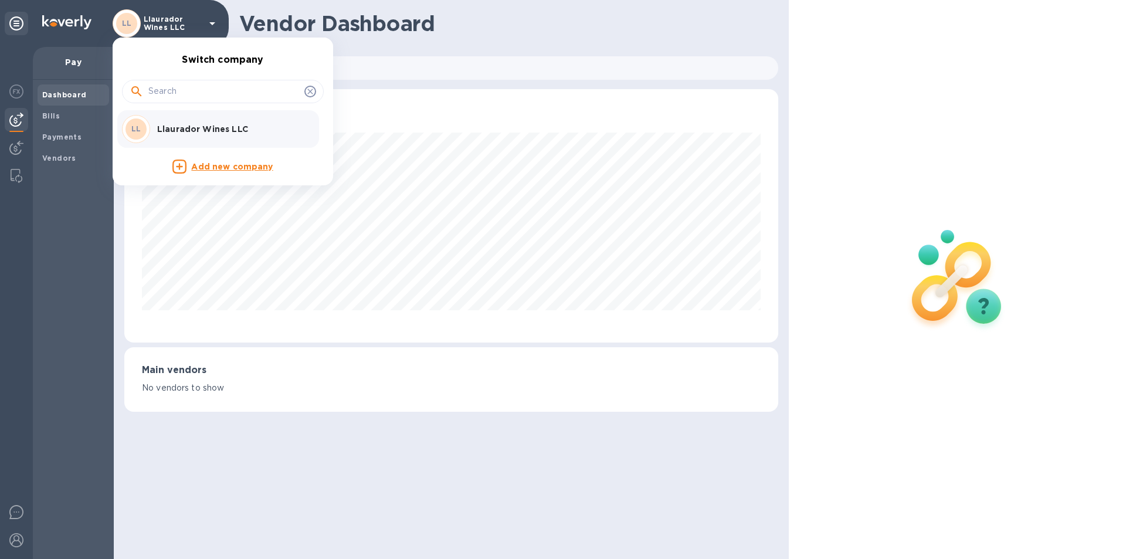
click at [611, 29] on div at bounding box center [563, 279] width 1126 height 559
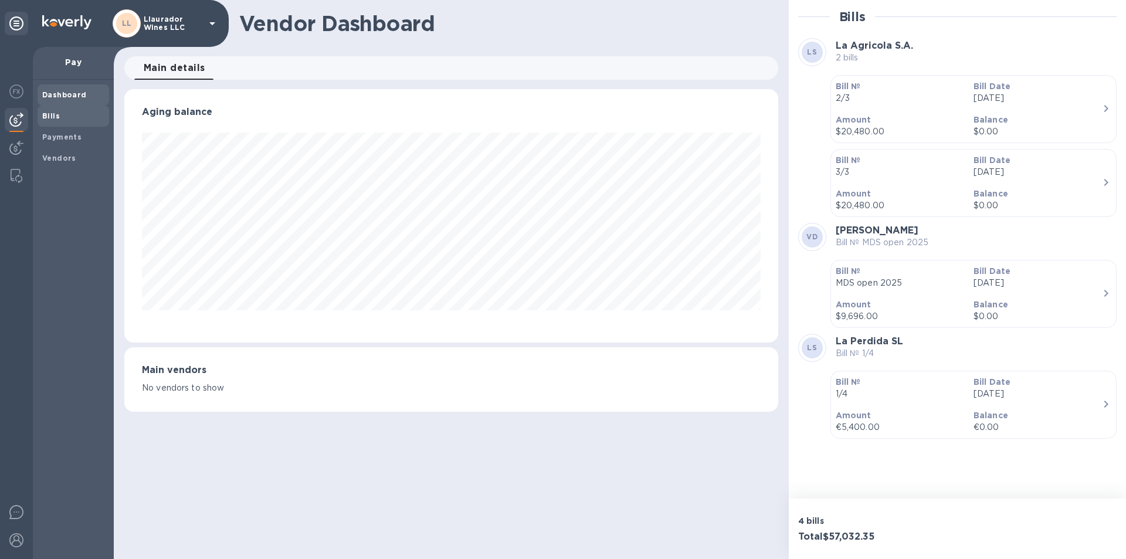
click at [50, 109] on div "Bills" at bounding box center [74, 116] width 72 height 21
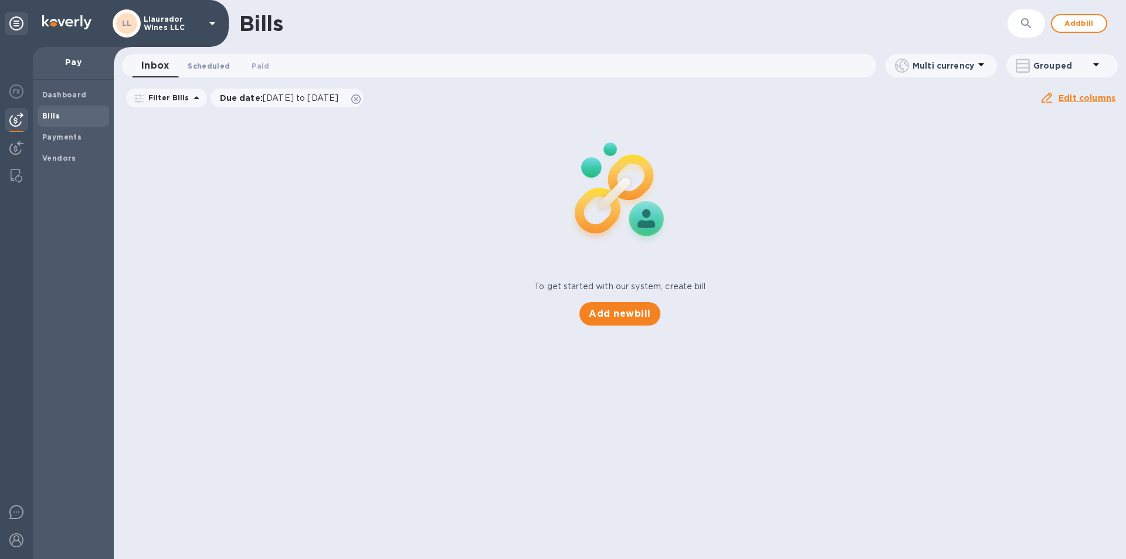
click at [211, 66] on span "Scheduled 0" at bounding box center [209, 66] width 42 height 12
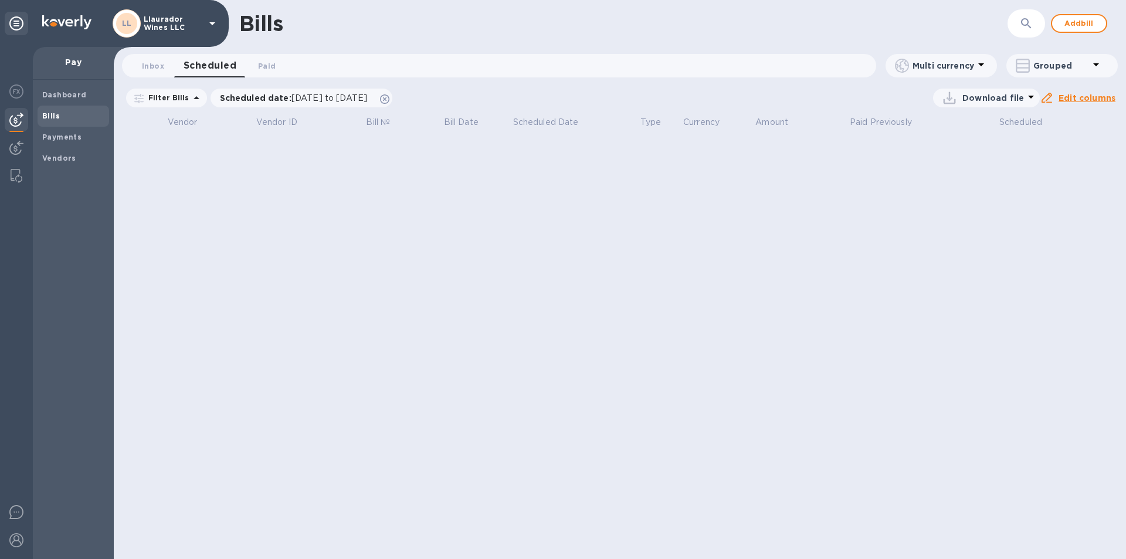
drag, startPoint x: 429, startPoint y: 303, endPoint x: 0, endPoint y: 4, distance: 522.9
click at [409, 287] on div "Bills ​ Add bill Inbox 0 Scheduled 0 Paid 0 Multi currency Grouped Filter Bills…" at bounding box center [620, 279] width 1013 height 559
